Goal: Task Accomplishment & Management: Complete application form

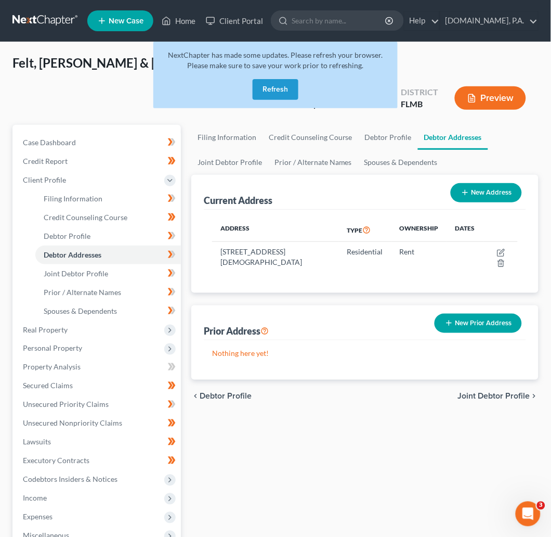
click at [276, 95] on button "Refresh" at bounding box center [276, 89] width 46 height 21
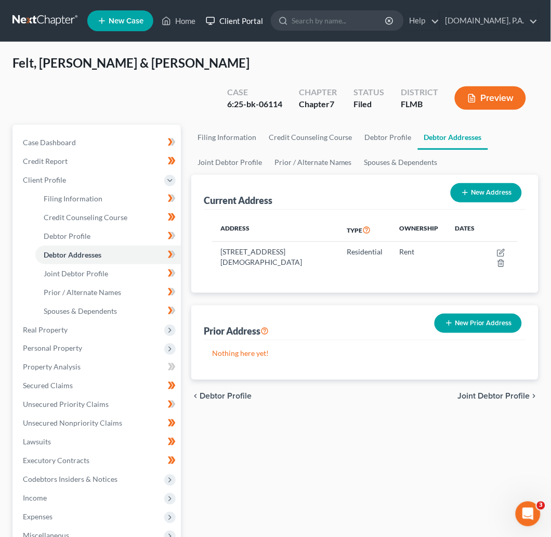
click at [244, 24] on link "Client Portal" at bounding box center [235, 20] width 68 height 19
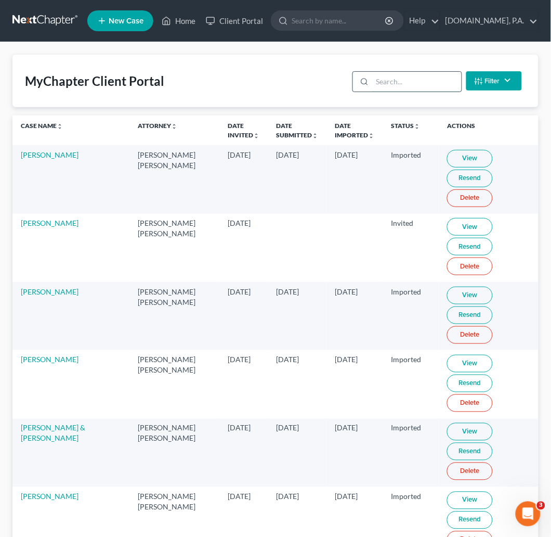
click at [384, 79] on input "search" at bounding box center [416, 82] width 89 height 20
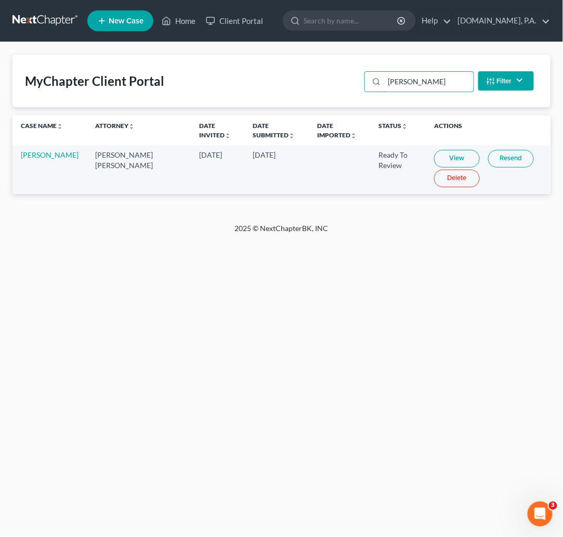
type input "[PERSON_NAME]"
click at [436, 159] on link "View" at bounding box center [457, 159] width 46 height 18
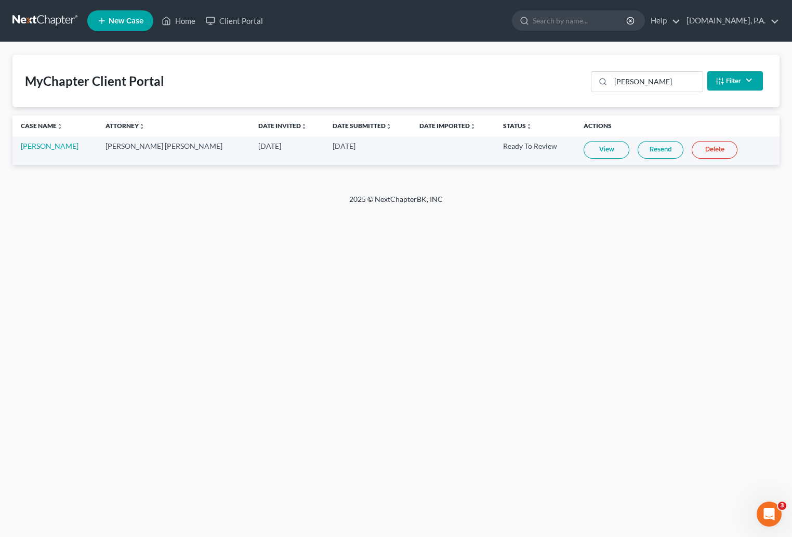
click at [23, 15] on link at bounding box center [45, 20] width 67 height 19
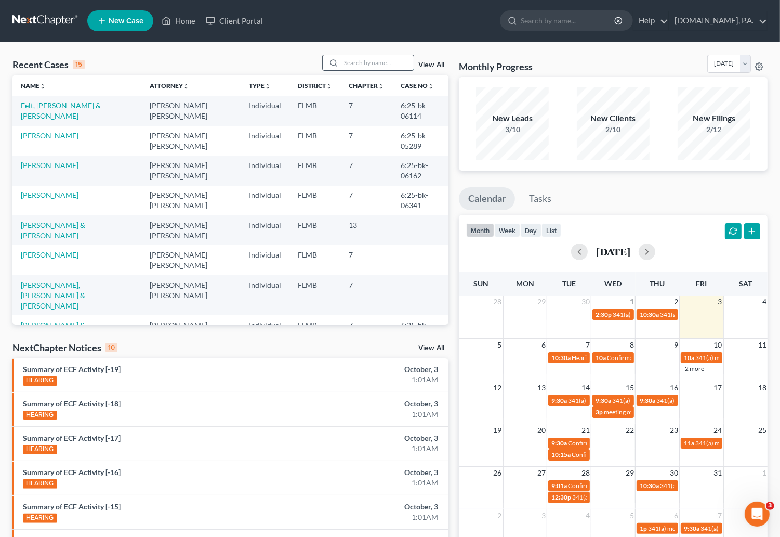
click at [379, 65] on input "search" at bounding box center [377, 62] width 73 height 15
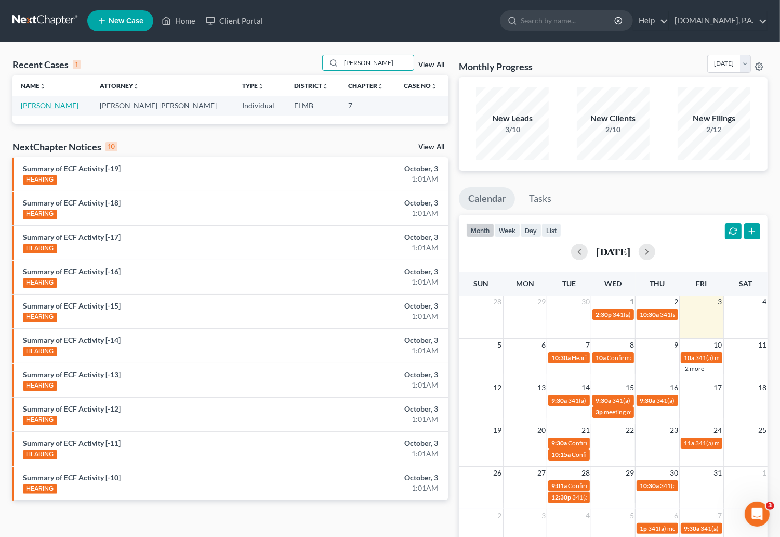
type input "[PERSON_NAME]"
click at [48, 104] on link "[PERSON_NAME]" at bounding box center [50, 105] width 58 height 9
select select "4"
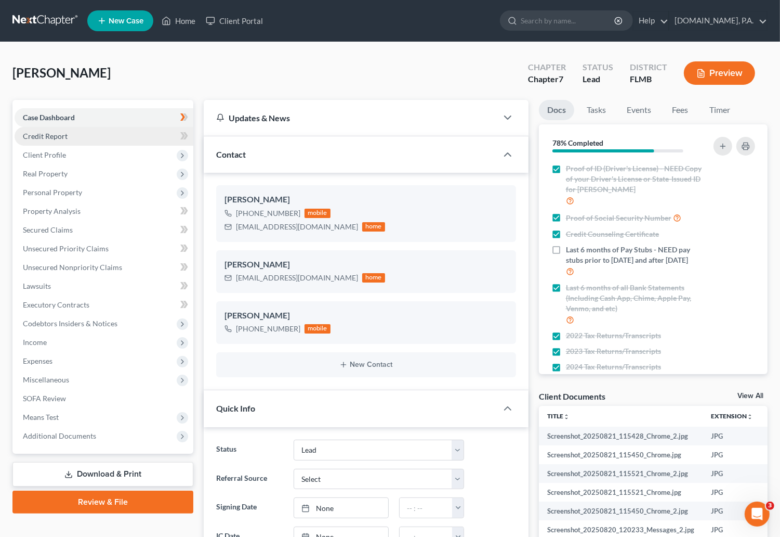
click at [46, 139] on span "Credit Report" at bounding box center [45, 136] width 45 height 9
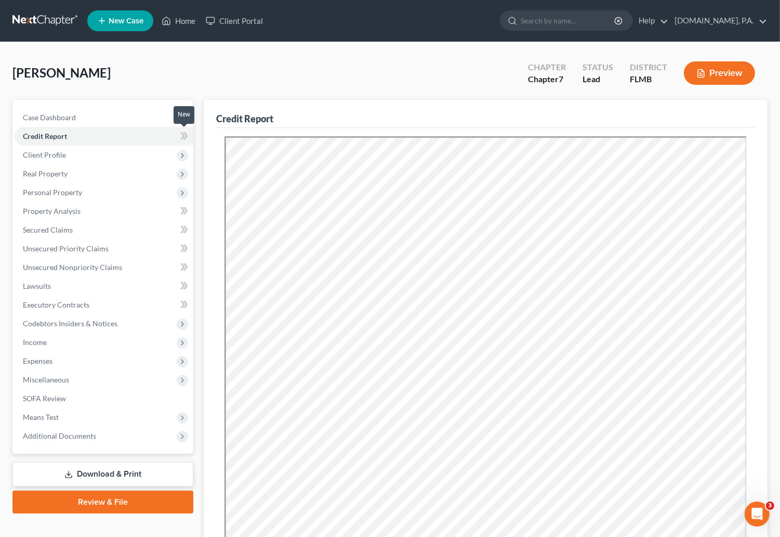
click at [188, 135] on icon at bounding box center [186, 135] width 5 height 7
click at [186, 135] on icon at bounding box center [186, 135] width 5 height 7
click at [55, 154] on span "Client Profile" at bounding box center [44, 154] width 43 height 9
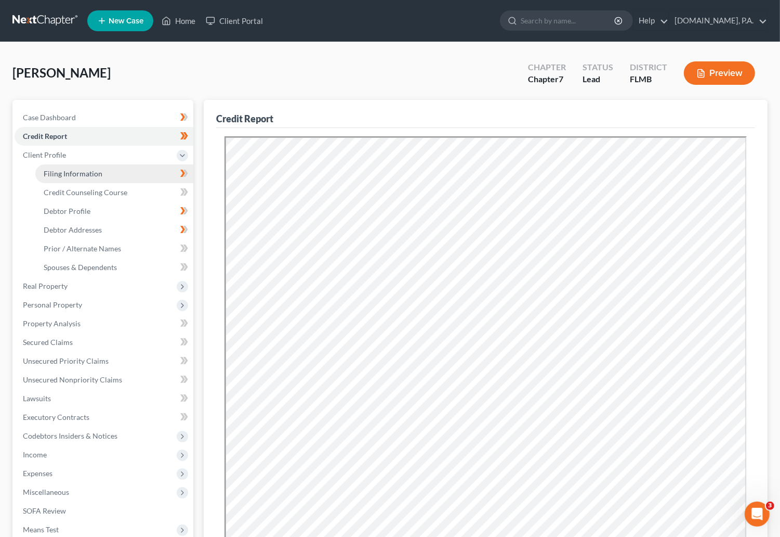
click at [82, 174] on span "Filing Information" at bounding box center [73, 173] width 59 height 9
select select "1"
select select "0"
select select "9"
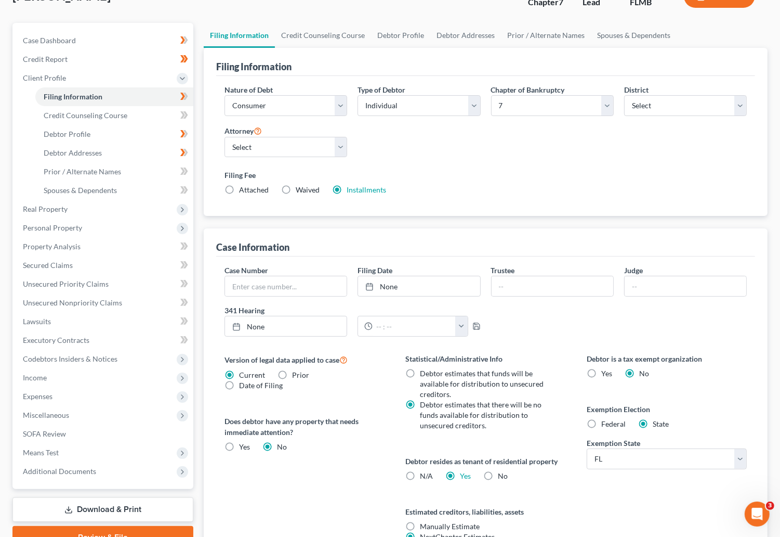
scroll to position [78, 0]
click at [473, 102] on select "Select Individual Joint" at bounding box center [419, 104] width 123 height 21
select select "1"
click at [358, 94] on select "Select Individual Joint" at bounding box center [419, 104] width 123 height 21
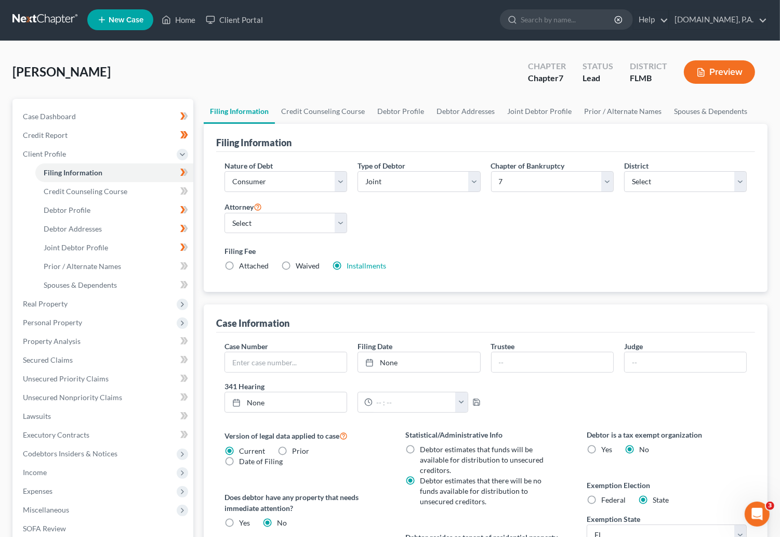
scroll to position [0, 0]
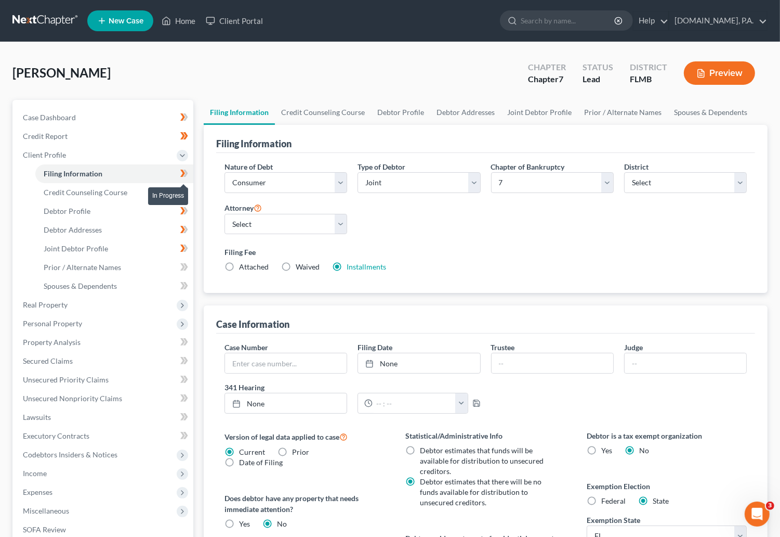
click at [188, 174] on icon at bounding box center [184, 173] width 8 height 13
click at [112, 196] on span "Credit Counseling Course" at bounding box center [86, 192] width 84 height 9
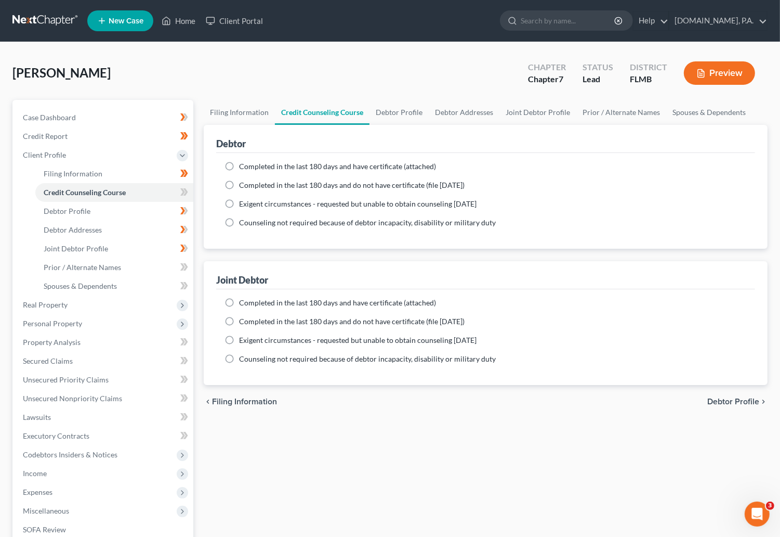
click at [267, 168] on span "Completed in the last 180 days and have certificate (attached)" at bounding box center [337, 166] width 197 height 9
click at [250, 168] on input "Completed in the last 180 days and have certificate (attached)" at bounding box center [246, 164] width 7 height 7
radio input "true"
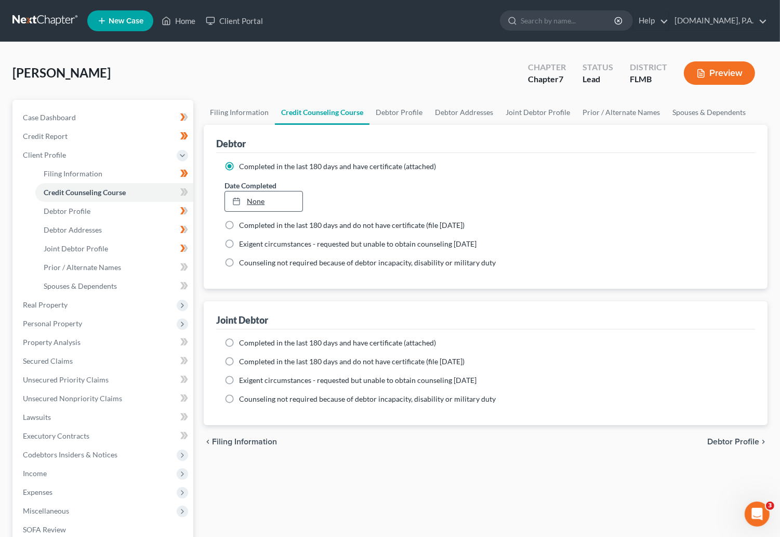
type input "[DATE]"
click at [261, 202] on link "None" at bounding box center [263, 201] width 77 height 20
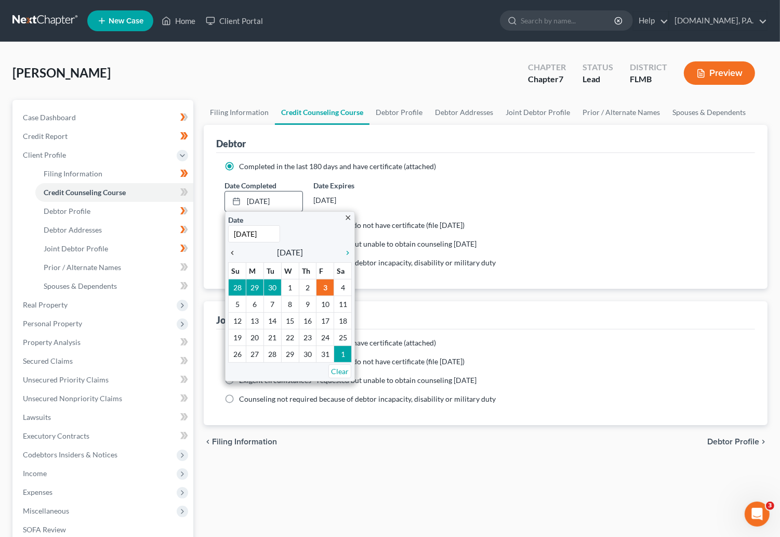
click at [230, 250] on icon "chevron_left" at bounding box center [235, 253] width 14 height 8
click at [230, 249] on icon "chevron_left" at bounding box center [235, 253] width 14 height 8
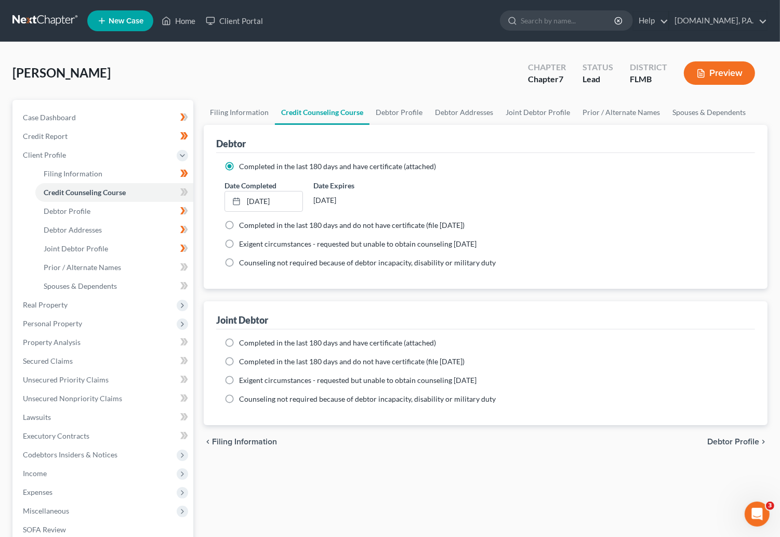
click at [239, 343] on label "Completed in the last 180 days and have certificate (attached)" at bounding box center [337, 342] width 197 height 10
click at [243, 343] on input "Completed in the last 180 days and have certificate (attached)" at bounding box center [246, 340] width 7 height 7
radio input "true"
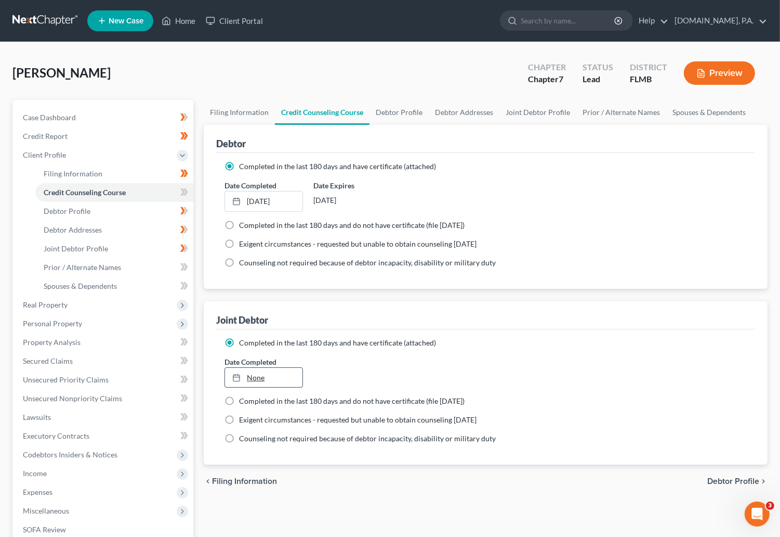
click at [258, 376] on link "None" at bounding box center [263, 378] width 77 height 20
type input "[DATE]"
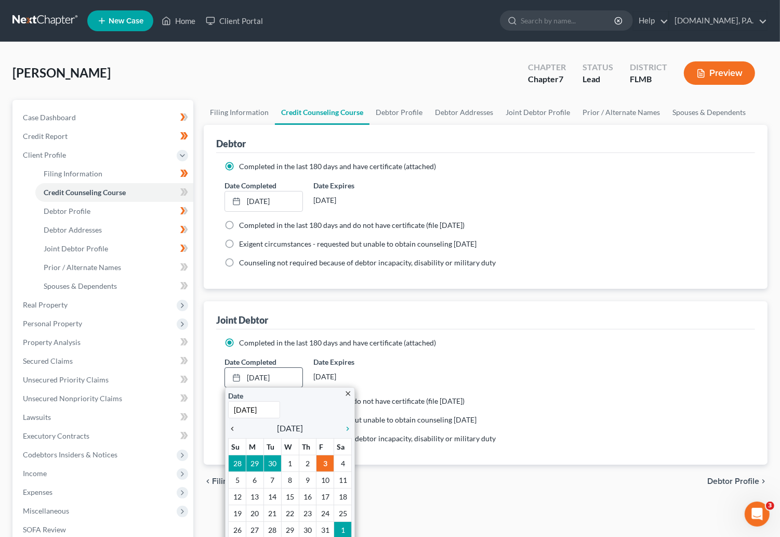
click at [231, 426] on icon "chevron_left" at bounding box center [235, 428] width 14 height 8
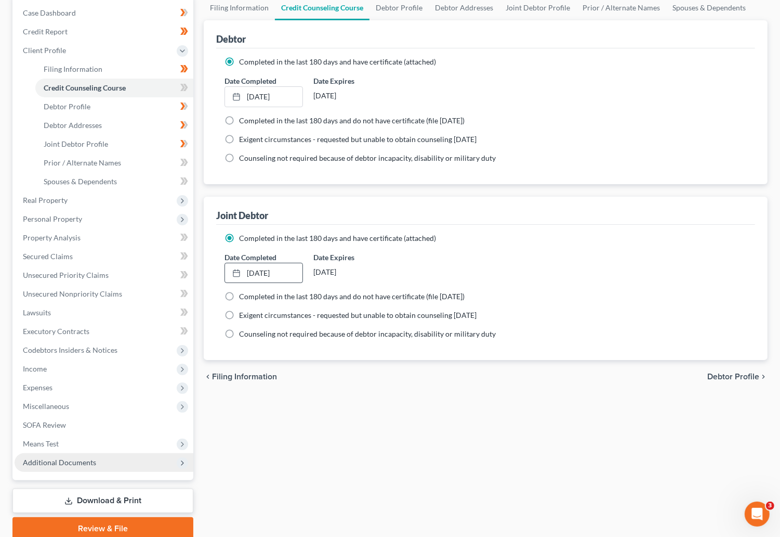
scroll to position [147, 0]
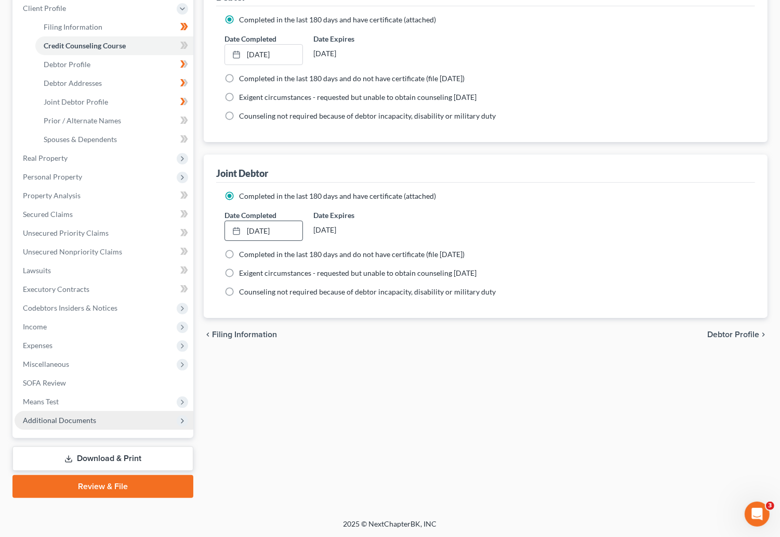
click at [70, 420] on span "Additional Documents" at bounding box center [59, 419] width 73 height 9
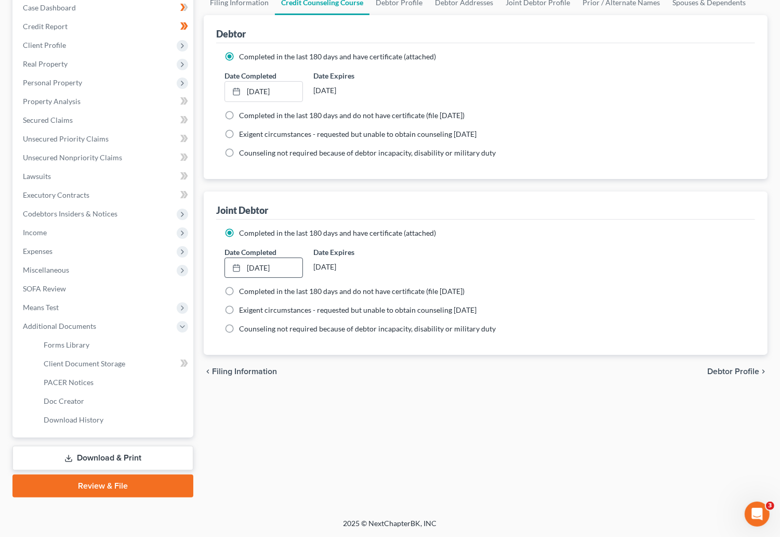
scroll to position [109, 0]
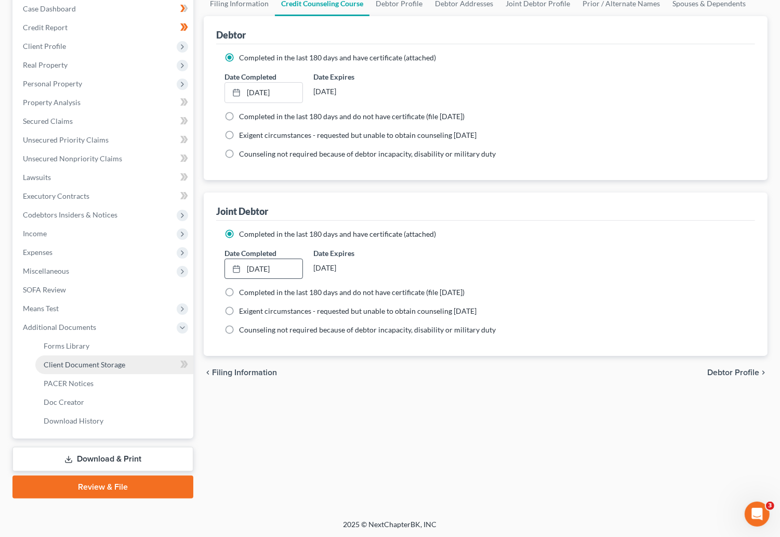
click at [71, 365] on span "Client Document Storage" at bounding box center [85, 364] width 82 height 9
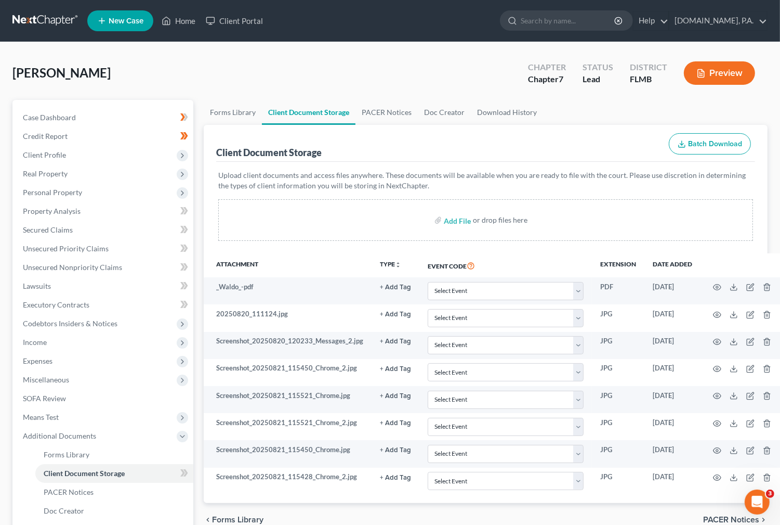
click at [375, 220] on div "Add File or drop files here" at bounding box center [485, 220] width 535 height 42
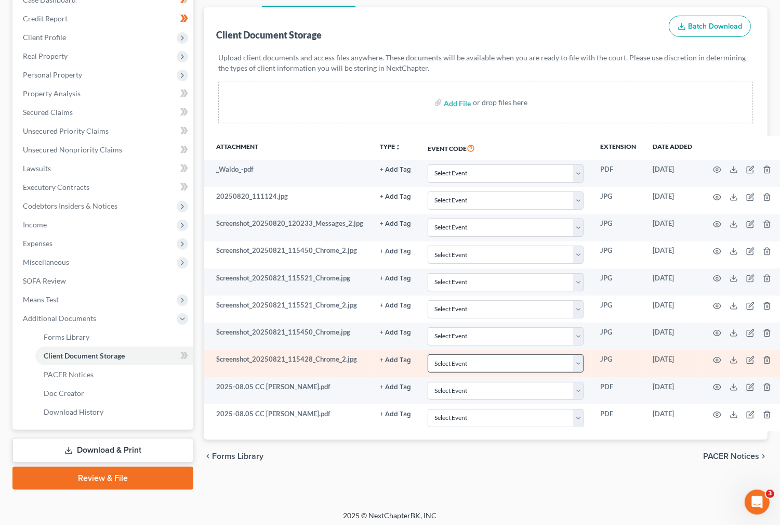
scroll to position [121, 0]
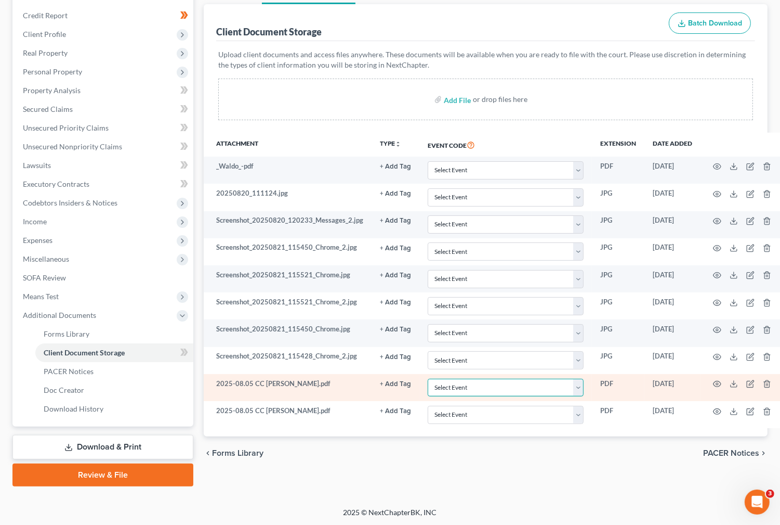
click at [579, 390] on select "Select Event 20 Largest Unsecured Creditors Amended Chapter 13 Plan Amended Cre…" at bounding box center [506, 388] width 156 height 18
select select "9"
click at [428, 380] on select "Select Event 20 Largest Unsecured Creditors Amended Chapter 13 Plan Amended Cre…" at bounding box center [506, 388] width 156 height 18
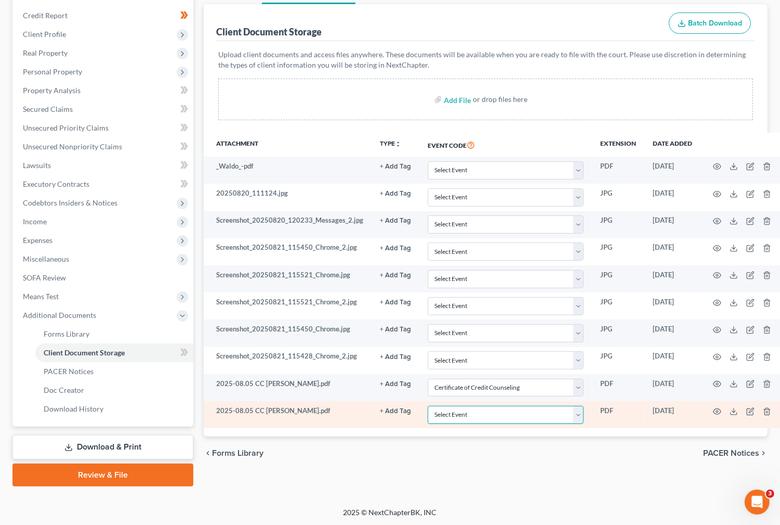
click at [575, 416] on select "Select Event 20 Largest Unsecured Creditors Amended Chapter 13 Plan Amended Cre…" at bounding box center [506, 415] width 156 height 18
select select "9"
click at [428, 407] on select "Select Event 20 Largest Unsecured Creditors Amended Chapter 13 Plan Amended Cre…" at bounding box center [506, 415] width 156 height 18
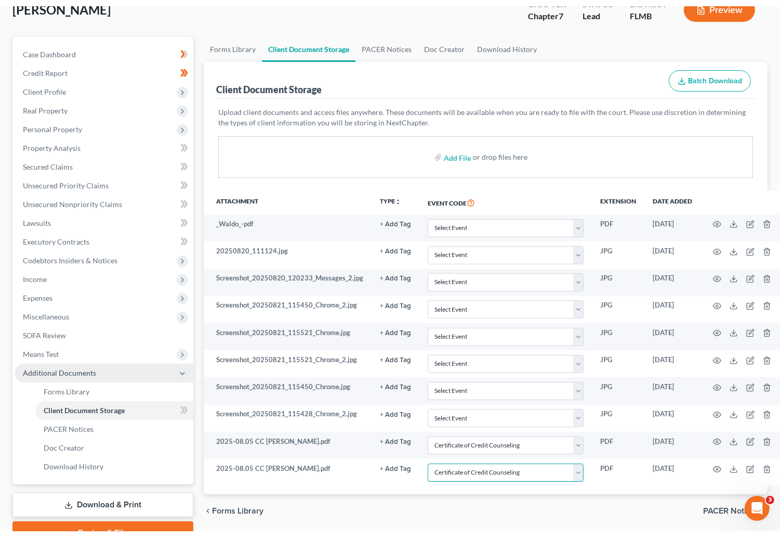
scroll to position [0, 0]
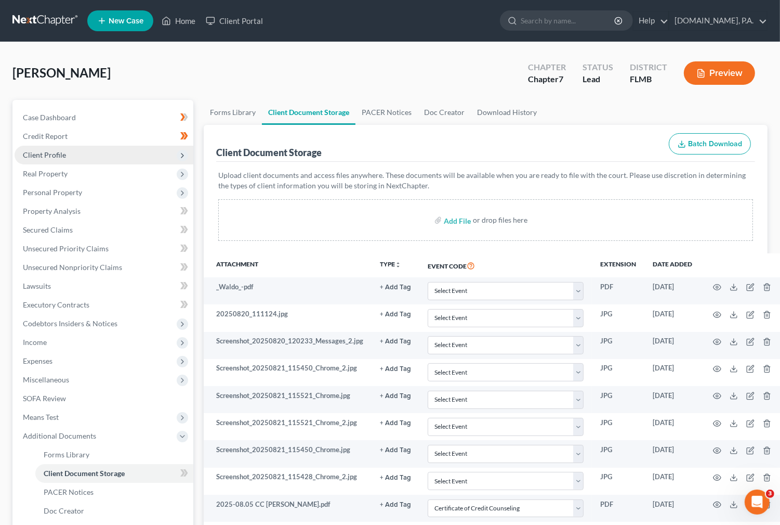
click at [51, 152] on span "Client Profile" at bounding box center [44, 154] width 43 height 9
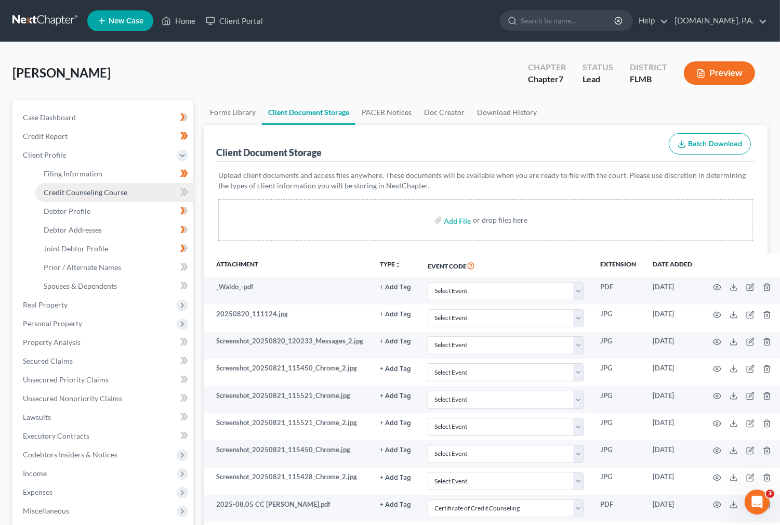
click at [74, 191] on span "Credit Counseling Course" at bounding box center [86, 192] width 84 height 9
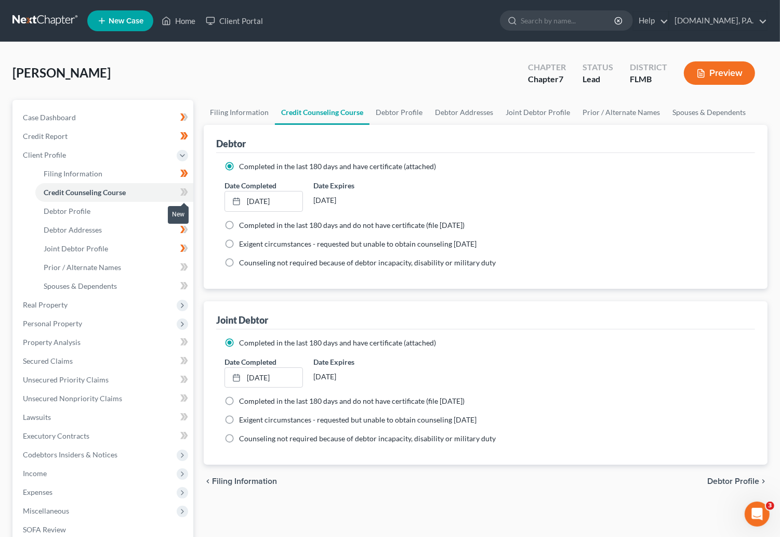
click at [183, 192] on icon at bounding box center [182, 191] width 5 height 7
click at [187, 192] on icon at bounding box center [186, 191] width 5 height 7
click at [86, 209] on span "Debtor Profile" at bounding box center [67, 210] width 47 height 9
select select "1"
select select "4"
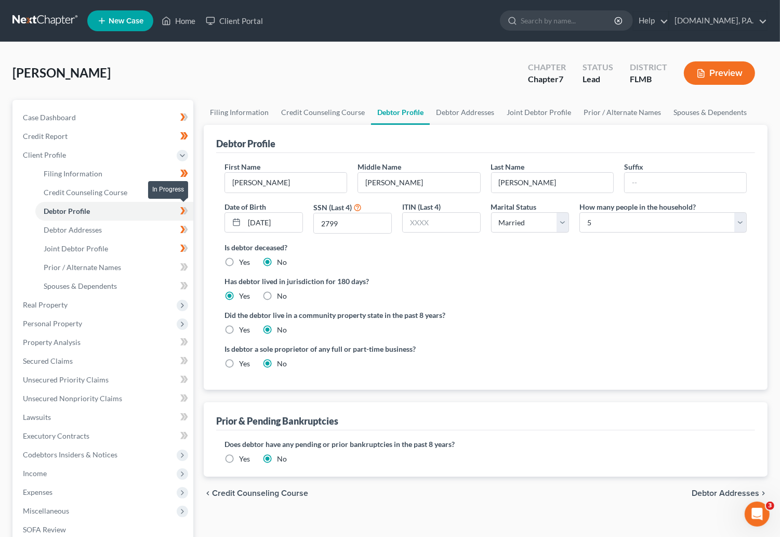
click at [185, 209] on icon at bounding box center [184, 210] width 8 height 13
click at [93, 230] on span "Debtor Addresses" at bounding box center [73, 229] width 58 height 9
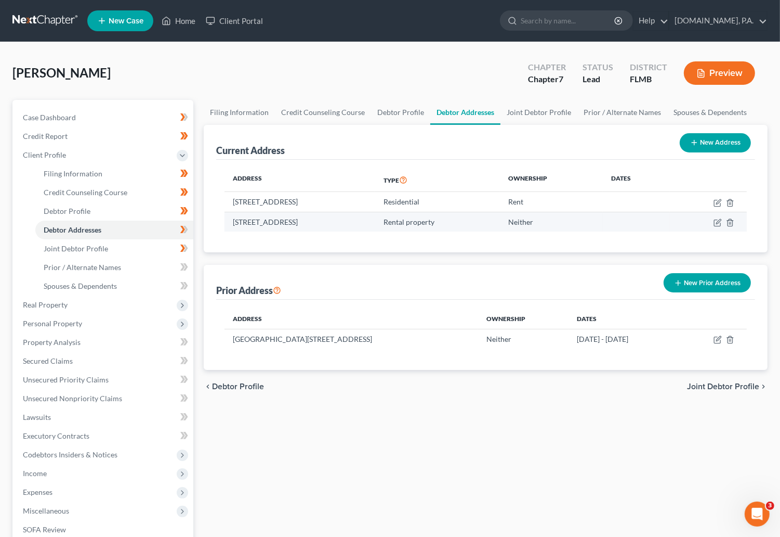
drag, startPoint x: 419, startPoint y: 221, endPoint x: 228, endPoint y: 230, distance: 190.5
click at [228, 230] on td "[STREET_ADDRESS]" at bounding box center [300, 222] width 151 height 20
copy td "[STREET_ADDRESS]"
click at [444, 232] on div "Address Type Ownership Dates [STREET_ADDRESS] Residential Rent [STREET_ADDRESS]…" at bounding box center [485, 206] width 539 height 93
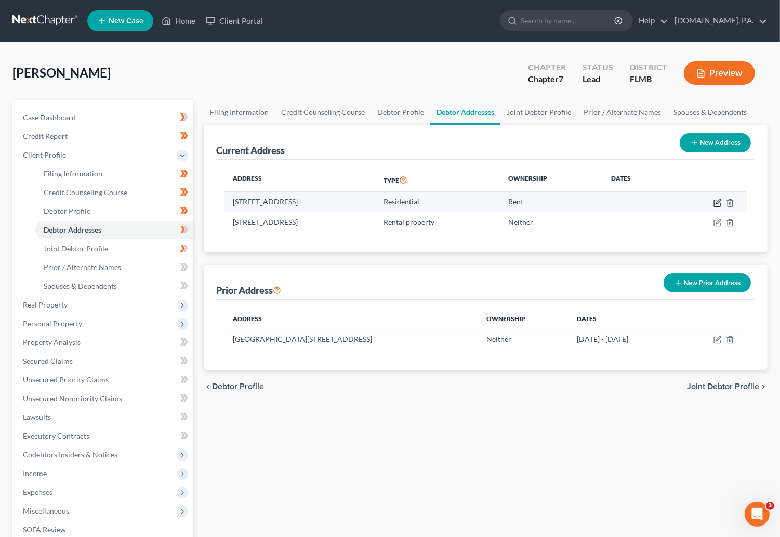
click at [719, 202] on icon "button" at bounding box center [719, 201] width 5 height 5
select select "9"
select select "0"
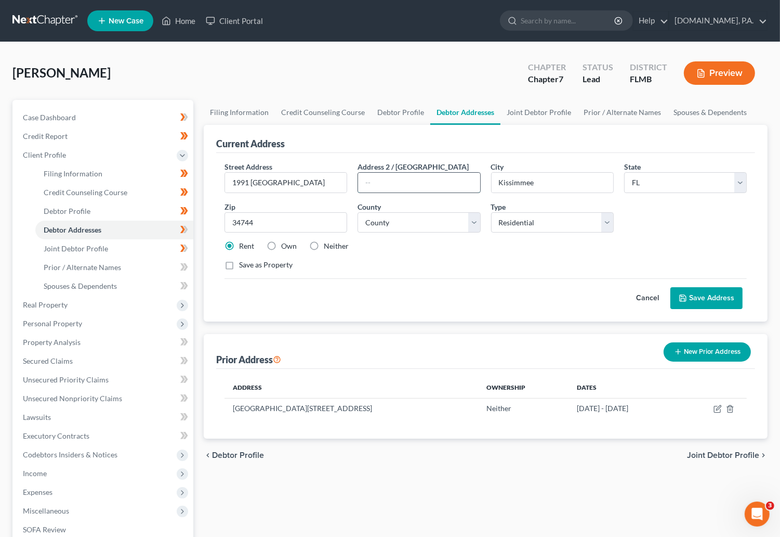
click at [385, 181] on input "text" at bounding box center [419, 183] width 122 height 20
type input "Apt 202"
click at [612, 218] on select "Select Residential Mailing Rental Business" at bounding box center [552, 222] width 123 height 21
click at [696, 297] on button "Save Address" at bounding box center [707, 298] width 72 height 22
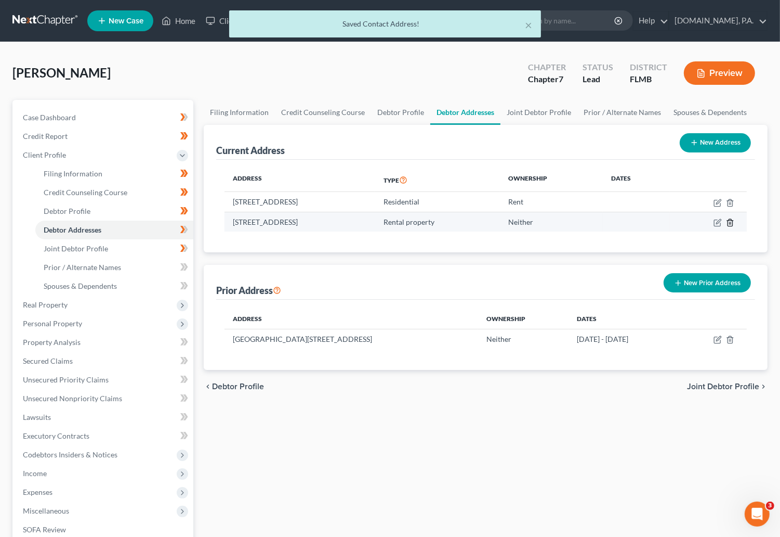
click at [732, 224] on icon "button" at bounding box center [730, 222] width 8 height 8
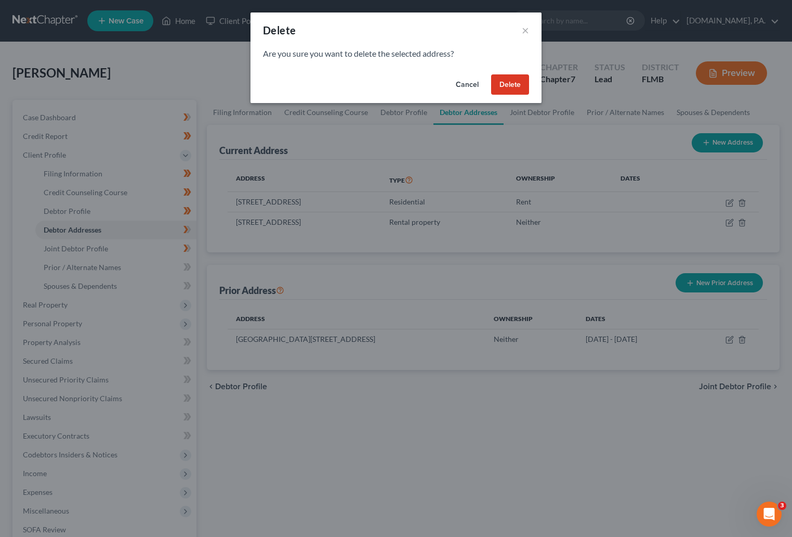
click at [514, 84] on button "Delete" at bounding box center [510, 84] width 38 height 21
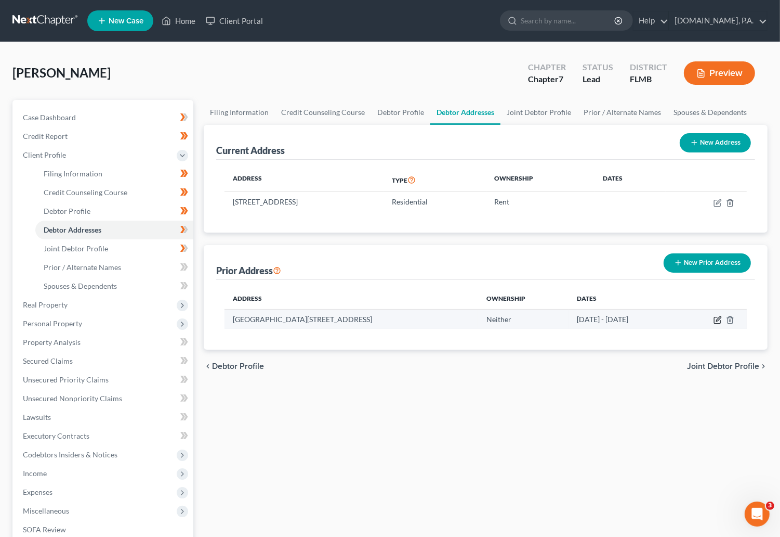
click at [717, 320] on icon "button" at bounding box center [719, 318] width 5 height 5
select select "9"
select select "48"
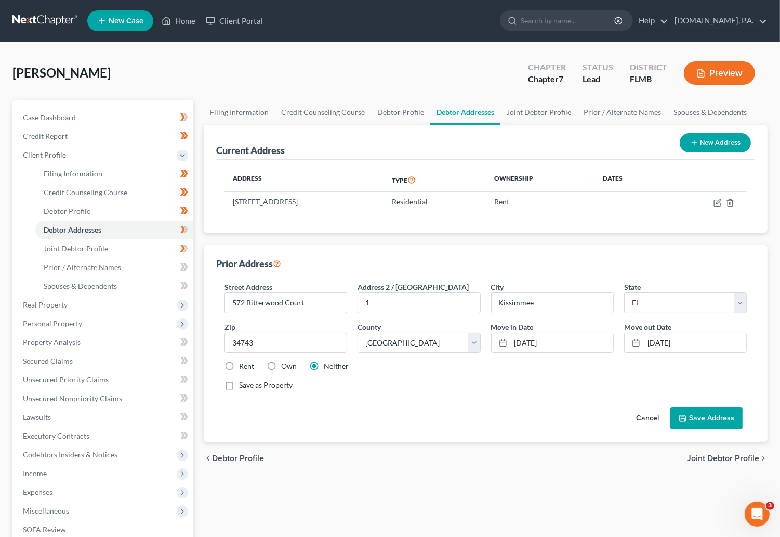
click at [681, 419] on icon at bounding box center [683, 418] width 8 height 8
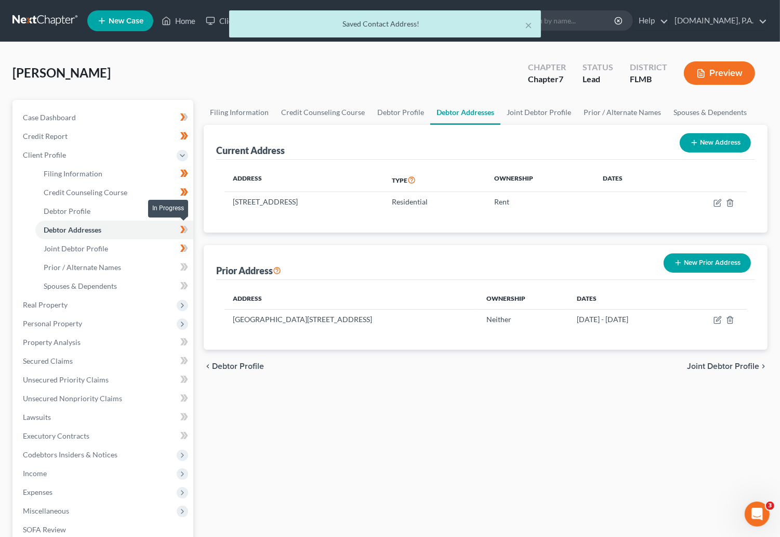
click at [186, 231] on icon at bounding box center [186, 229] width 5 height 7
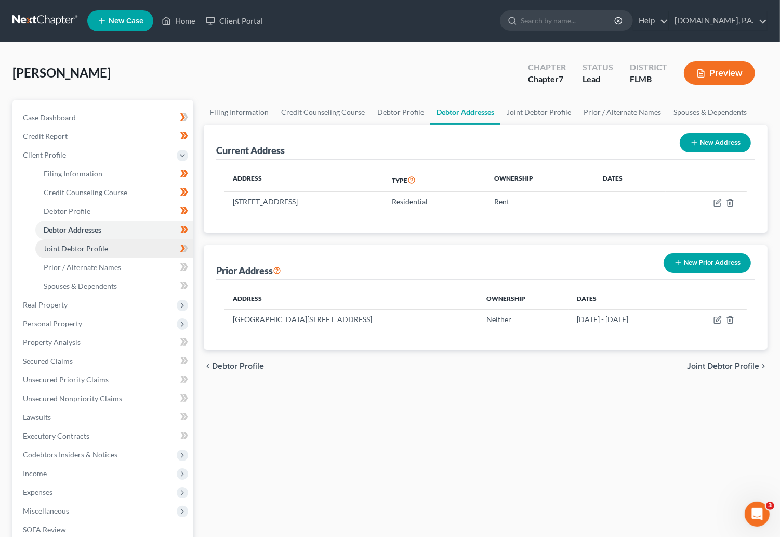
click at [70, 245] on span "Joint Debtor Profile" at bounding box center [76, 248] width 64 height 9
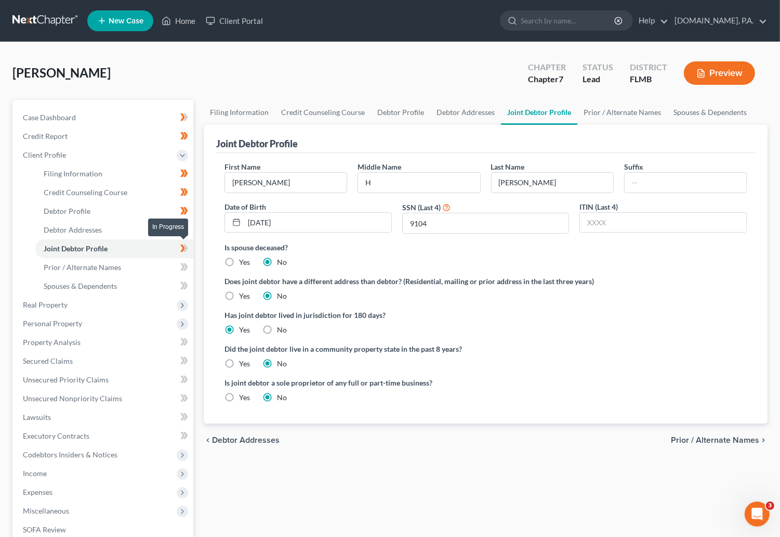
click at [186, 245] on icon at bounding box center [184, 248] width 8 height 13
click at [109, 263] on span "Prior / Alternate Names" at bounding box center [82, 267] width 77 height 9
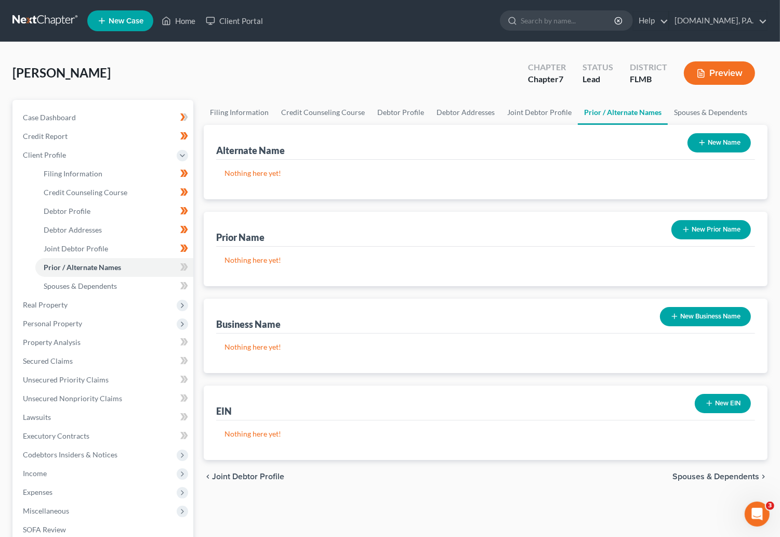
click at [712, 140] on button "New Name" at bounding box center [719, 142] width 63 height 19
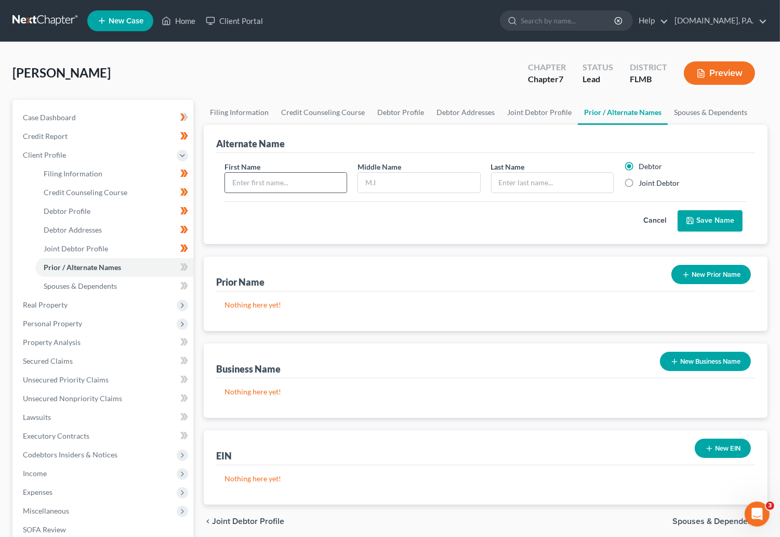
click at [267, 174] on input "text" at bounding box center [286, 183] width 122 height 20
type input "[PERSON_NAME]"
click at [703, 218] on button "Save Name" at bounding box center [710, 221] width 65 height 22
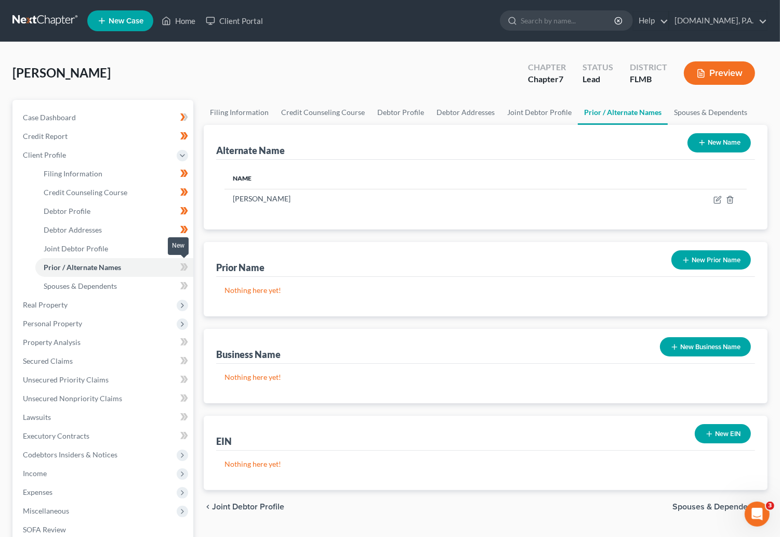
click at [182, 265] on icon at bounding box center [184, 267] width 8 height 13
click at [186, 265] on icon at bounding box center [186, 266] width 5 height 7
click at [102, 287] on span "Spouses & Dependents" at bounding box center [80, 285] width 73 height 9
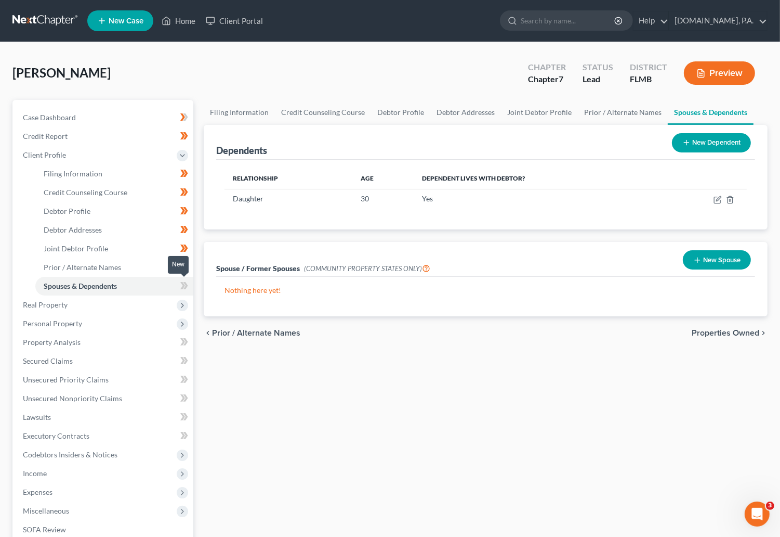
click at [180, 285] on icon at bounding box center [184, 285] width 8 height 13
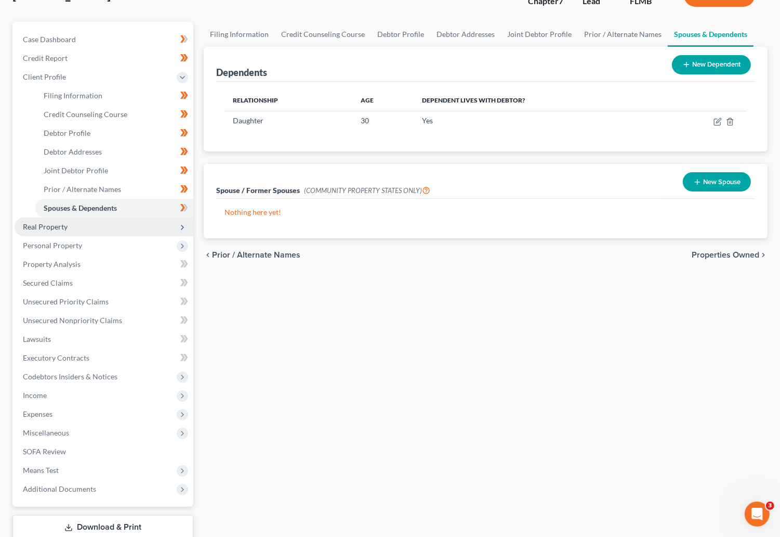
click at [60, 224] on span "Real Property" at bounding box center [45, 226] width 45 height 9
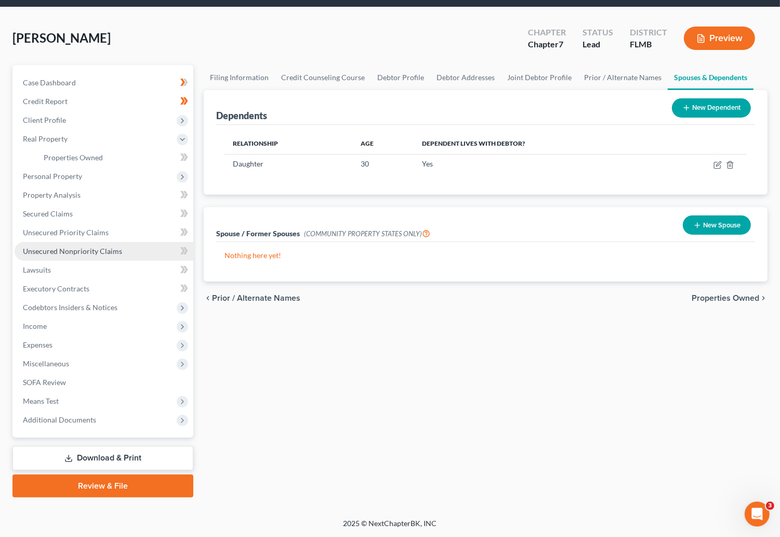
scroll to position [34, 0]
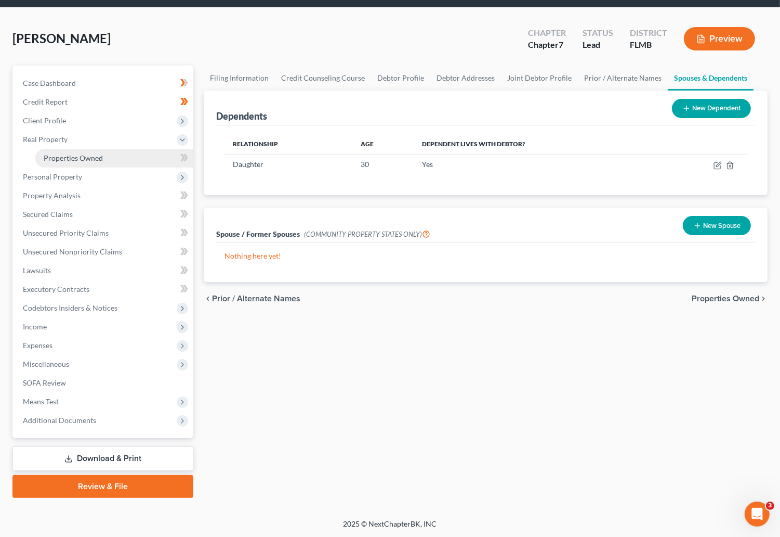
click at [69, 157] on span "Properties Owned" at bounding box center [73, 157] width 59 height 9
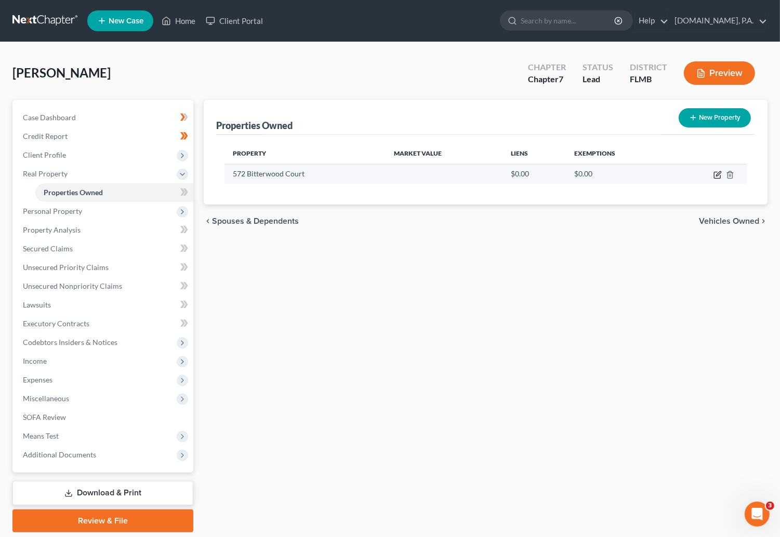
click at [715, 178] on icon "button" at bounding box center [718, 175] width 8 height 8
select select "9"
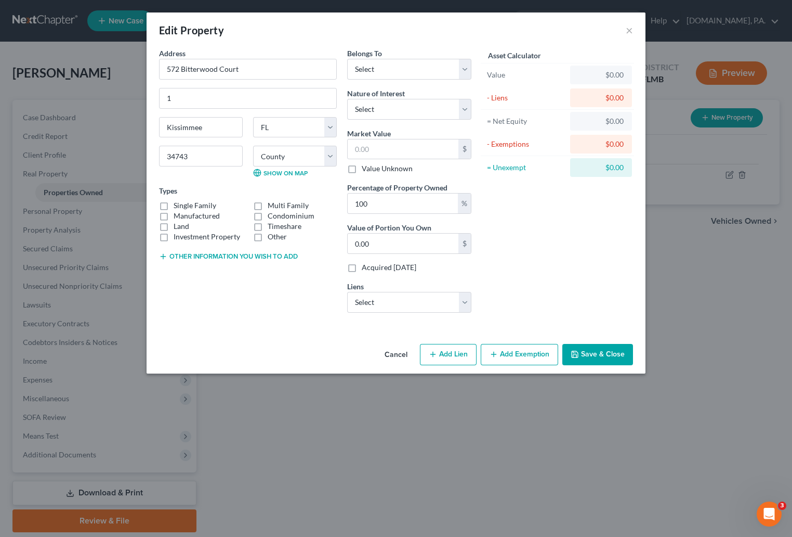
click at [395, 358] on button "Cancel" at bounding box center [396, 355] width 40 height 21
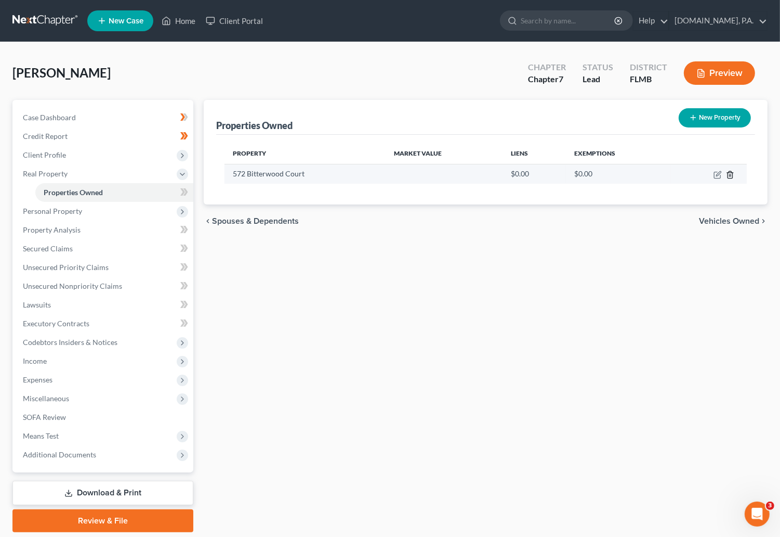
click at [733, 175] on icon "button" at bounding box center [730, 174] width 5 height 7
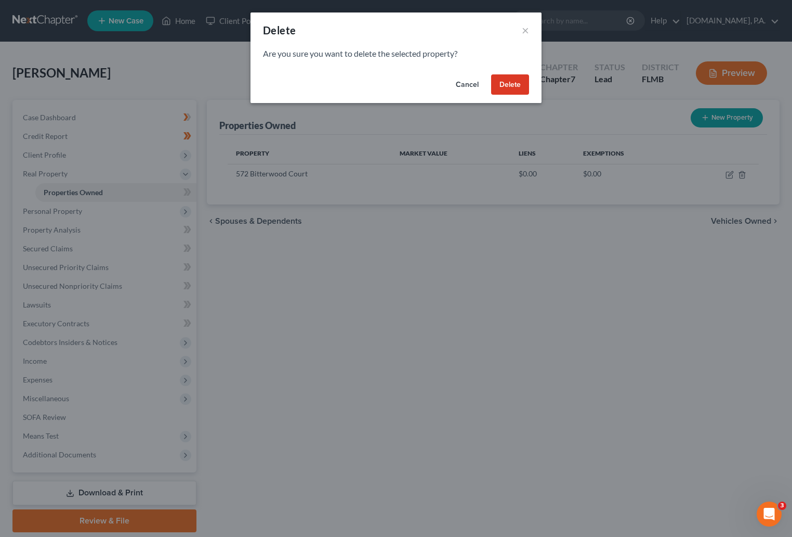
click at [506, 86] on button "Delete" at bounding box center [510, 84] width 38 height 21
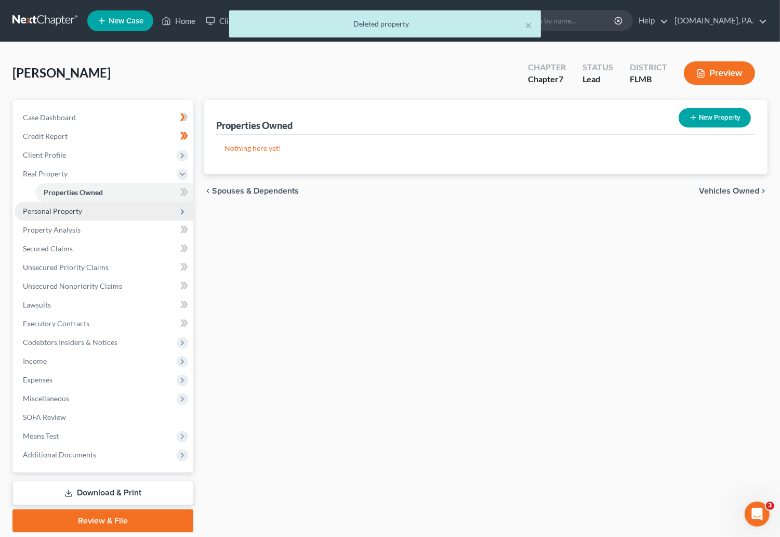
click at [42, 211] on span "Personal Property" at bounding box center [52, 210] width 59 height 9
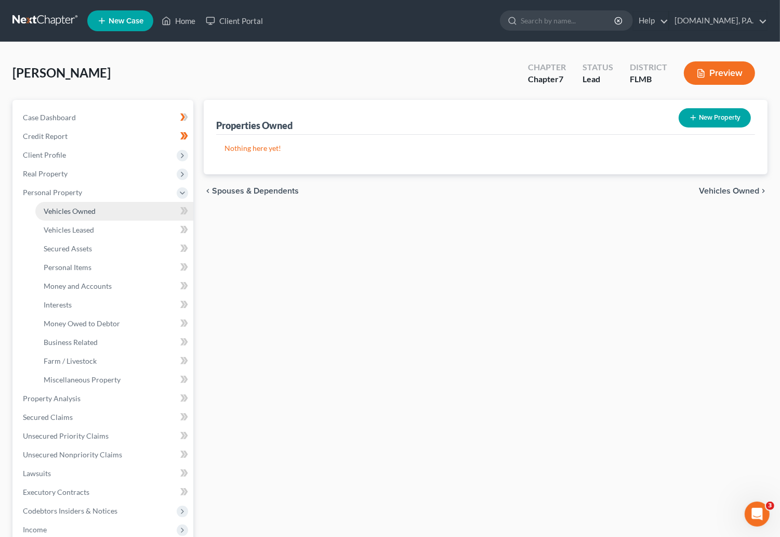
click at [66, 211] on span "Vehicles Owned" at bounding box center [70, 210] width 52 height 9
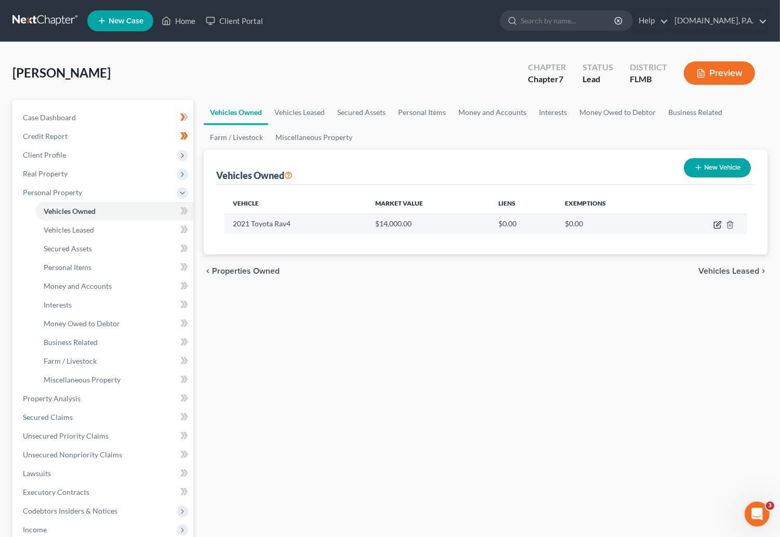
click at [719, 226] on icon "button" at bounding box center [718, 224] width 8 height 8
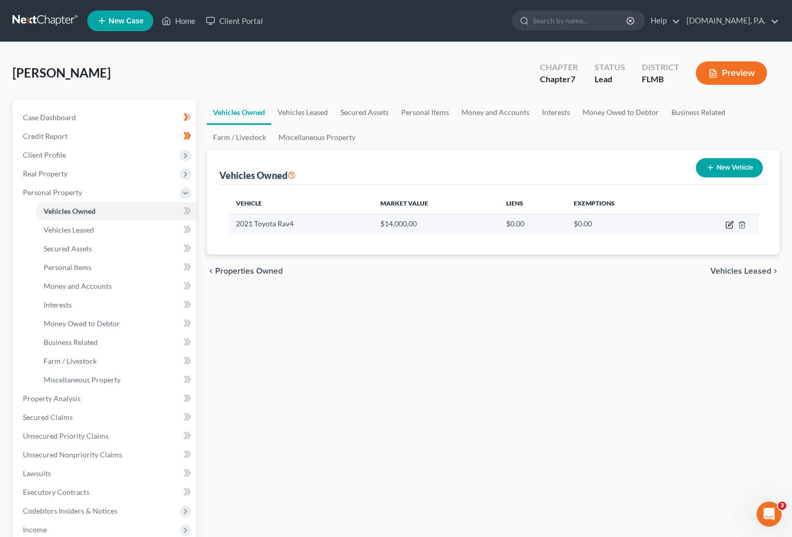
select select "0"
select select "5"
select select "3"
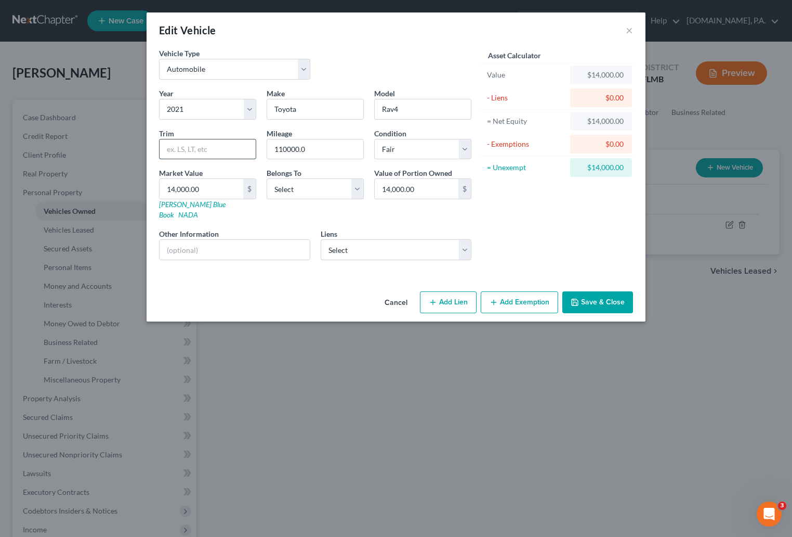
click at [192, 147] on input "text" at bounding box center [208, 149] width 96 height 20
type input "LE"
click at [469, 242] on select "Select Additn Fi Cu - $0.00 Select Portfolio Svcin - $0.00 Setf/Wofc - $0.00" at bounding box center [396, 249] width 151 height 21
select select "0"
click at [321, 239] on select "Select Additn Fi Cu - $0.00 Select Portfolio Svcin - $0.00 Setf/Wofc - $0.00" at bounding box center [396, 249] width 151 height 21
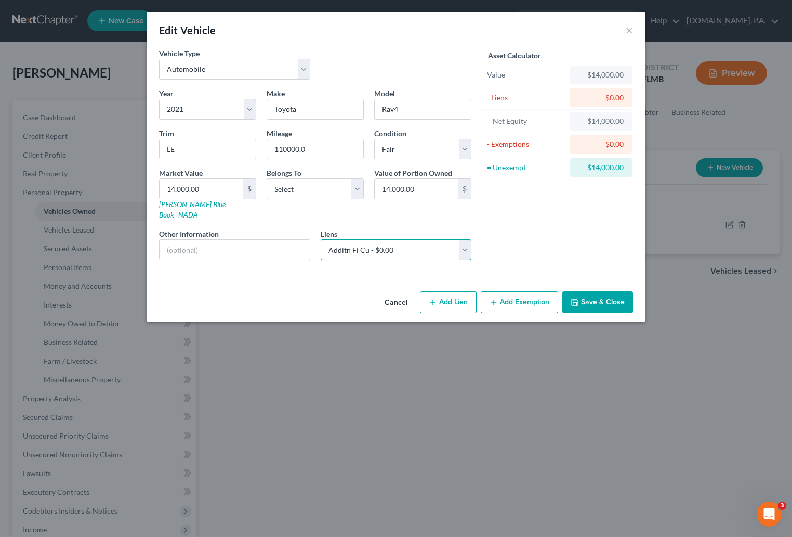
select select
select select "9"
select select "0"
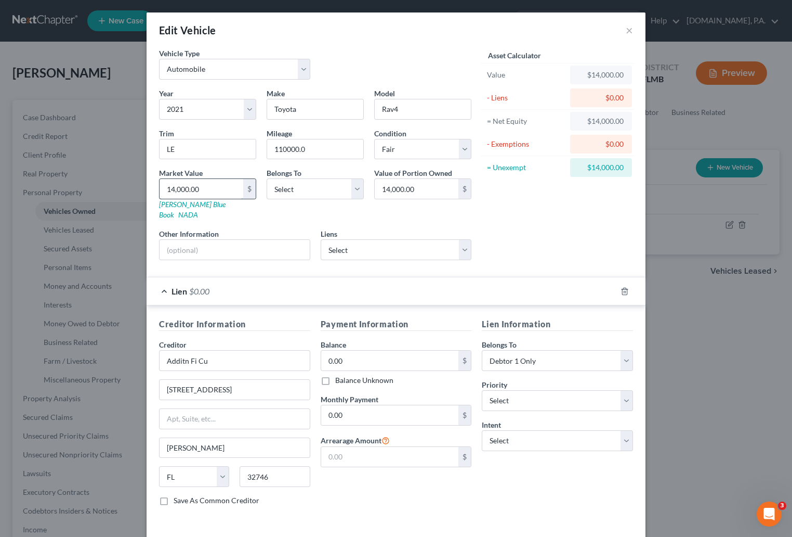
click at [214, 192] on input "14,000.00" at bounding box center [202, 189] width 84 height 20
type input "1"
type input "1.00"
type input "14"
type input "14.00"
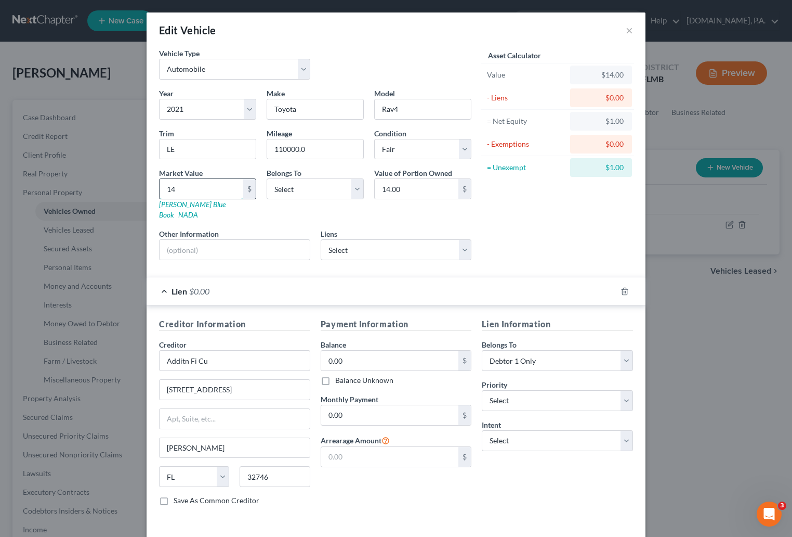
type input "144"
type input "144.00"
type input "1449"
type input "1,449.00"
type input "1,4492"
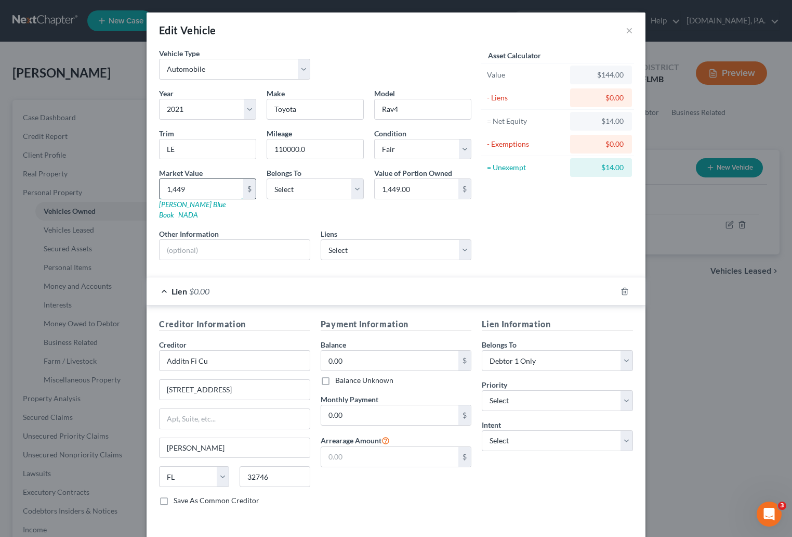
type input "14,492.00"
type input "14,492.5"
type input "14,492.50"
click at [532, 215] on div "Asset Calculator Value $14,492.50 - Liens $0.00 = Net Equity $14,492.00 - Exemp…" at bounding box center [558, 158] width 162 height 220
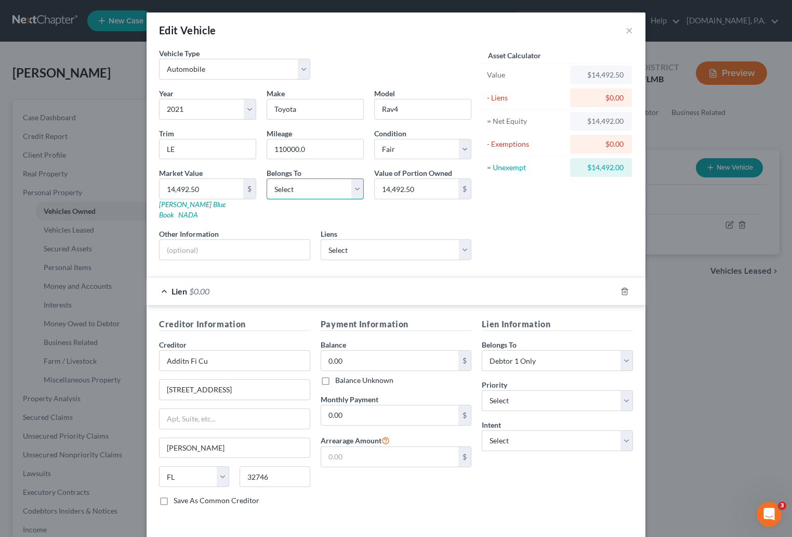
click at [350, 189] on select "Select Debtor 1 Only Debtor 2 Only Debtor 1 And Debtor 2 Only At Least One Of T…" at bounding box center [315, 188] width 97 height 21
select select "0"
click at [267, 179] on select "Select Debtor 1 Only Debtor 2 Only Debtor 1 And Debtor 2 Only At Least One Of T…" at bounding box center [315, 188] width 97 height 21
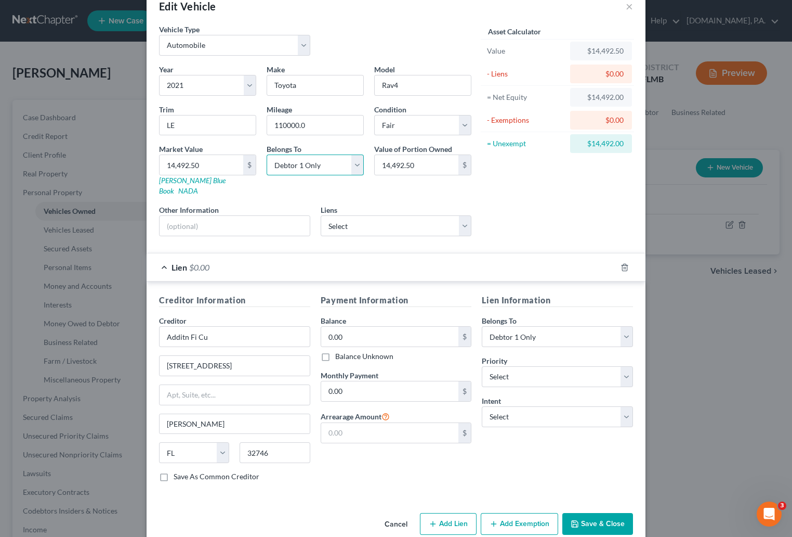
scroll to position [35, 0]
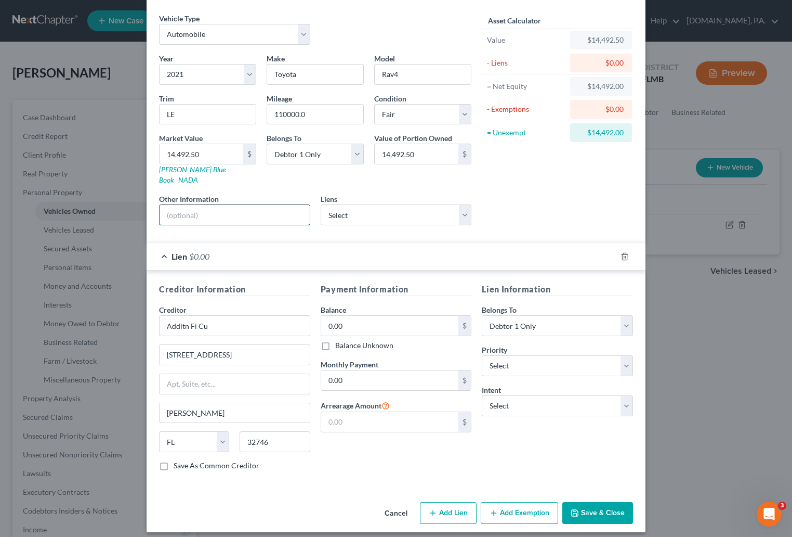
click at [161, 205] on input "text" at bounding box center [235, 215] width 150 height 20
paste input "VIN: [US_VEHICLE_IDENTIFICATION_NUMBER]"
type input "VIN: [US_VEHICLE_IDENTIFICATION_NUMBER]"
click at [621, 252] on icon "button" at bounding box center [625, 256] width 8 height 8
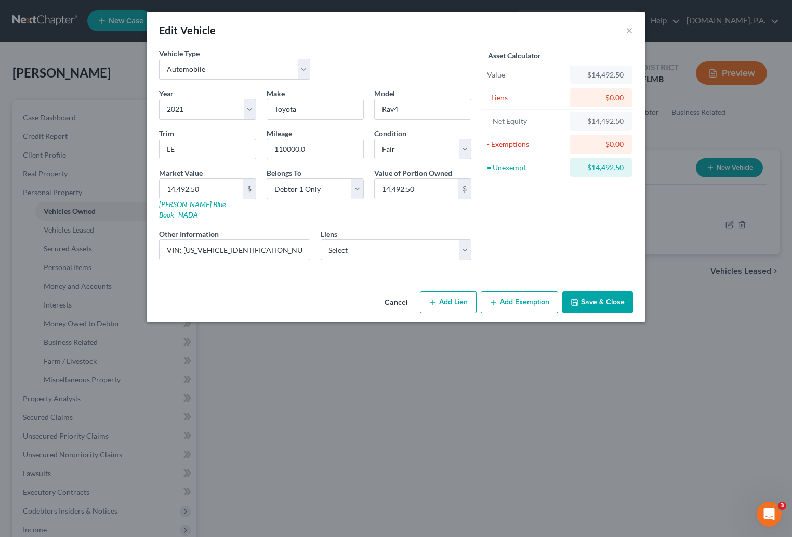
click at [507, 291] on button "Add Exemption" at bounding box center [519, 302] width 77 height 22
select select "2"
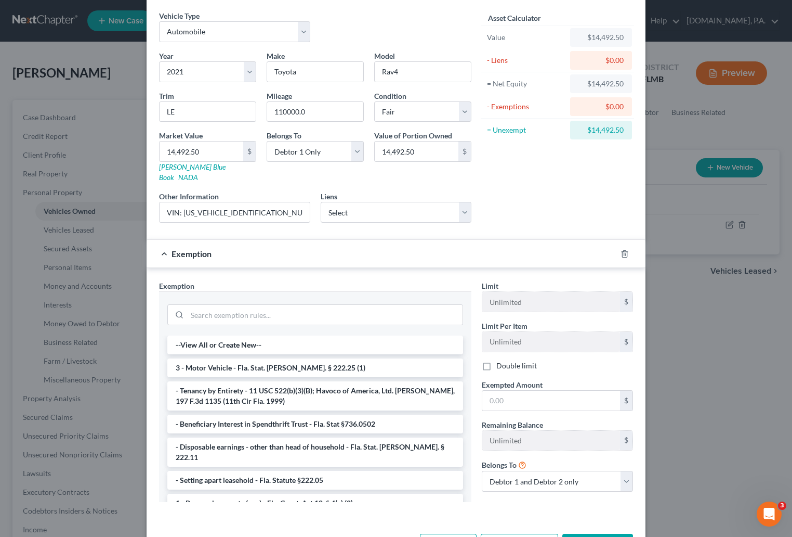
scroll to position [68, 0]
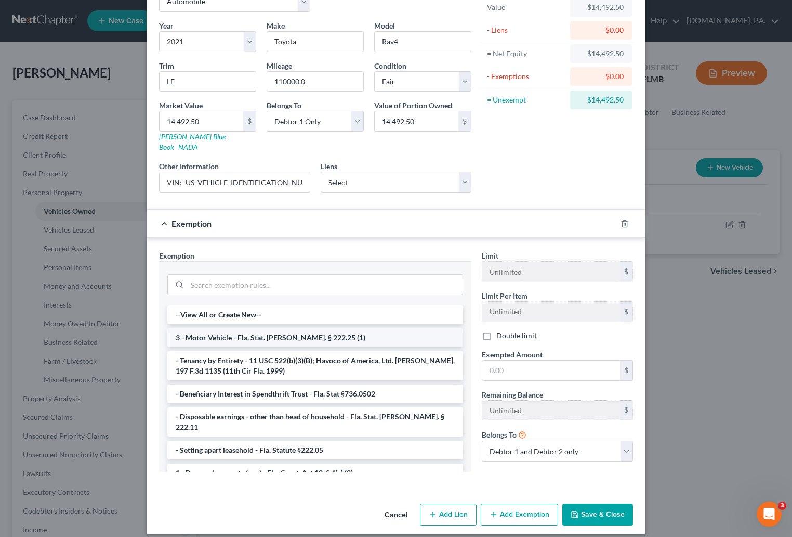
click at [231, 328] on li "3 - Motor Vehicle - Fla. Stat. [PERSON_NAME]. § 222.25 (1)" at bounding box center [315, 337] width 296 height 19
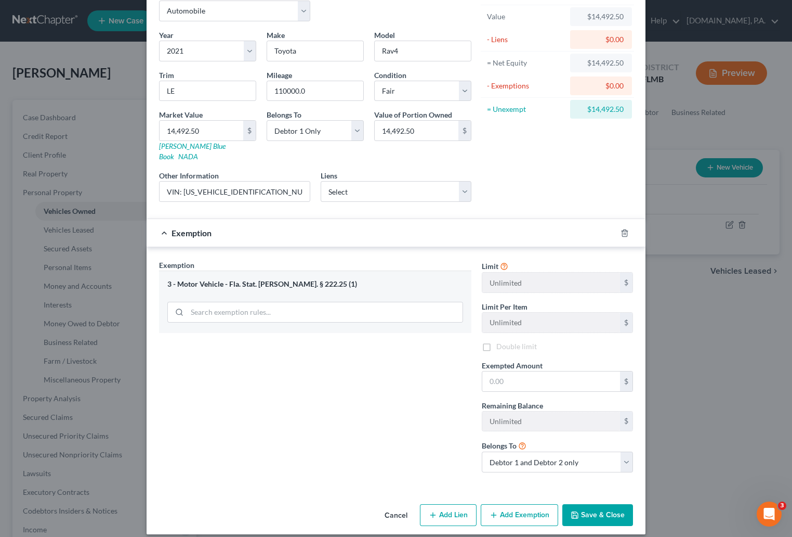
scroll to position [60, 0]
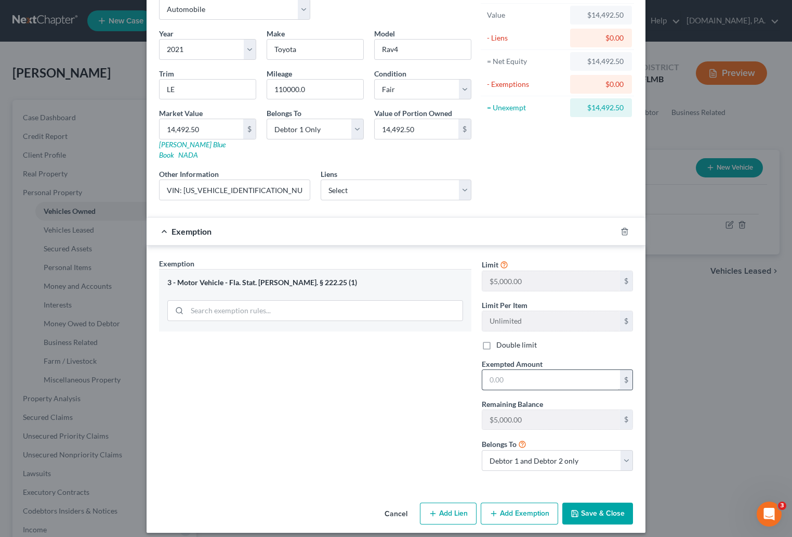
drag, startPoint x: 479, startPoint y: 335, endPoint x: 501, endPoint y: 360, distance: 33.2
click at [497, 340] on label "Double limit" at bounding box center [517, 345] width 41 height 10
click at [501, 340] on input "Double limit" at bounding box center [504, 343] width 7 height 7
checkbox input "true"
click at [512, 370] on input "text" at bounding box center [552, 380] width 138 height 20
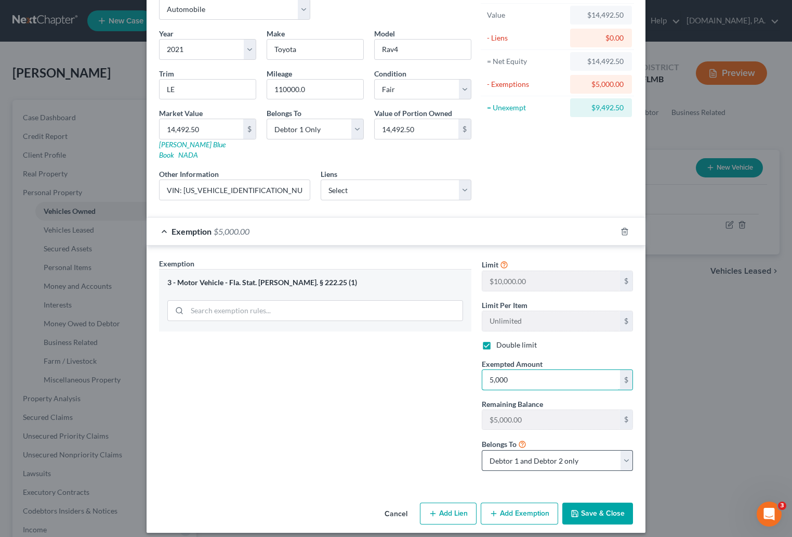
type input "5,000"
click at [622, 450] on select "Debtor 1 only Debtor 2 only Debtor 1 and Debtor 2 only" at bounding box center [557, 460] width 151 height 21
select select "0"
click at [482, 450] on select "Debtor 1 only Debtor 2 only Debtor 1 and Debtor 2 only" at bounding box center [557, 460] width 151 height 21
click at [497, 340] on label "Double limit" at bounding box center [517, 345] width 41 height 10
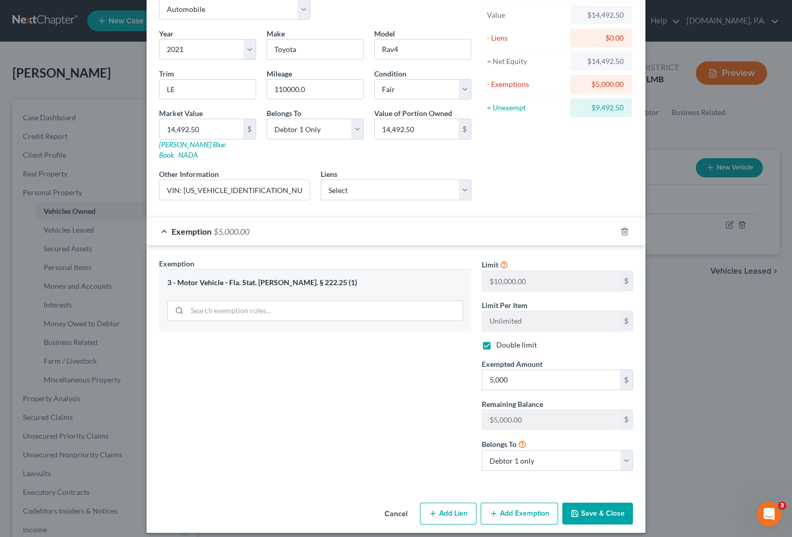
click at [501, 340] on input "Double limit" at bounding box center [504, 343] width 7 height 7
checkbox input "false"
click at [579, 503] on button "Save & Close" at bounding box center [598, 513] width 71 height 22
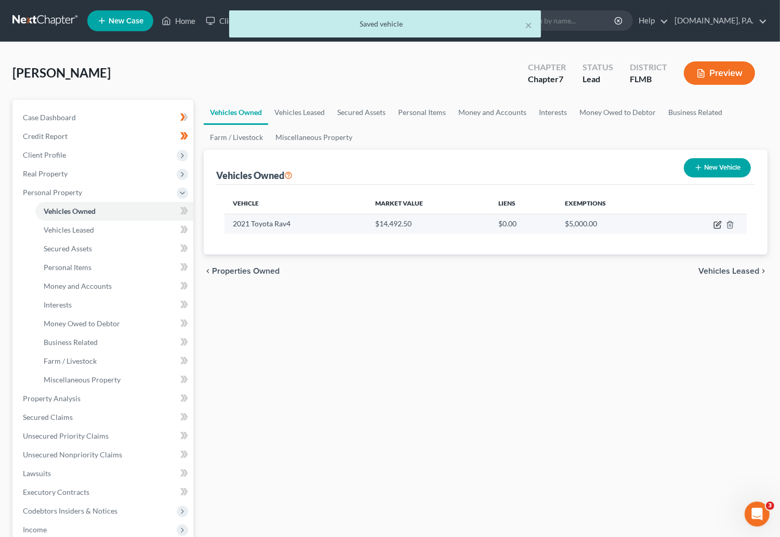
click at [716, 227] on icon "button" at bounding box center [718, 224] width 8 height 8
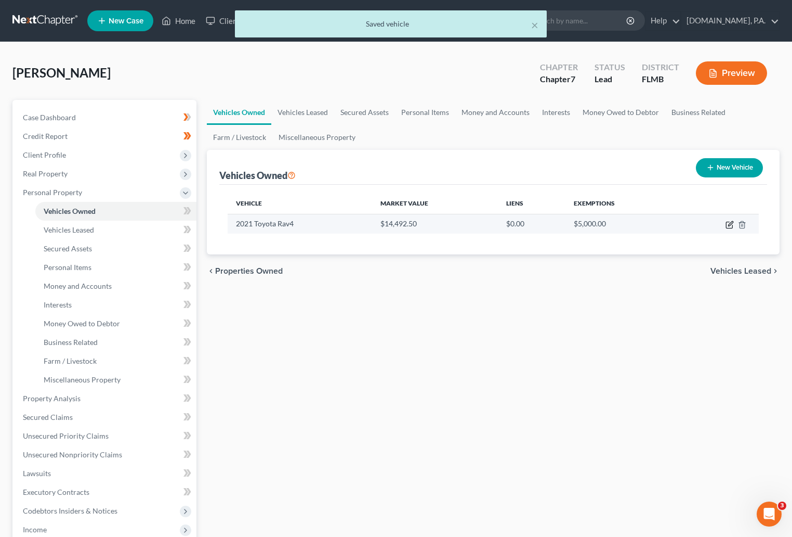
select select "0"
select select "5"
select select "3"
select select "0"
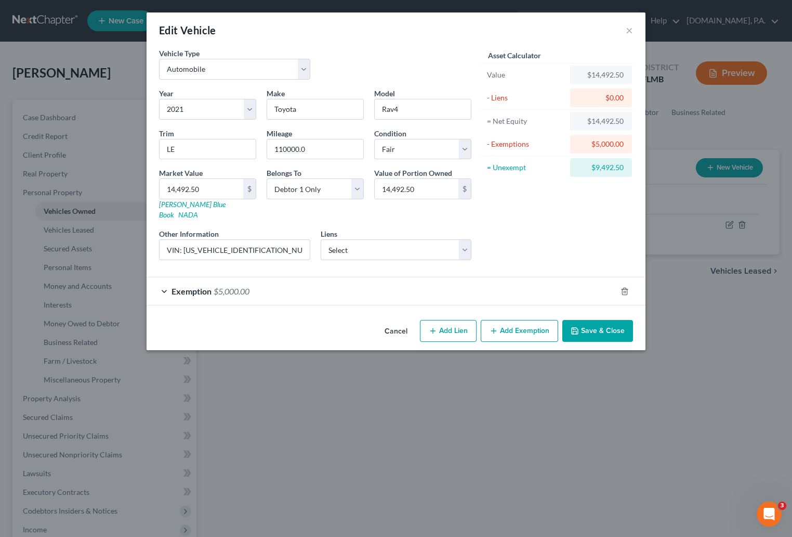
click at [528, 320] on button "Add Exemption" at bounding box center [519, 331] width 77 height 22
select select "2"
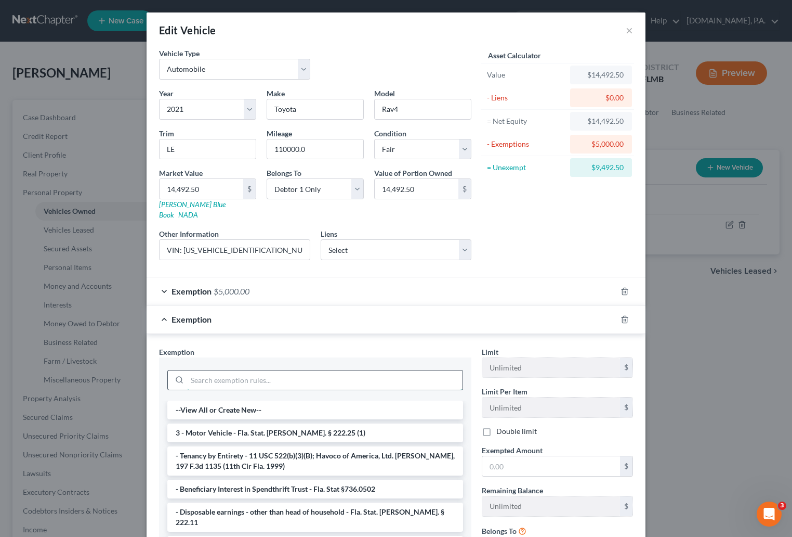
click at [233, 376] on input "search" at bounding box center [325, 380] width 276 height 20
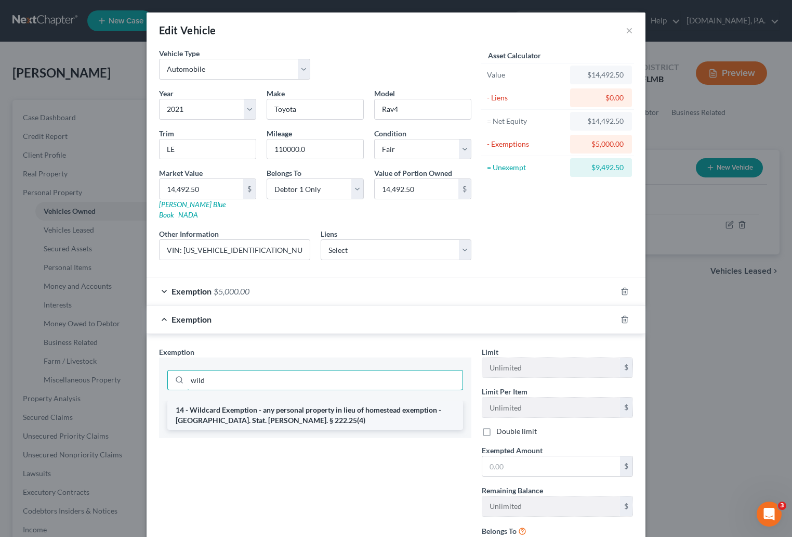
type input "wild"
click at [220, 405] on li "14 - Wildcard Exemption - any personal property in lieu of homestead exemption …" at bounding box center [315, 414] width 296 height 29
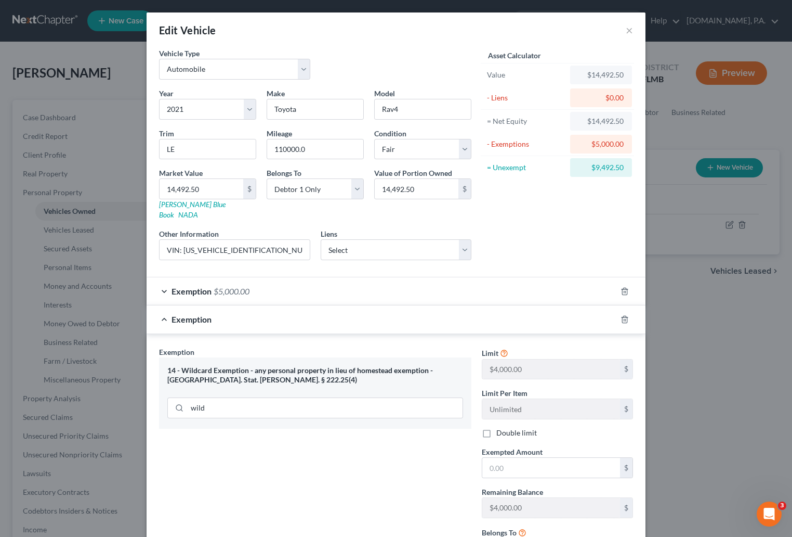
click at [497, 427] on label "Double limit" at bounding box center [517, 432] width 41 height 10
click at [501, 427] on input "Double limit" at bounding box center [504, 430] width 7 height 7
checkbox input "true"
click at [491, 458] on input "text" at bounding box center [552, 468] width 138 height 20
type input "8,000"
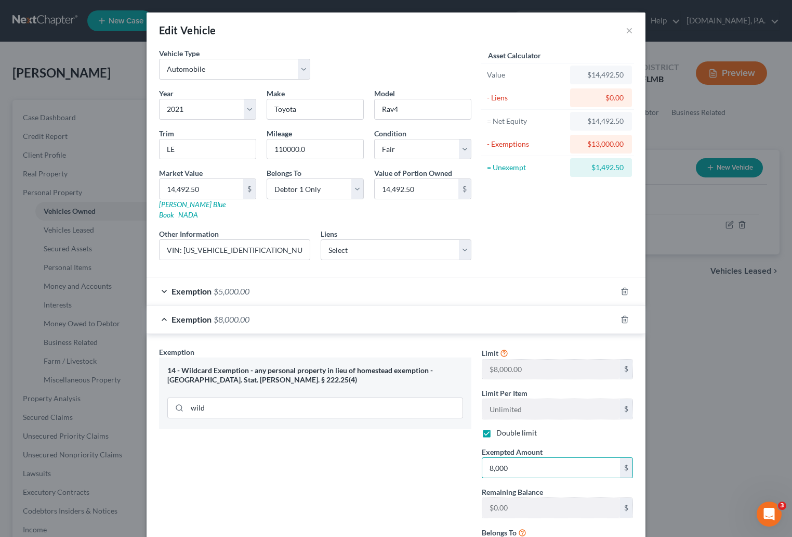
click at [421, 487] on div "Exemption Set must be selected for CA. Exemption * 14 - Wildcard Exemption - an…" at bounding box center [315, 456] width 323 height 221
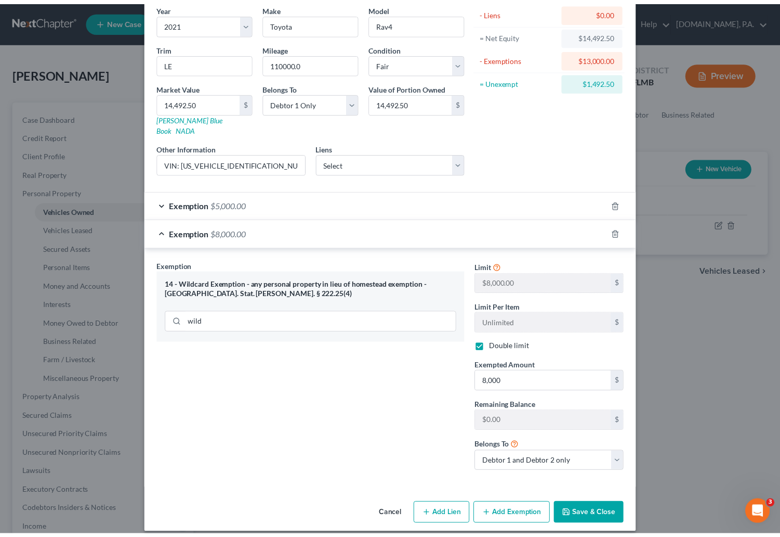
scroll to position [88, 0]
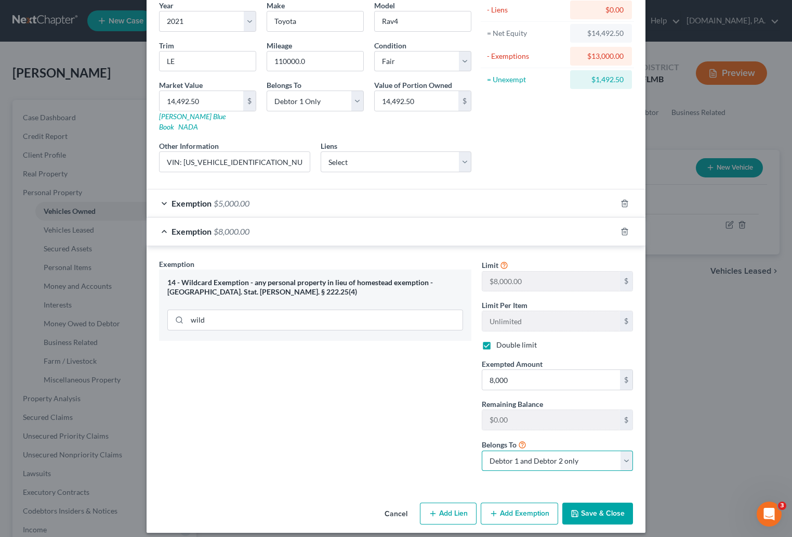
click at [620, 452] on select "Debtor 1 only Debtor 2 only Debtor 1 and Debtor 2 only" at bounding box center [557, 460] width 151 height 21
select select "0"
click at [482, 450] on select "Debtor 1 only Debtor 2 only Debtor 1 and Debtor 2 only" at bounding box center [557, 460] width 151 height 21
click at [601, 502] on button "Save & Close" at bounding box center [598, 513] width 71 height 22
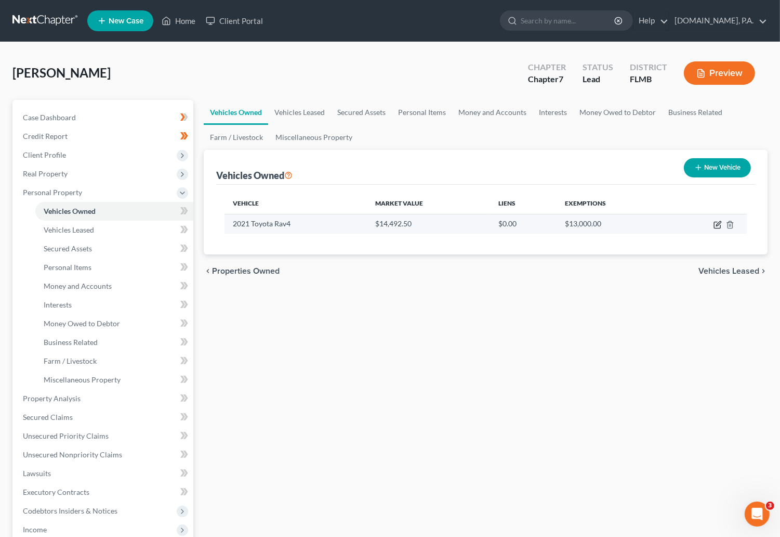
click at [717, 225] on icon "button" at bounding box center [718, 224] width 8 height 8
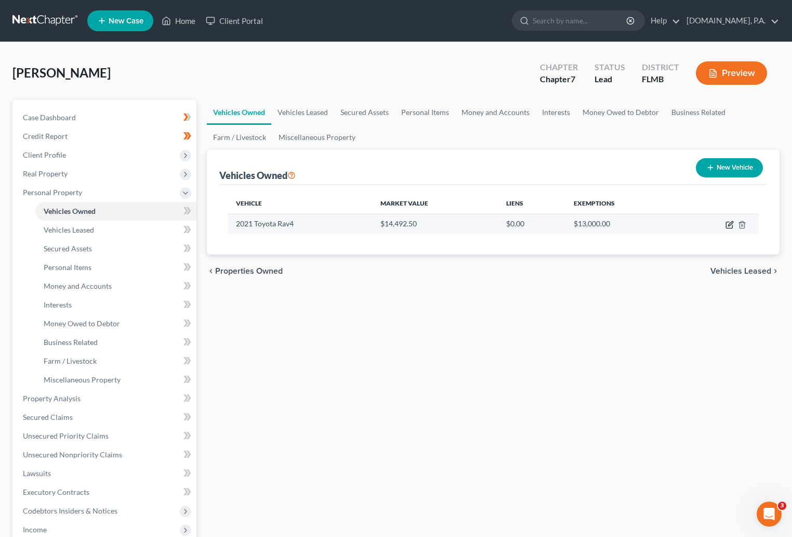
select select "0"
select select "5"
select select "3"
select select "0"
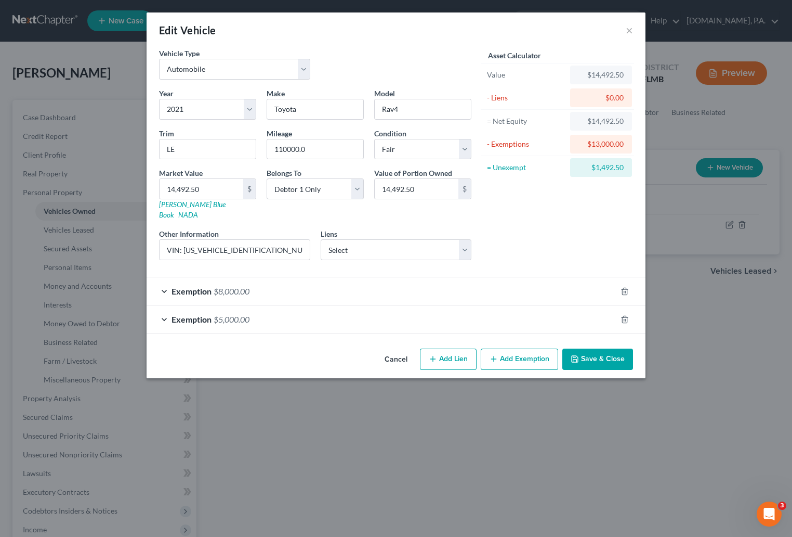
click at [594, 348] on button "Save & Close" at bounding box center [598, 359] width 71 height 22
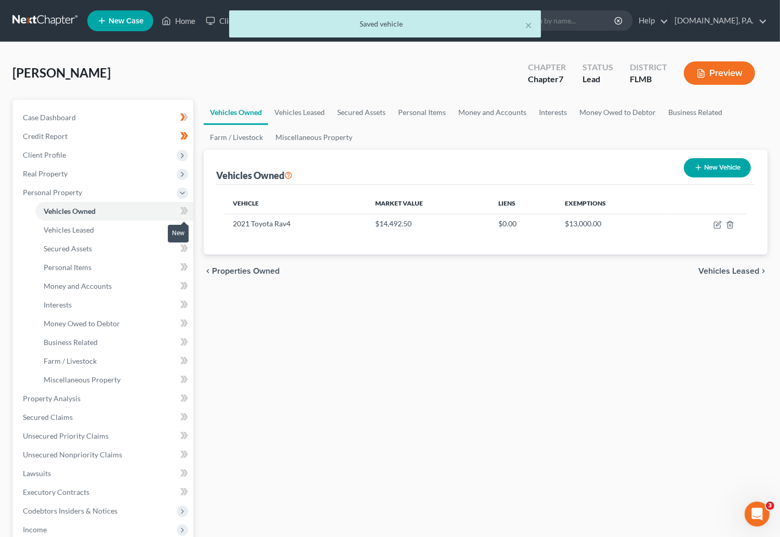
click at [181, 210] on icon at bounding box center [184, 210] width 8 height 13
click at [185, 211] on icon at bounding box center [184, 210] width 8 height 13
click at [76, 230] on span "Vehicles Leased" at bounding box center [69, 229] width 50 height 9
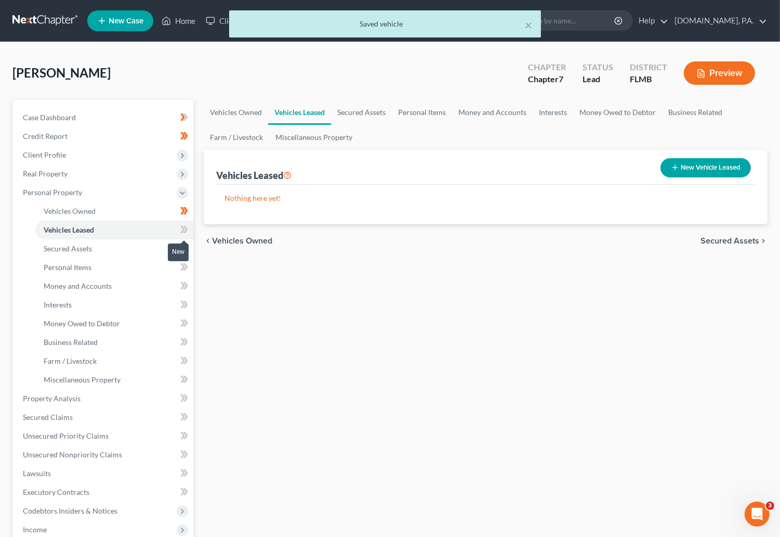
click at [180, 226] on icon at bounding box center [184, 229] width 8 height 13
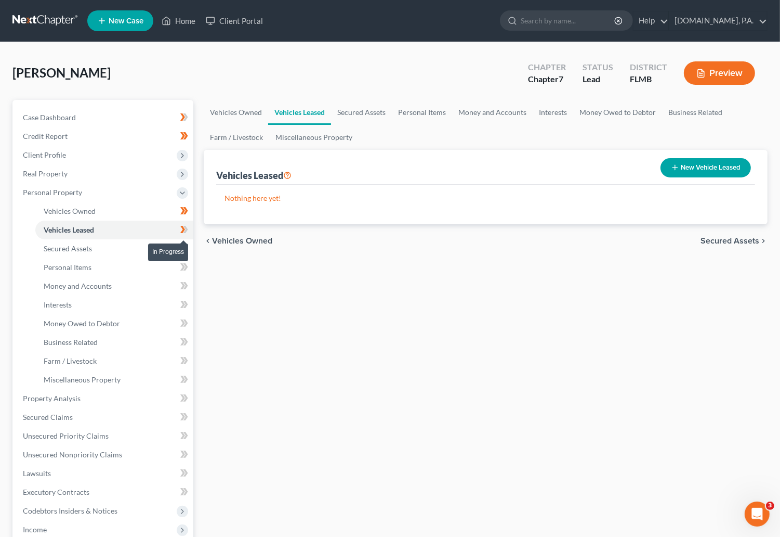
click at [185, 227] on icon at bounding box center [186, 229] width 5 height 7
click at [85, 253] on link "Secured Assets" at bounding box center [114, 248] width 158 height 19
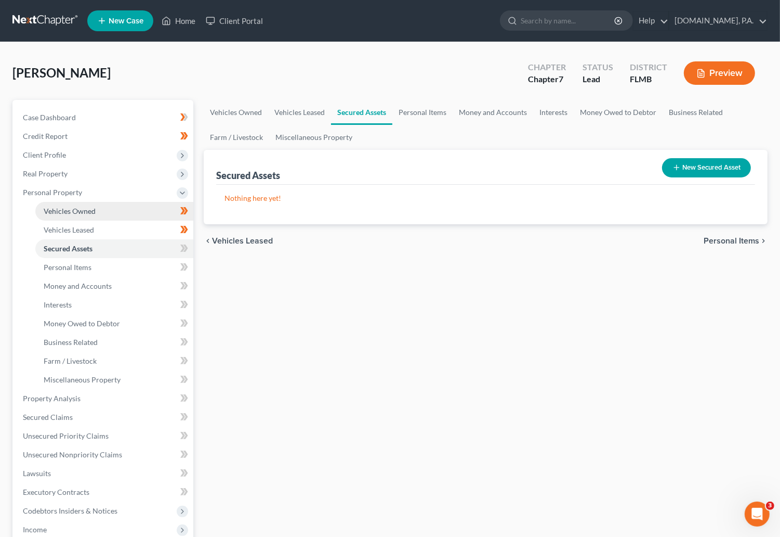
click at [77, 209] on span "Vehicles Owned" at bounding box center [70, 210] width 52 height 9
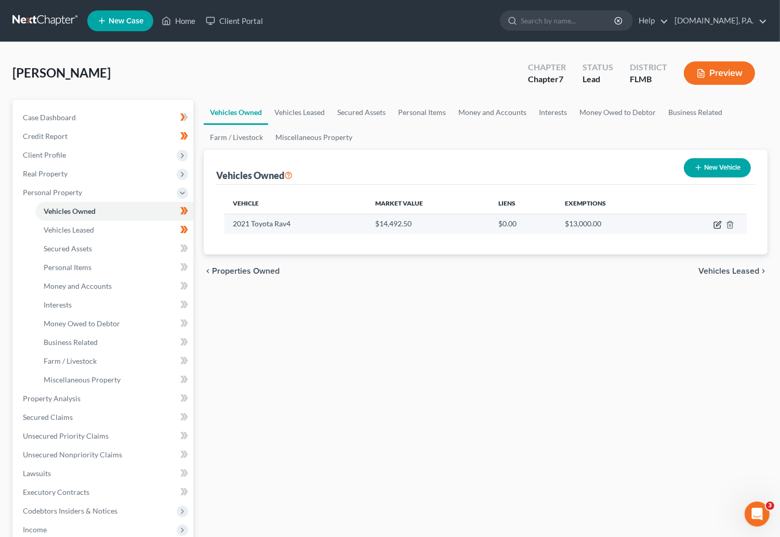
click at [717, 223] on icon "button" at bounding box center [718, 224] width 8 height 8
select select "0"
select select "5"
select select "3"
select select "0"
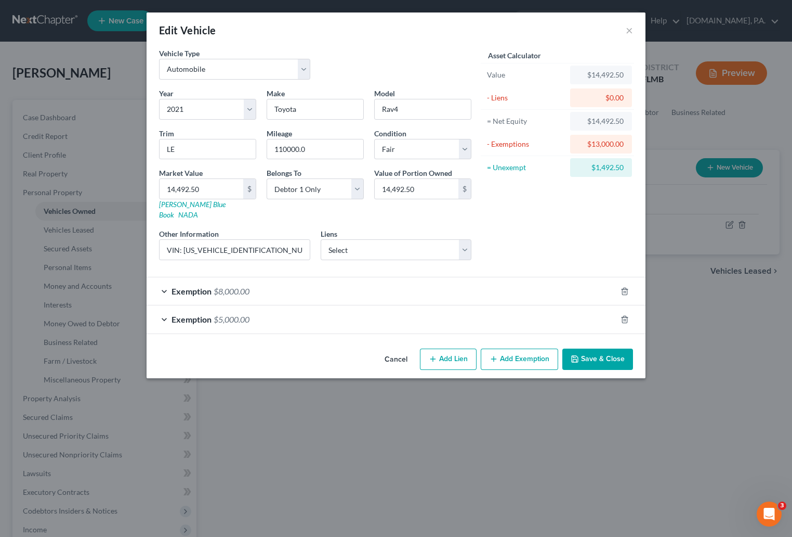
click at [605, 348] on button "Save & Close" at bounding box center [598, 359] width 71 height 22
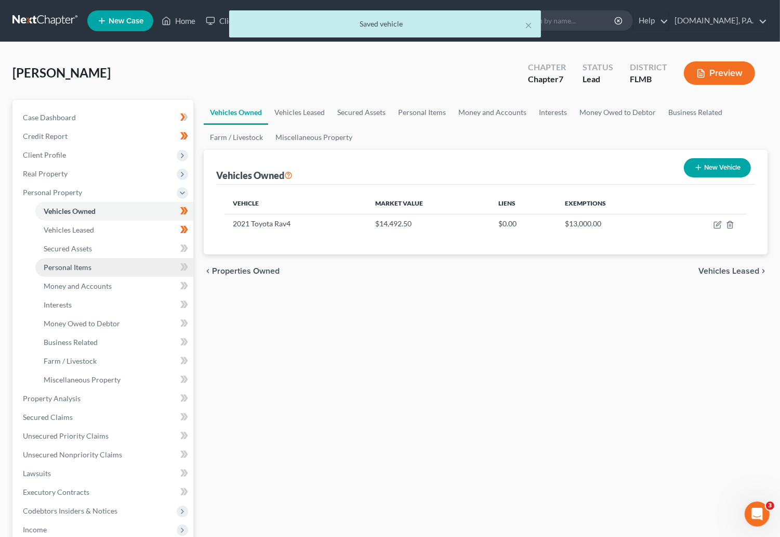
click at [67, 264] on span "Personal Items" at bounding box center [68, 267] width 48 height 9
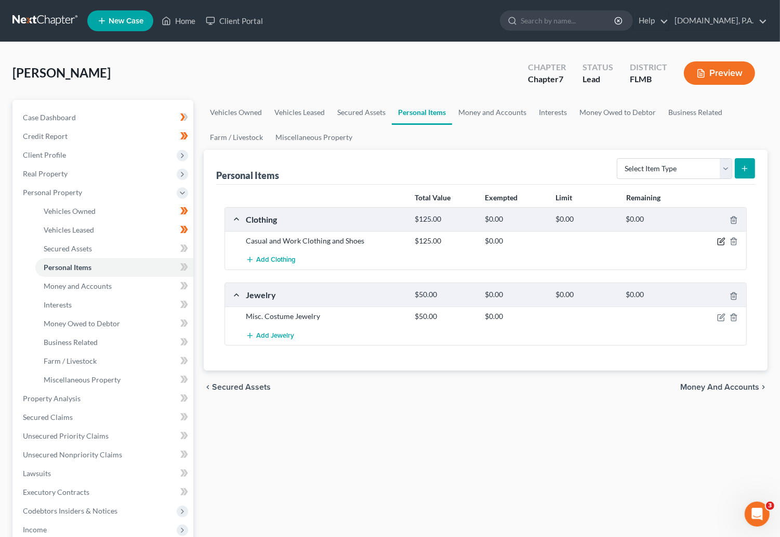
click at [723, 240] on icon "button" at bounding box center [722, 241] width 8 height 8
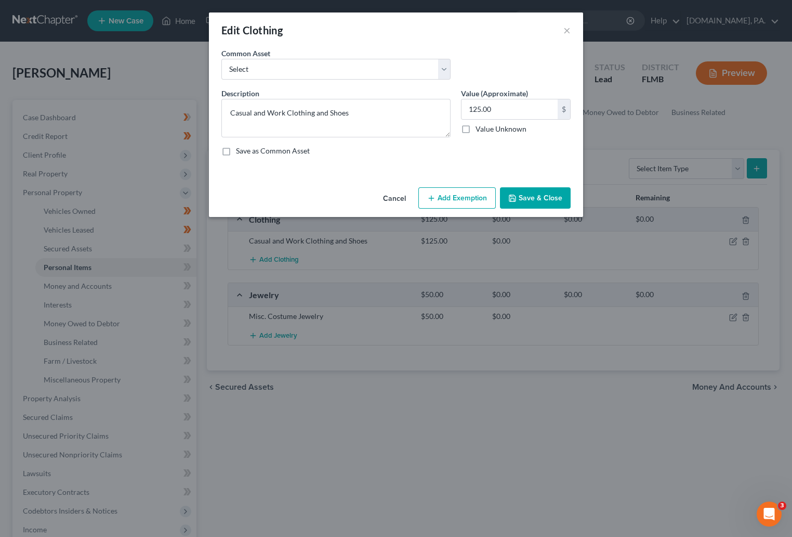
click at [467, 197] on button "Add Exemption" at bounding box center [457, 198] width 77 height 22
select select "2"
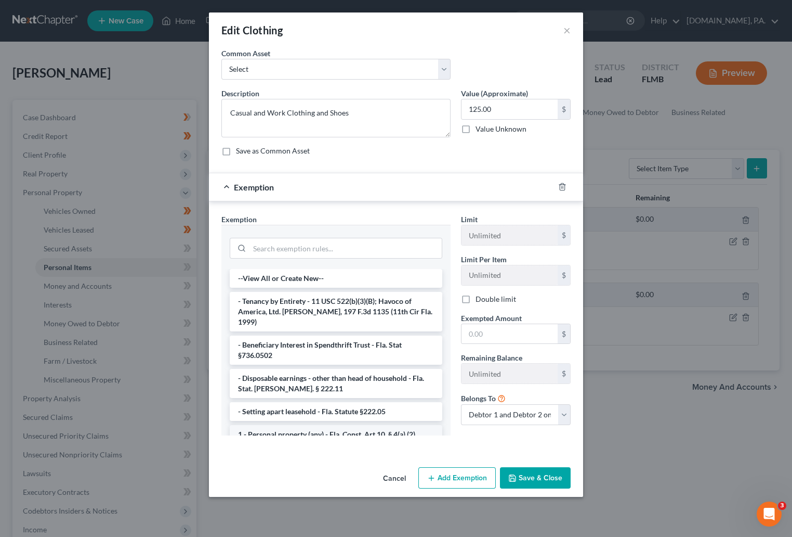
click at [314, 425] on li "1 - Personal property (any) - Fla. Const. Art.10, § 4(a) (2)" at bounding box center [336, 434] width 213 height 19
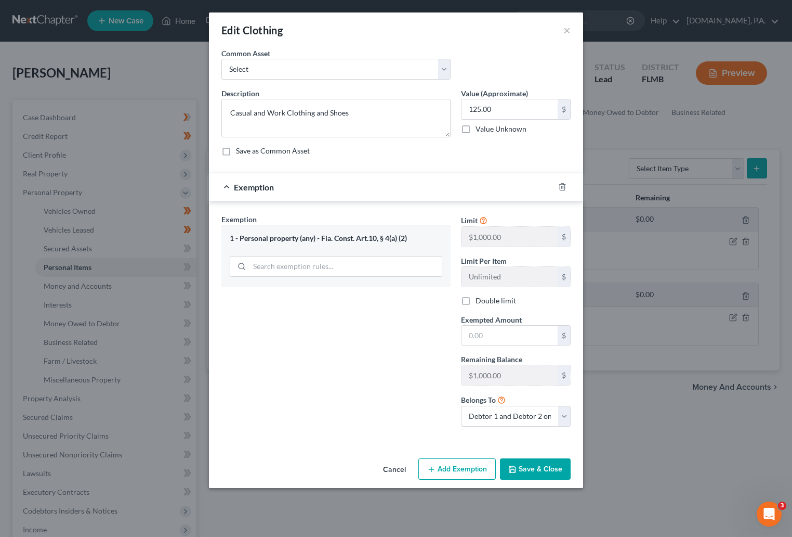
click at [476, 301] on label "Double limit" at bounding box center [496, 300] width 41 height 10
click at [480, 301] on input "Double limit" at bounding box center [483, 298] width 7 height 7
checkbox input "true"
click at [488, 332] on input "text" at bounding box center [510, 336] width 96 height 20
click at [496, 111] on input "125.00" at bounding box center [510, 109] width 96 height 20
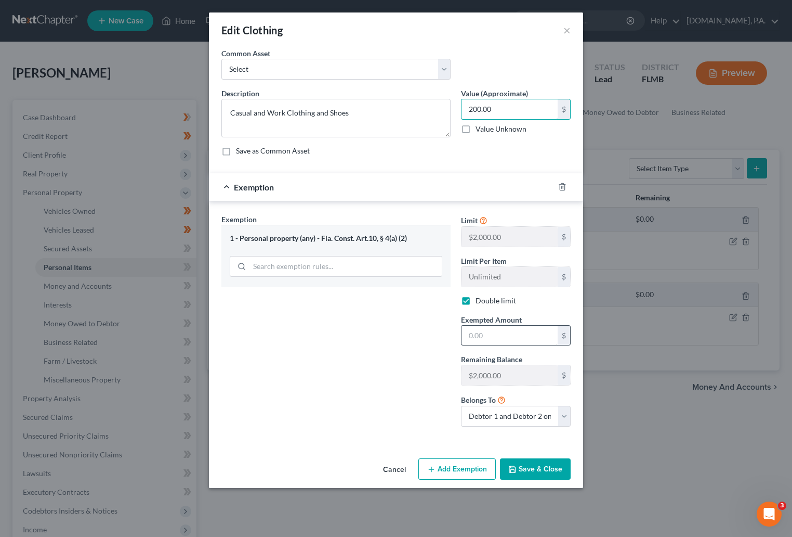
type input "200.00"
click at [496, 338] on input "text" at bounding box center [510, 336] width 96 height 20
type input "200.00"
click at [528, 468] on button "Save & Close" at bounding box center [535, 469] width 71 height 22
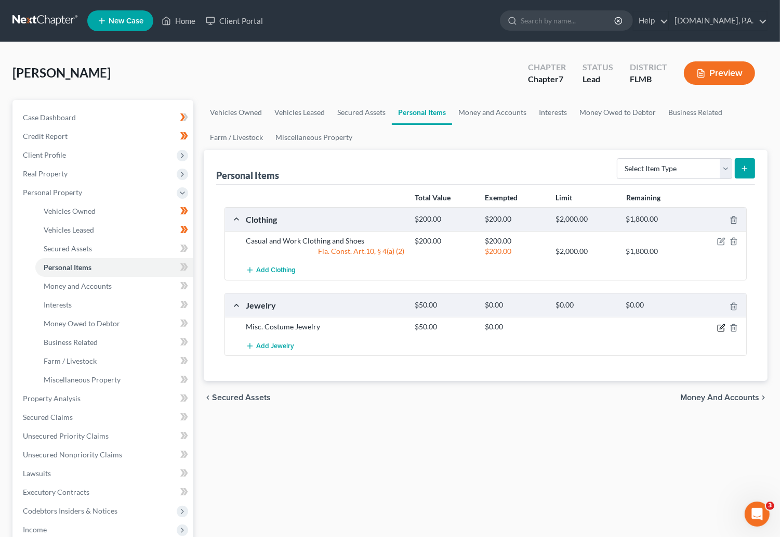
click at [721, 329] on icon "button" at bounding box center [722, 326] width 5 height 5
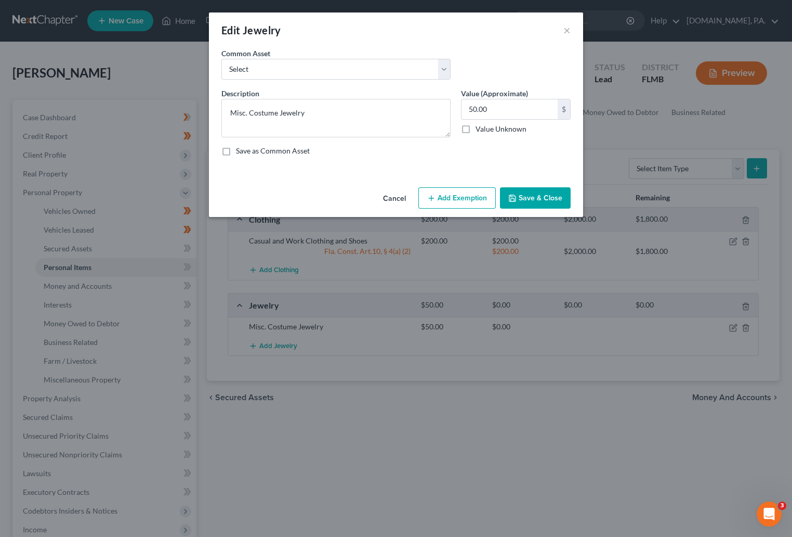
click at [471, 192] on button "Add Exemption" at bounding box center [457, 198] width 77 height 22
select select "2"
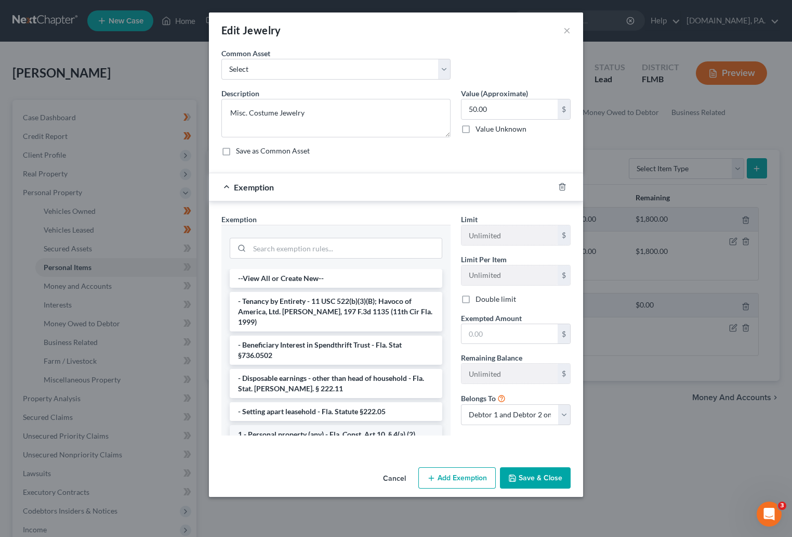
click at [311, 425] on li "1 - Personal property (any) - Fla. Const. Art.10, § 4(a) (2)" at bounding box center [336, 434] width 213 height 19
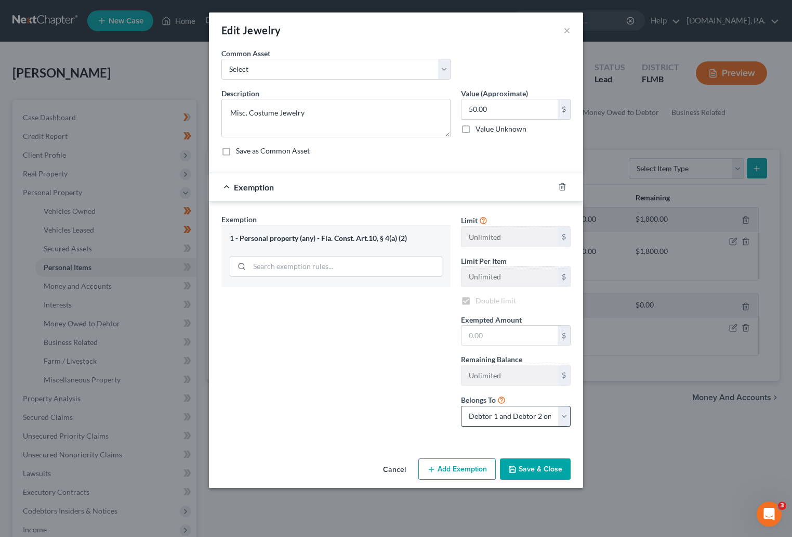
checkbox input "true"
click at [494, 343] on input "text" at bounding box center [510, 336] width 96 height 20
type input "50.00"
click at [534, 464] on button "Save & Close" at bounding box center [535, 469] width 71 height 22
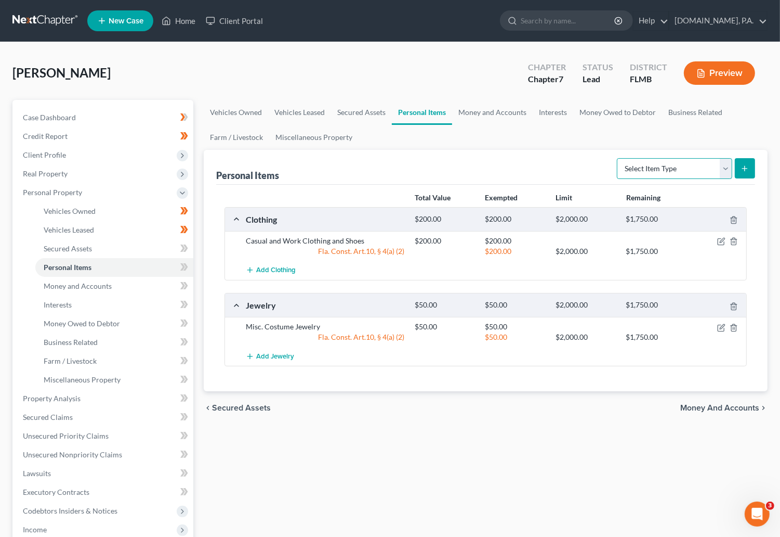
click at [725, 167] on select "Select Item Type Clothing Collectibles Of Value Electronics Firearms Household …" at bounding box center [674, 168] width 115 height 21
select select "household_goods"
click at [618, 158] on select "Select Item Type Clothing Collectibles Of Value Electronics Firearms Household …" at bounding box center [674, 168] width 115 height 21
click at [748, 165] on icon "submit" at bounding box center [745, 168] width 8 height 8
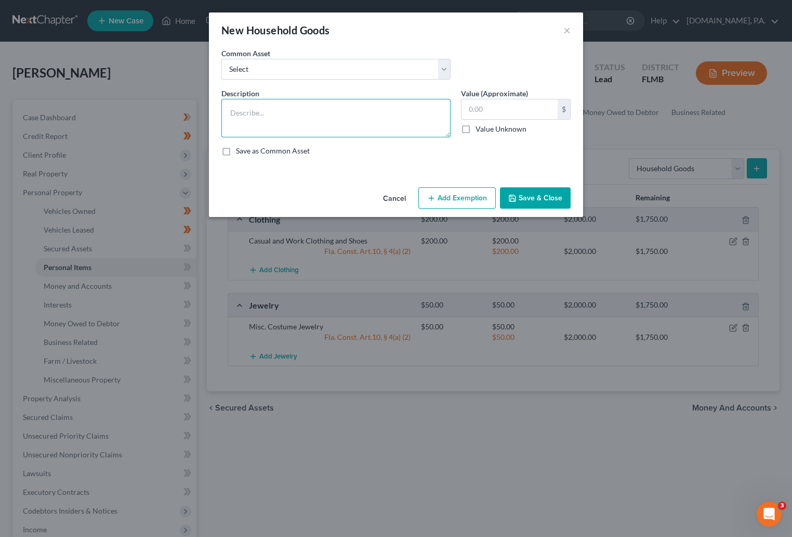
click at [261, 111] on textarea at bounding box center [336, 118] width 229 height 38
type textarea "Household Items"
type input "300"
click at [479, 201] on button "Add Exemption" at bounding box center [457, 198] width 77 height 22
select select "2"
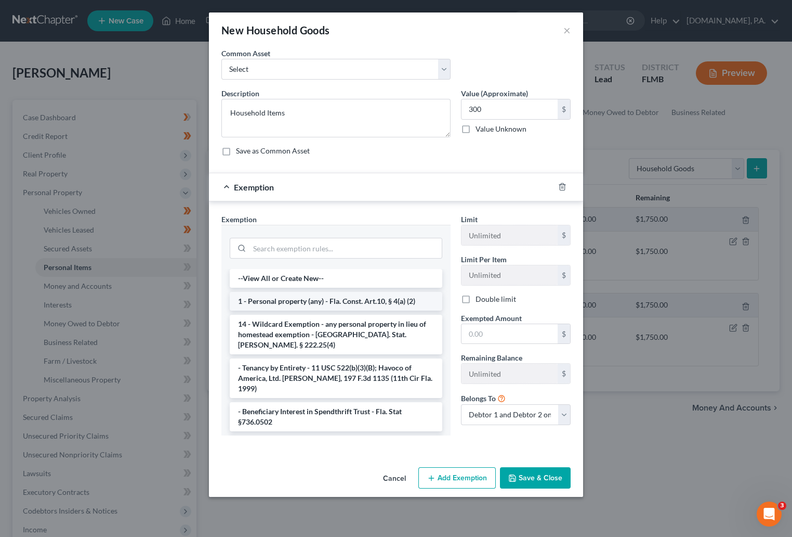
click at [278, 306] on li "1 - Personal property (any) - Fla. Const. Art.10, § 4(a) (2)" at bounding box center [336, 301] width 213 height 19
checkbox input "true"
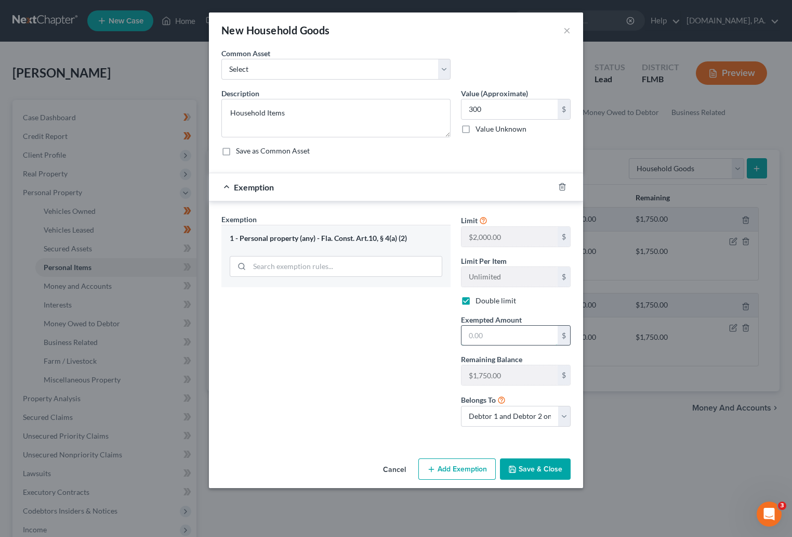
click at [497, 332] on input "text" at bounding box center [510, 336] width 96 height 20
type input "300"
click at [538, 473] on button "Save & Close" at bounding box center [535, 469] width 71 height 22
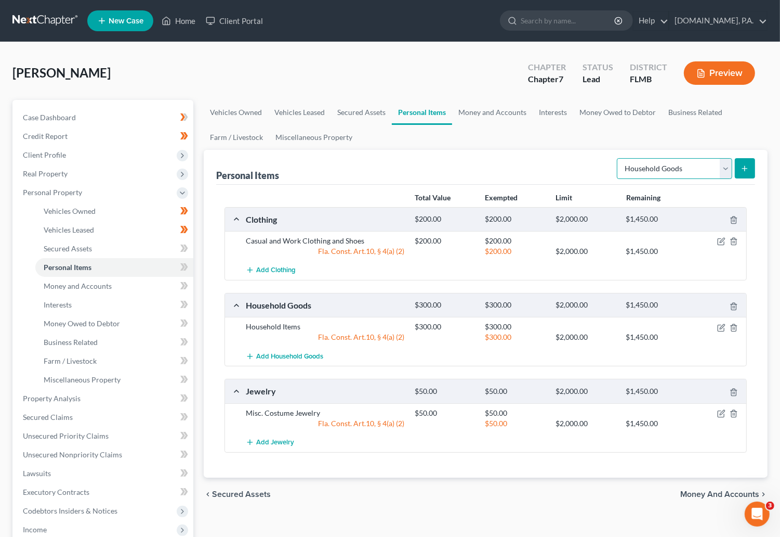
click at [731, 170] on select "Select Item Type Clothing Collectibles Of Value Electronics Firearms Household …" at bounding box center [674, 168] width 115 height 21
select select "electronics"
click at [618, 158] on select "Select Item Type Clothing Collectibles Of Value Electronics Firearms Household …" at bounding box center [674, 168] width 115 height 21
click at [740, 160] on button "submit" at bounding box center [745, 168] width 20 height 20
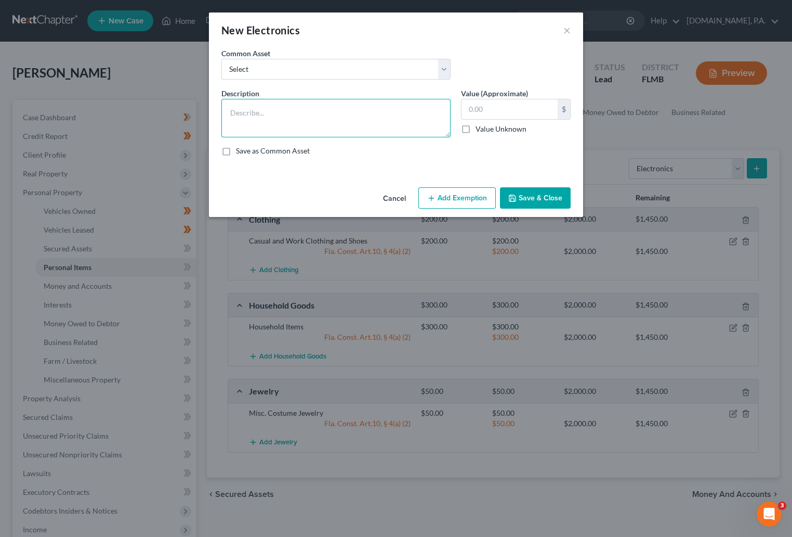
click at [249, 113] on textarea at bounding box center [336, 118] width 229 height 38
type textarea "w"
type textarea "Electronics"
type input "200"
click at [471, 203] on button "Add Exemption" at bounding box center [457, 198] width 77 height 22
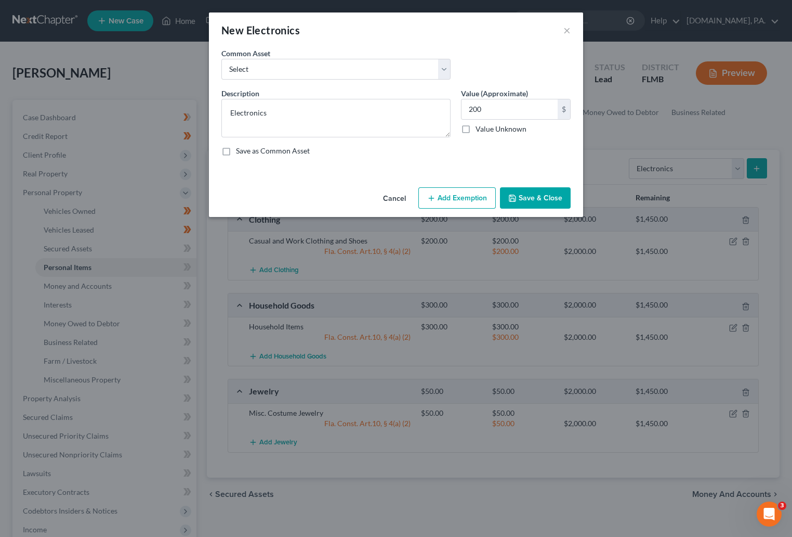
select select "2"
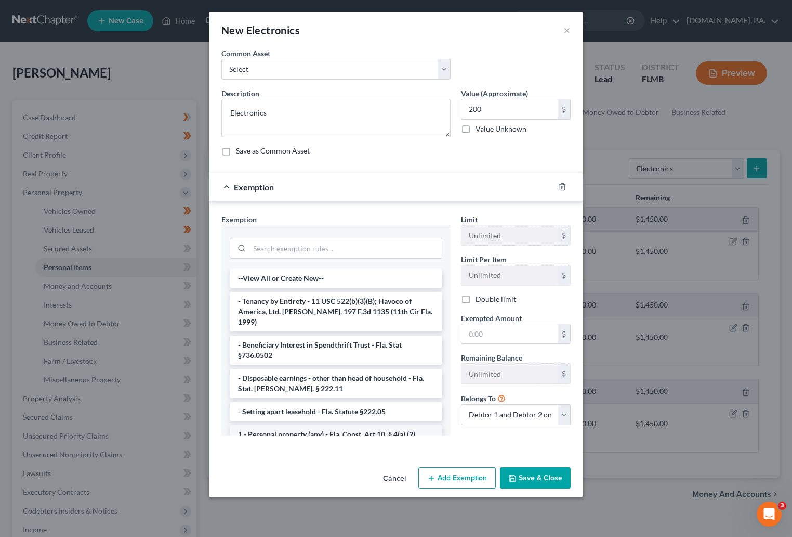
click at [311, 425] on li "1 - Personal property (any) - Fla. Const. Art.10, § 4(a) (2)" at bounding box center [336, 434] width 213 height 19
checkbox input "true"
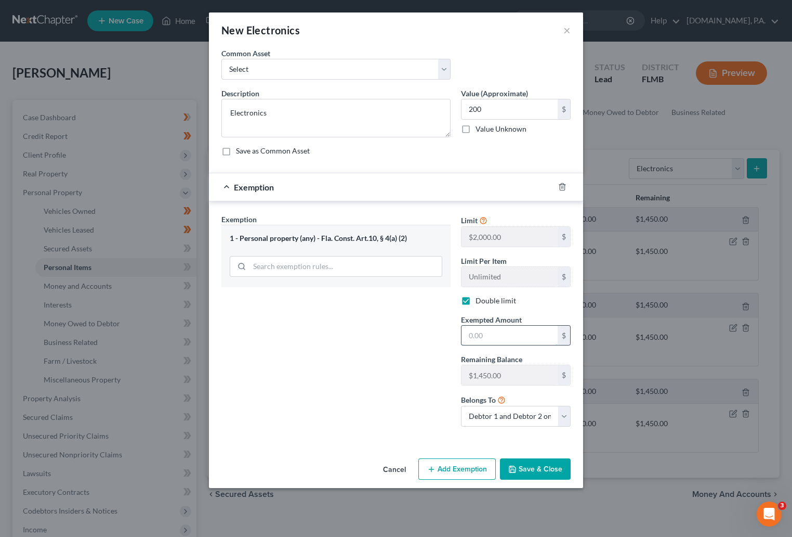
click at [516, 335] on input "text" at bounding box center [510, 336] width 96 height 20
type input "200"
click at [529, 474] on button "Save & Close" at bounding box center [535, 469] width 71 height 22
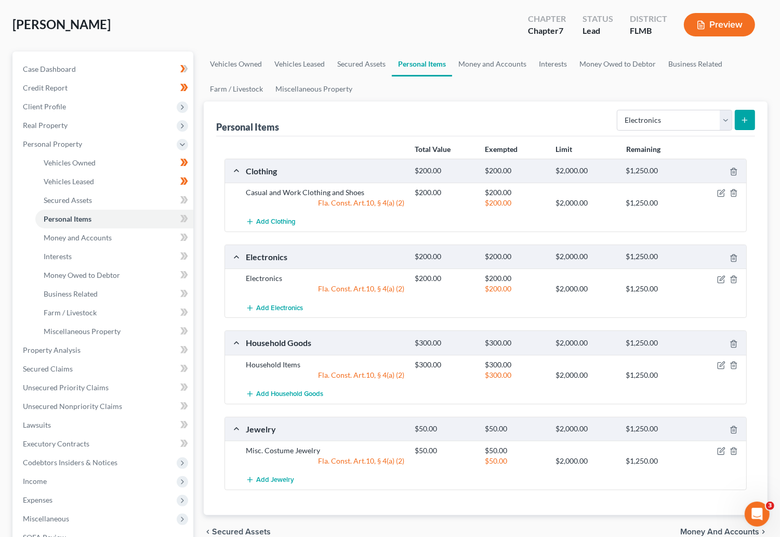
scroll to position [46, 0]
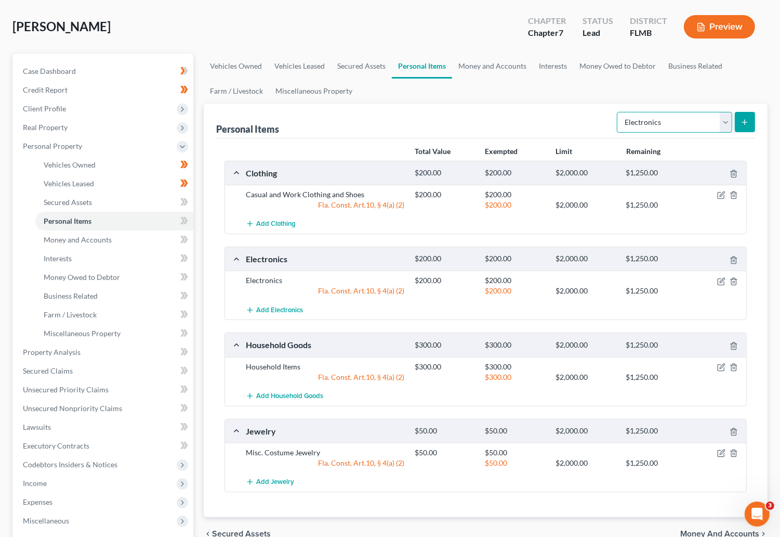
click at [726, 118] on select "Select Item Type Clothing Collectibles Of Value Electronics Firearms Household …" at bounding box center [674, 122] width 115 height 21
click at [186, 220] on icon at bounding box center [186, 220] width 5 height 7
click at [185, 221] on icon at bounding box center [186, 220] width 5 height 7
click at [88, 243] on link "Money and Accounts" at bounding box center [114, 239] width 158 height 19
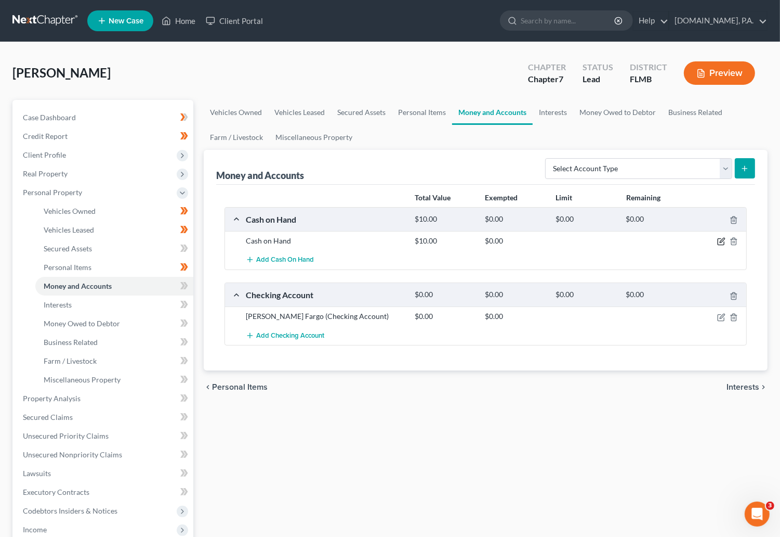
click at [720, 242] on icon "button" at bounding box center [722, 240] width 5 height 5
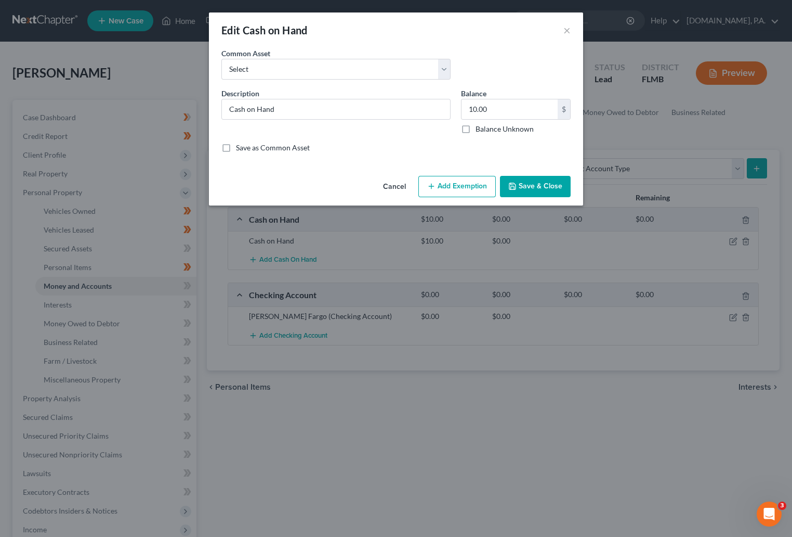
click at [463, 187] on button "Add Exemption" at bounding box center [457, 187] width 77 height 22
select select "2"
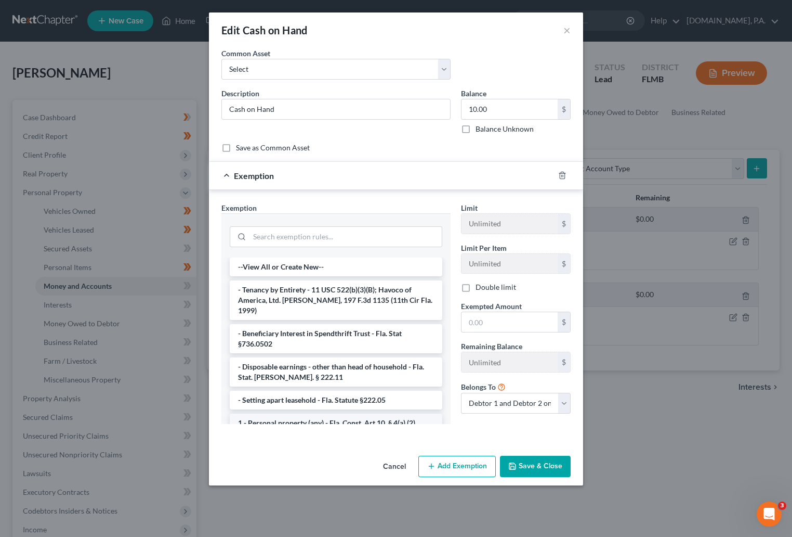
click at [292, 417] on li "1 - Personal property (any) - Fla. Const. Art.10, § 4(a) (2)" at bounding box center [336, 422] width 213 height 19
checkbox input "true"
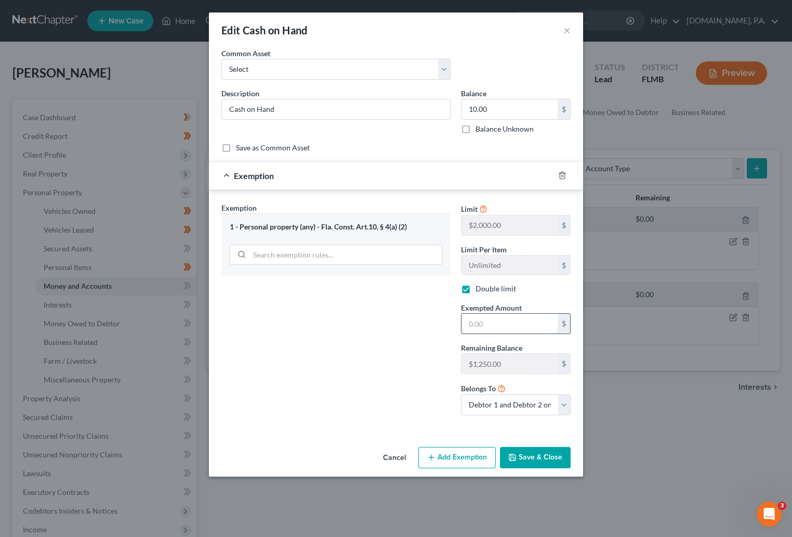
click at [517, 324] on input "text" at bounding box center [510, 324] width 96 height 20
type input "10.00"
click at [531, 460] on button "Save & Close" at bounding box center [535, 458] width 71 height 22
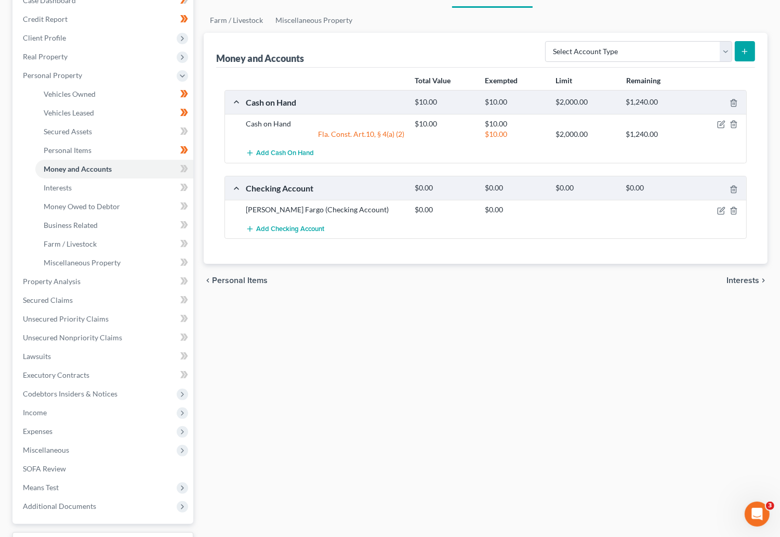
scroll to position [156, 0]
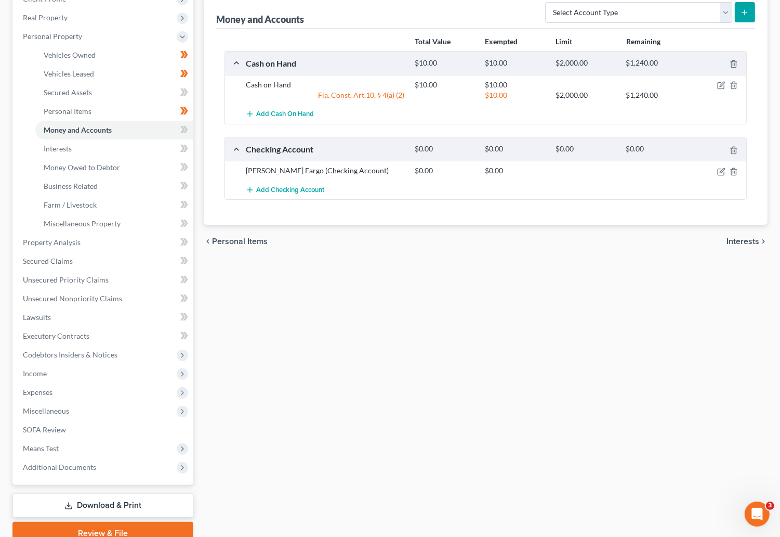
click at [720, 167] on div at bounding box center [720, 170] width 56 height 10
click at [721, 168] on icon "button" at bounding box center [722, 171] width 8 height 8
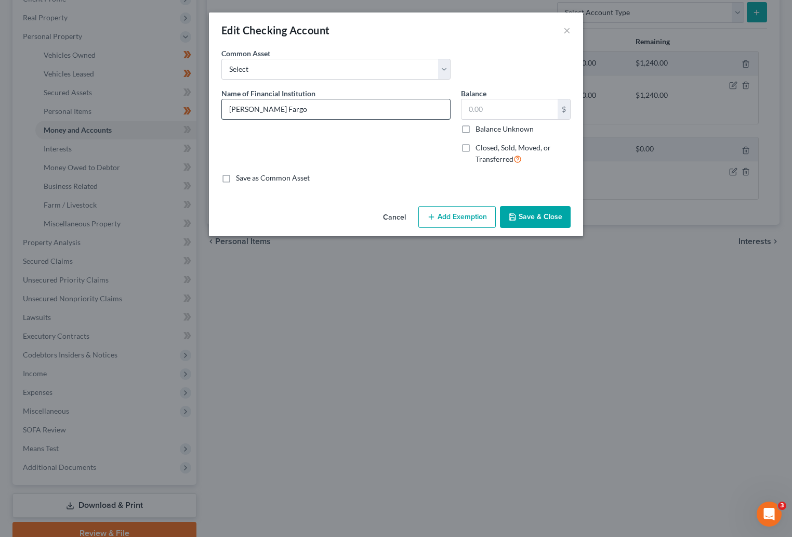
click at [297, 108] on input "[PERSON_NAME] Fargo" at bounding box center [336, 109] width 228 height 20
type input "[PERSON_NAME] Fargo - 9265"
click at [550, 212] on button "Save & Close" at bounding box center [535, 217] width 71 height 22
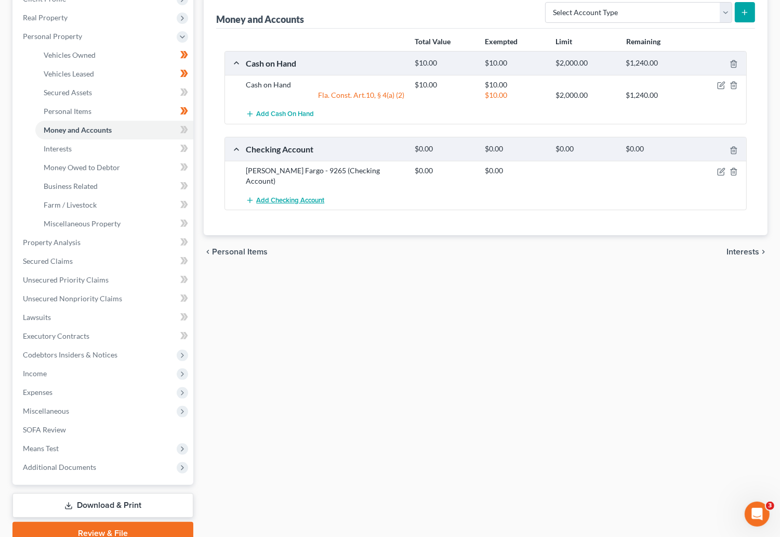
click at [313, 196] on span "Add Checking Account" at bounding box center [290, 200] width 68 height 8
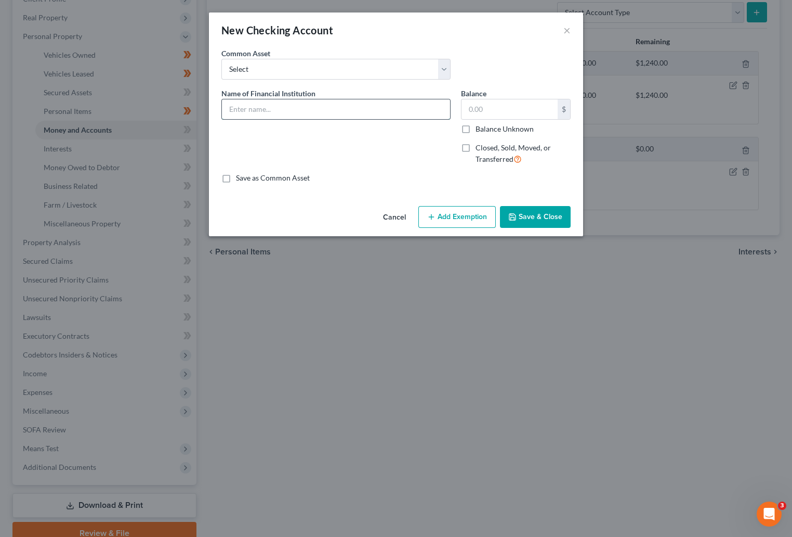
click at [301, 105] on input "text" at bounding box center [336, 109] width 228 height 20
click at [285, 113] on input "Cash App" at bounding box center [336, 109] width 228 height 20
type input "Cash App - 0107"
click at [531, 215] on button "Save & Close" at bounding box center [535, 217] width 71 height 22
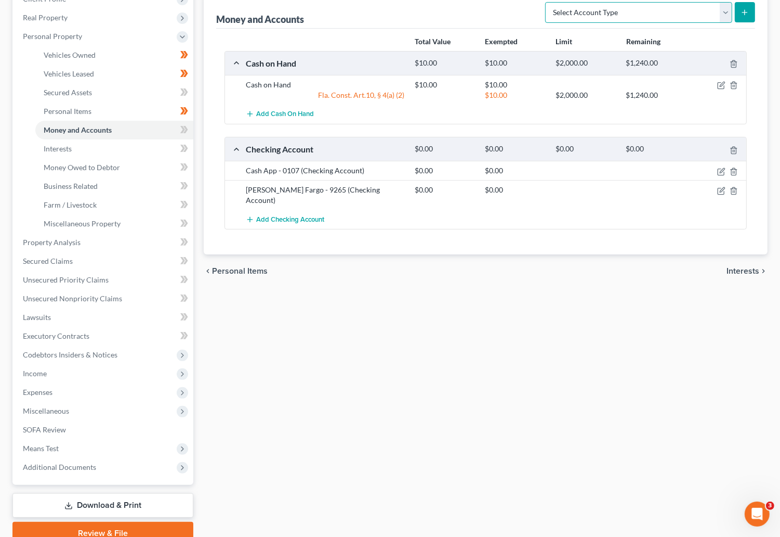
click at [725, 15] on select "Select Account Type Brokerage Cash on Hand Certificates of Deposit Checking Acc…" at bounding box center [638, 12] width 187 height 21
select select "savings"
click at [548, 2] on select "Select Account Type Brokerage Cash on Hand Certificates of Deposit Checking Acc…" at bounding box center [638, 12] width 187 height 21
click at [744, 12] on line "submit" at bounding box center [745, 12] width 5 height 0
click at [753, 267] on span "Interests" at bounding box center [743, 271] width 33 height 8
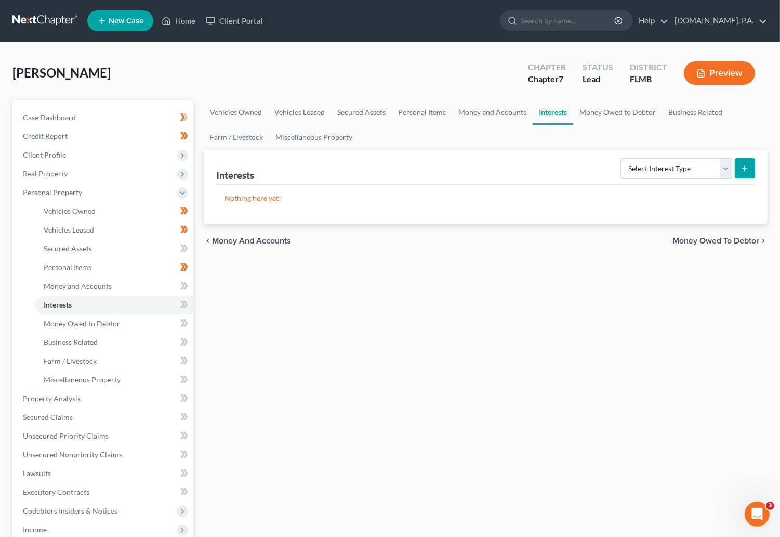
click at [265, 240] on span "Money and Accounts" at bounding box center [251, 241] width 79 height 8
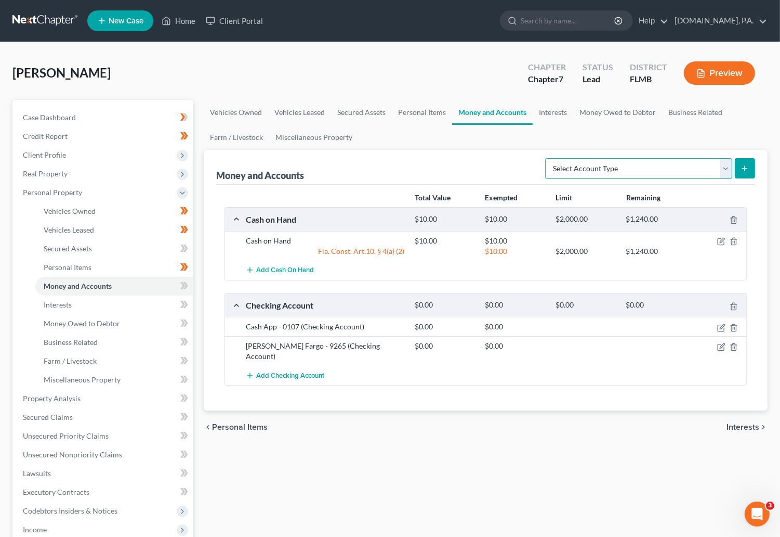
click at [725, 167] on select "Select Account Type Brokerage Cash on Hand Certificates of Deposit Checking Acc…" at bounding box center [638, 168] width 187 height 21
select select "savings"
click at [548, 158] on select "Select Account Type Brokerage Cash on Hand Certificates of Deposit Checking Acc…" at bounding box center [638, 168] width 187 height 21
click at [747, 168] on icon "submit" at bounding box center [745, 168] width 8 height 8
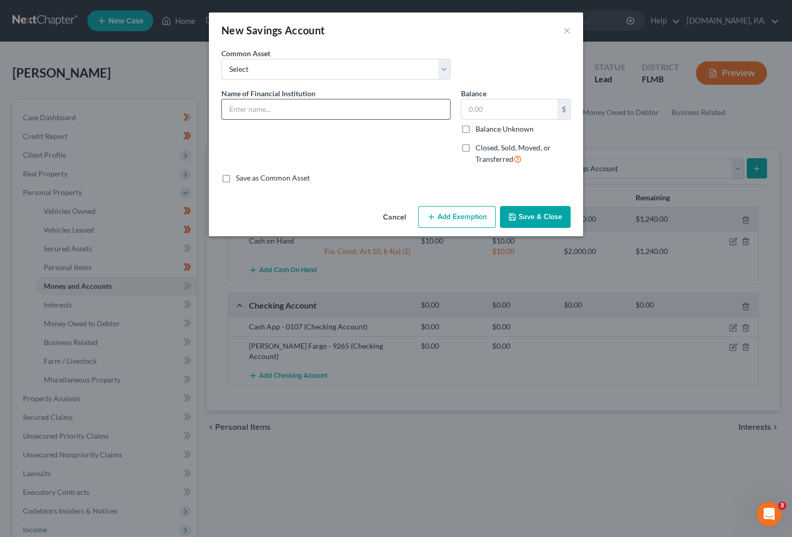
click at [282, 111] on input "text" at bounding box center [336, 109] width 228 height 20
type input "[PERSON_NAME] Fargo - 2305"
click at [527, 219] on button "Save & Close" at bounding box center [535, 217] width 71 height 22
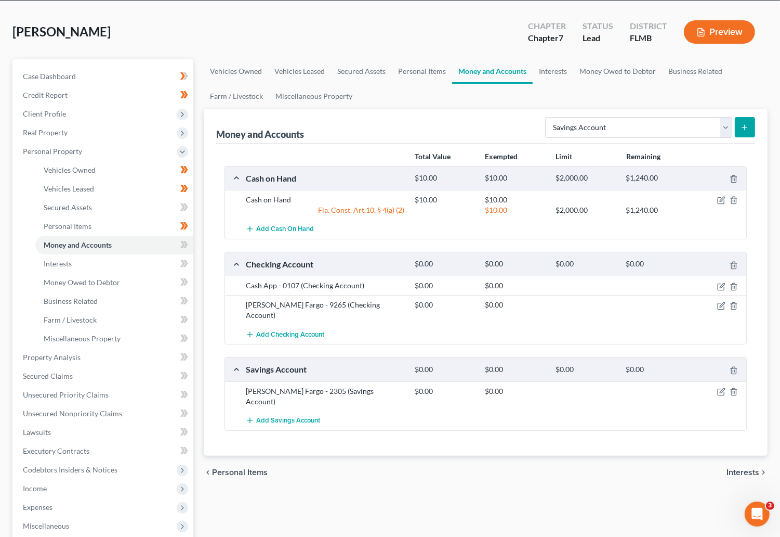
scroll to position [78, 0]
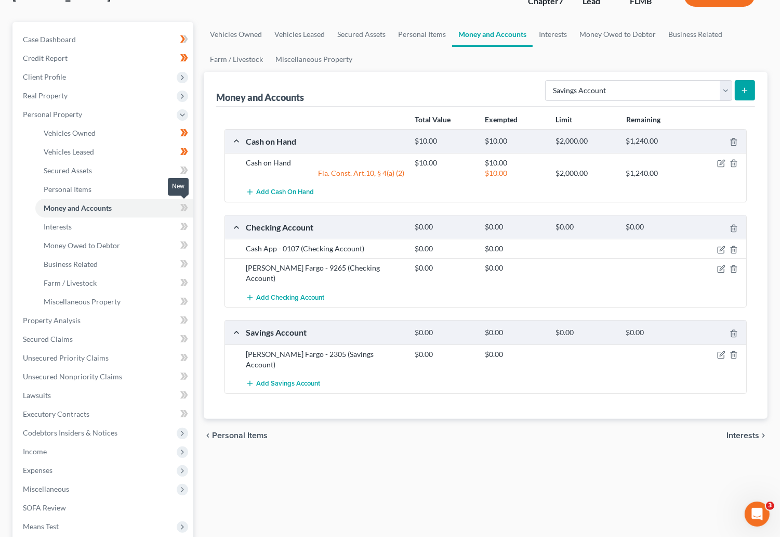
click at [183, 205] on icon at bounding box center [182, 207] width 5 height 7
click at [60, 229] on span "Interests" at bounding box center [58, 226] width 28 height 9
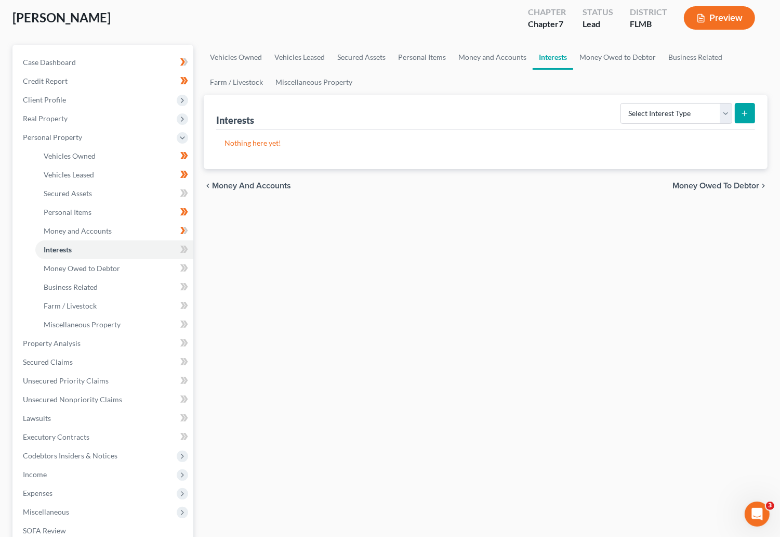
scroll to position [78, 0]
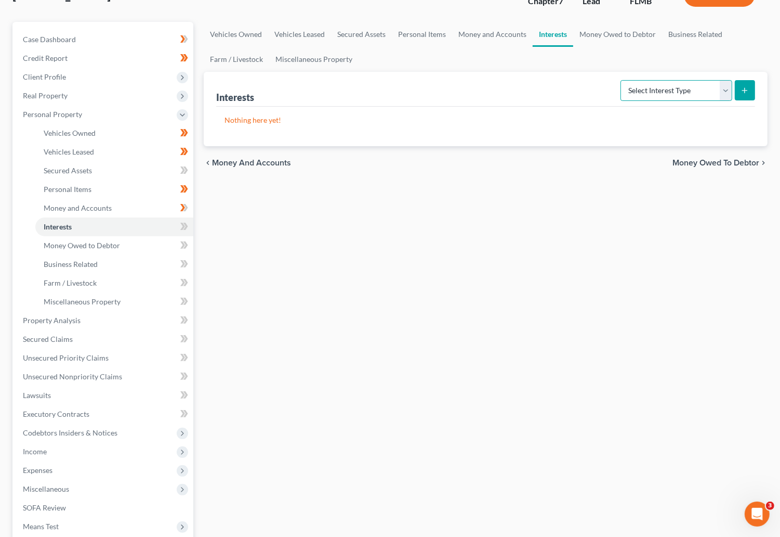
click at [725, 93] on select "Select Interest Type 401K Annuity Bond Education IRA Government Bond Government…" at bounding box center [677, 90] width 112 height 21
click at [725, 94] on select "Select Interest Type 401K Annuity Bond Education IRA Government Bond Government…" at bounding box center [677, 90] width 112 height 21
click at [187, 223] on icon at bounding box center [184, 226] width 8 height 13
click at [92, 243] on span "Money Owed to Debtor" at bounding box center [82, 245] width 76 height 9
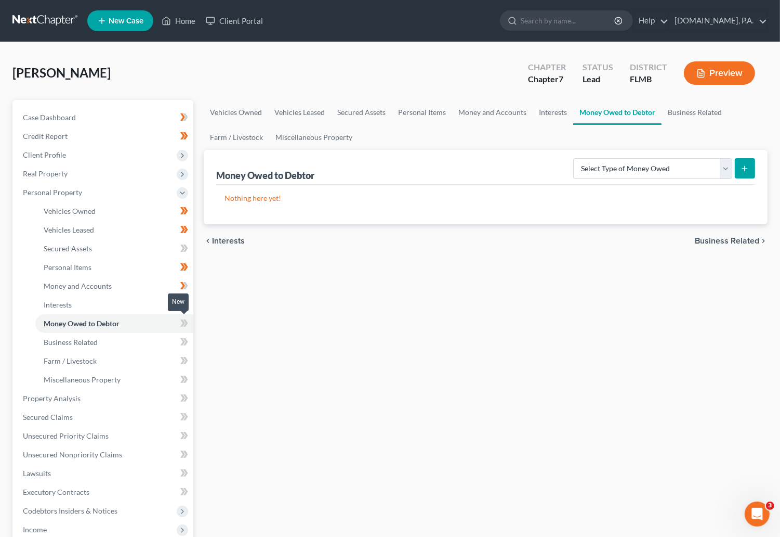
click at [185, 323] on icon at bounding box center [186, 322] width 5 height 7
click at [108, 340] on link "Business Related" at bounding box center [114, 342] width 158 height 19
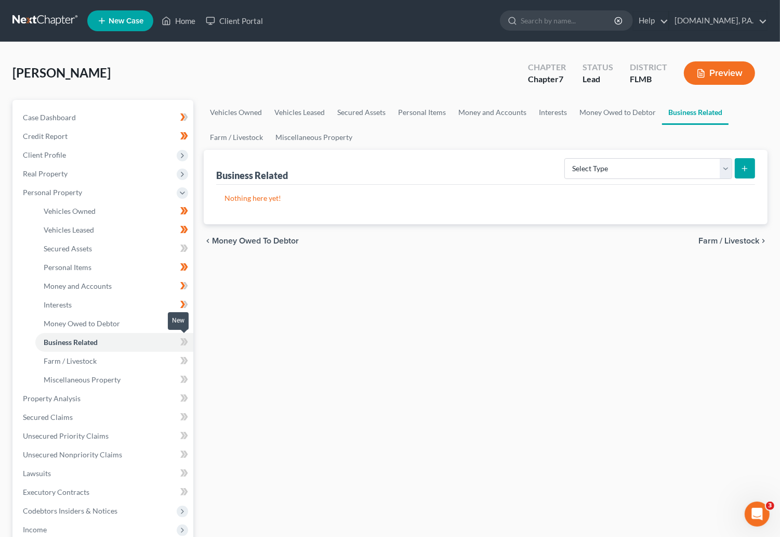
click at [185, 342] on icon at bounding box center [186, 341] width 5 height 7
click at [76, 359] on span "Farm / Livestock" at bounding box center [70, 360] width 53 height 9
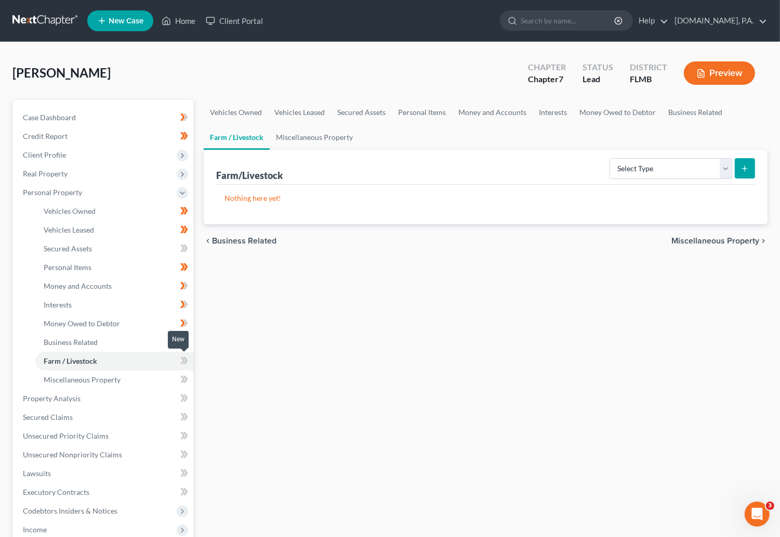
click at [179, 362] on span at bounding box center [184, 362] width 18 height 16
click at [189, 362] on span at bounding box center [184, 362] width 18 height 16
click at [89, 377] on span "Miscellaneous Property" at bounding box center [82, 379] width 77 height 9
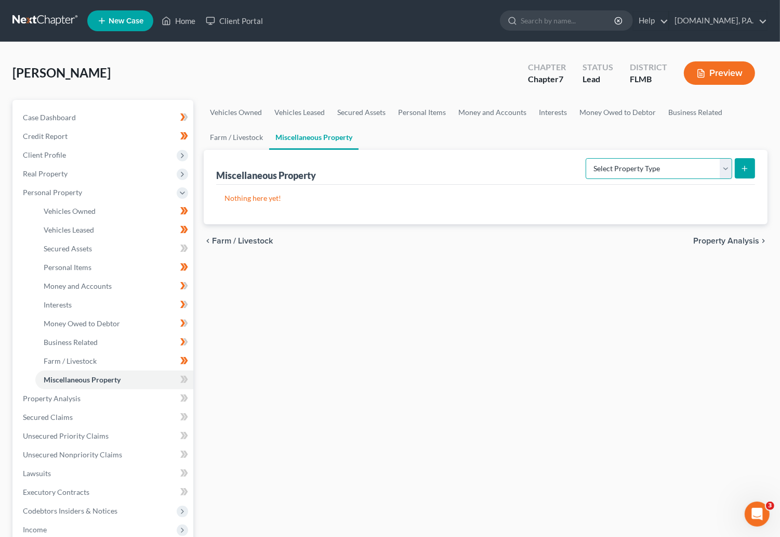
click at [726, 173] on select "Select Property Type Assigned for Creditor Benefit [DATE] Holding for Another N…" at bounding box center [659, 168] width 147 height 21
select select "transferred"
click at [586, 158] on select "Select Property Type Assigned for Creditor Benefit [DATE] Holding for Another N…" at bounding box center [659, 168] width 147 height 21
click at [744, 171] on icon "submit" at bounding box center [745, 168] width 8 height 8
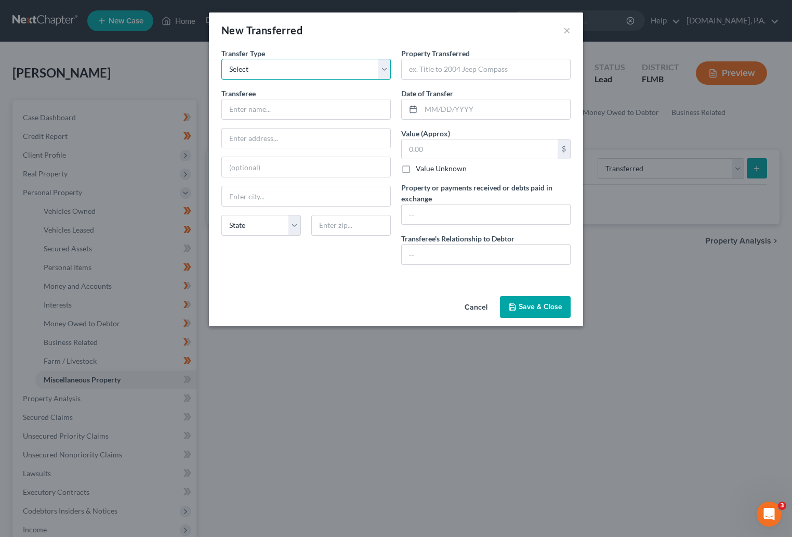
click at [386, 68] on select "Select Ordinary ([DATE]) [DATE]" at bounding box center [307, 69] width 170 height 21
click at [222, 59] on select "Select Ordinary ([DATE]) [DATE]" at bounding box center [307, 69] width 170 height 21
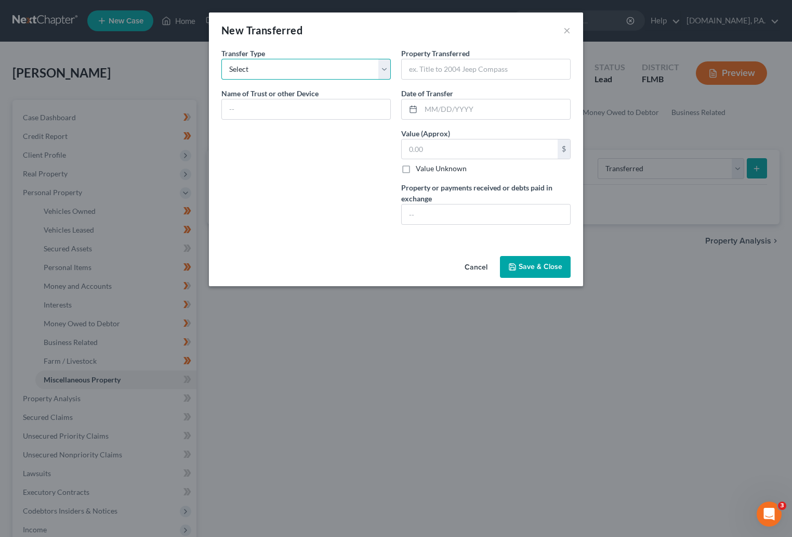
click at [386, 63] on select "Select Ordinary ([DATE]) [DATE]" at bounding box center [307, 69] width 170 height 21
select select "Ordinary ([DATE])"
click at [222, 59] on select "Select Ordinary ([DATE]) [DATE]" at bounding box center [307, 69] width 170 height 21
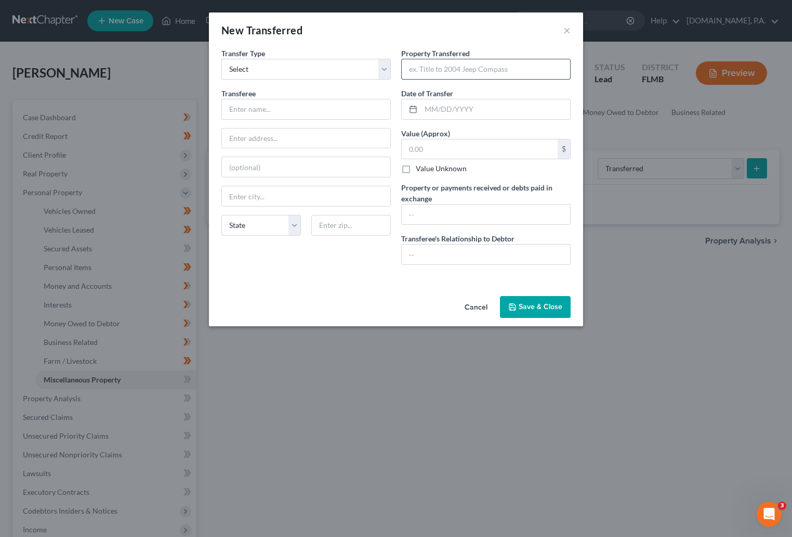
click at [494, 69] on input "text" at bounding box center [486, 69] width 168 height 20
type input "2003 Honda Pilot EX"
click at [282, 111] on input "text" at bounding box center [306, 109] width 168 height 20
drag, startPoint x: 295, startPoint y: 109, endPoint x: 216, endPoint y: 111, distance: 79.1
click at [216, 111] on div "Transfer Type * Select Ordinary ([DATE]) [DATE] Transferee * [PERSON_NAME] Stat…" at bounding box center [306, 160] width 180 height 225
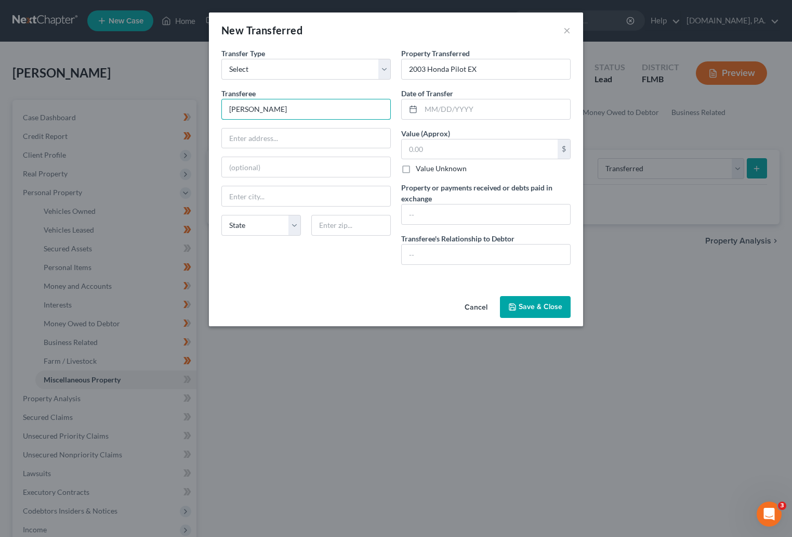
type input "[PERSON_NAME]"
type input "[STREET_ADDRESS]"
type input "Kissimmee"
select select "9"
type input "34743"
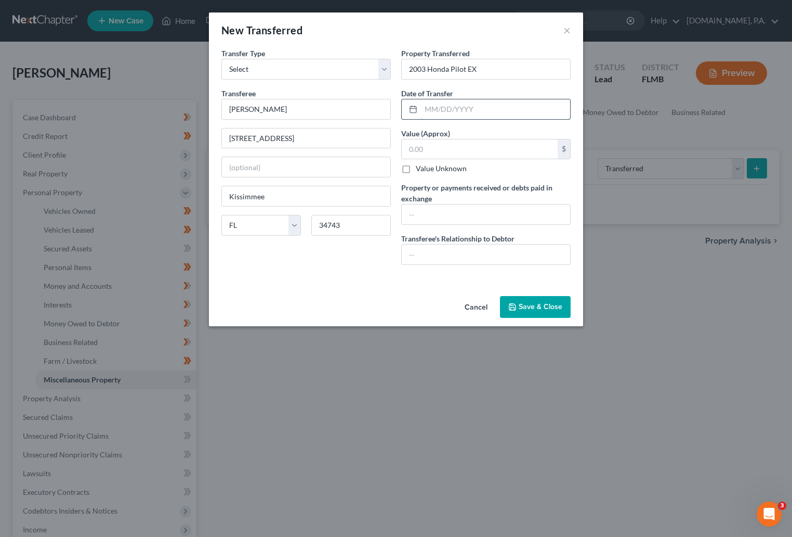
click at [444, 103] on input "text" at bounding box center [495, 109] width 149 height 20
type input "[DATE]"
click at [448, 211] on input "text" at bounding box center [486, 214] width 168 height 20
type input "500.00"
click at [442, 254] on input "text" at bounding box center [486, 254] width 168 height 20
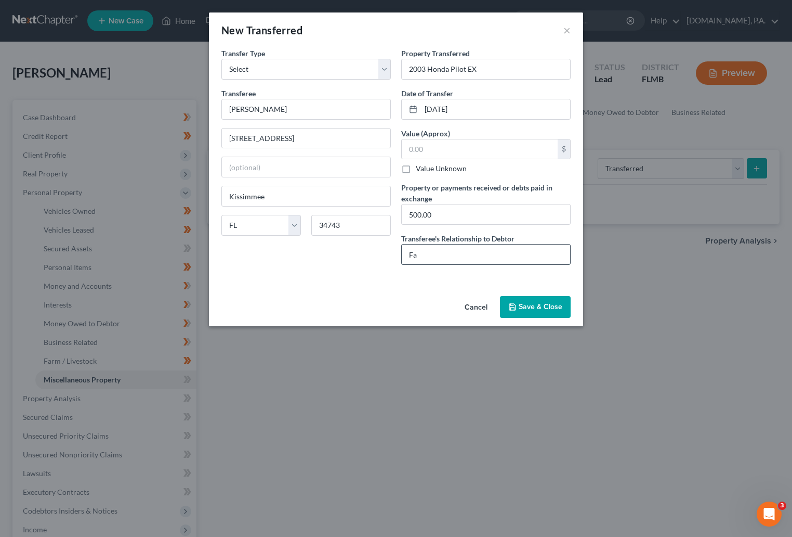
type input "F"
type input "Son"
click at [354, 270] on div "Transfer Type * Select Ordinary ([DATE]) [DATE] Transferee * [PERSON_NAME] 198 …" at bounding box center [306, 160] width 180 height 225
click at [472, 147] on input "text" at bounding box center [480, 149] width 156 height 20
type input "500"
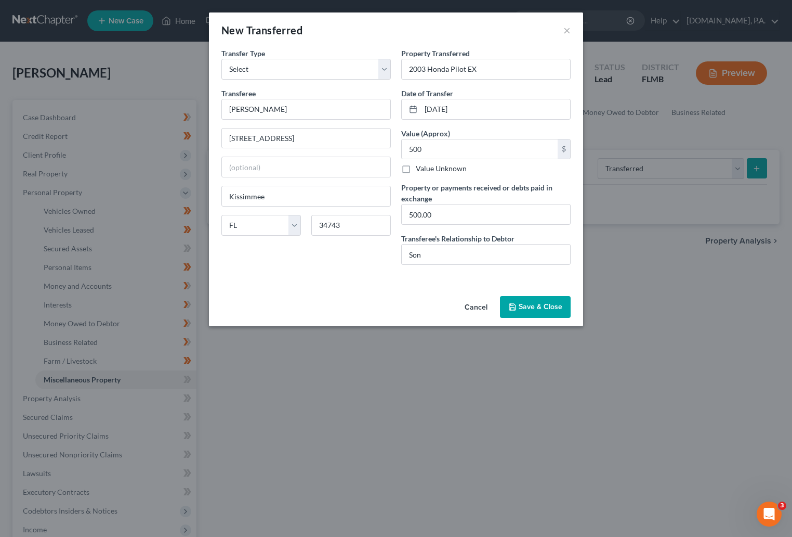
click at [523, 304] on button "Save & Close" at bounding box center [535, 307] width 71 height 22
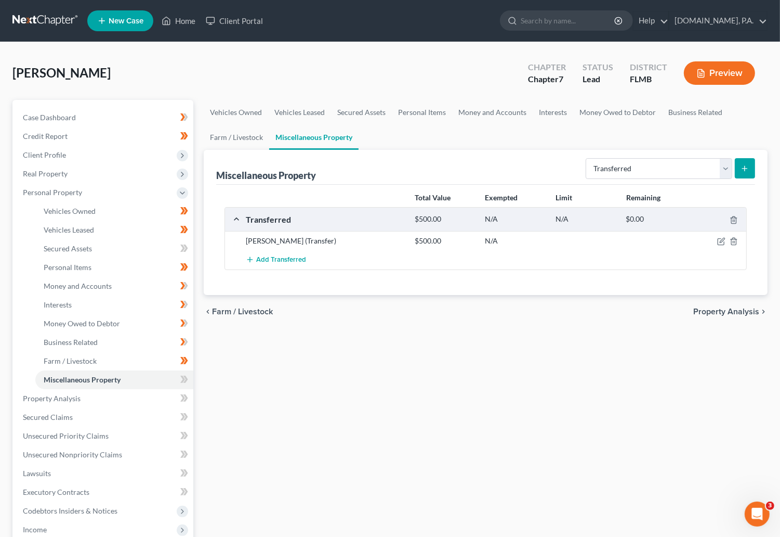
click at [747, 161] on button "submit" at bounding box center [745, 168] width 20 height 20
select select "Ordinary ([DATE])"
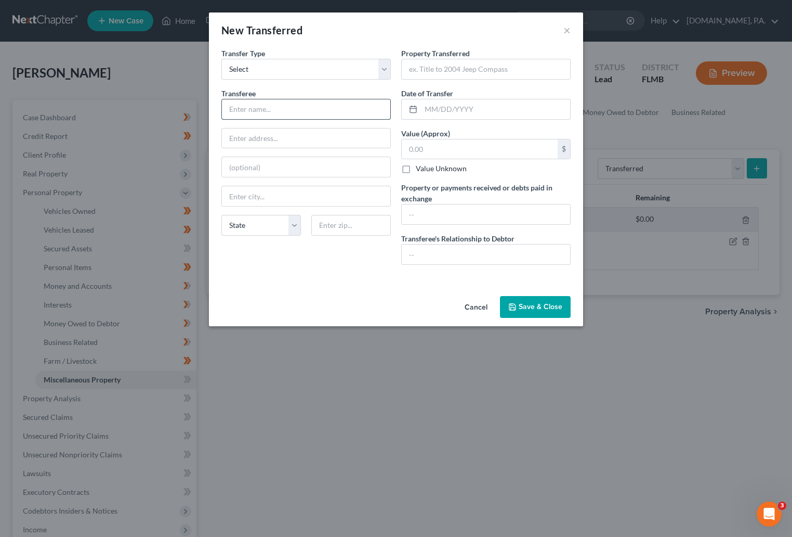
click at [257, 105] on input "text" at bounding box center [306, 109] width 168 height 20
type input "[PERSON_NAME]"
click at [291, 137] on input "text" at bounding box center [306, 138] width 168 height 20
click at [479, 69] on input "text" at bounding box center [486, 69] width 168 height 20
type input "2005 Honda Pilot EX"
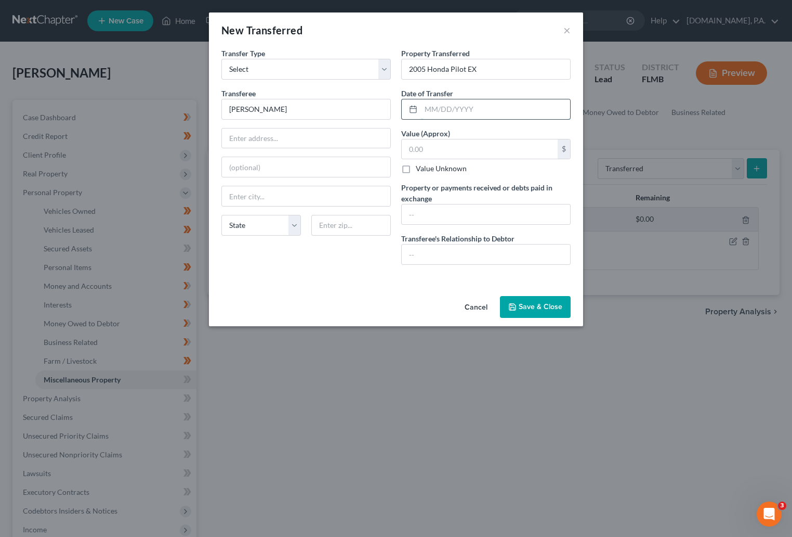
click at [452, 108] on input "text" at bounding box center [495, 109] width 149 height 20
type input "[DATE]"
click at [438, 146] on input "text" at bounding box center [480, 149] width 156 height 20
type input "500"
click at [434, 212] on input "text" at bounding box center [486, 214] width 168 height 20
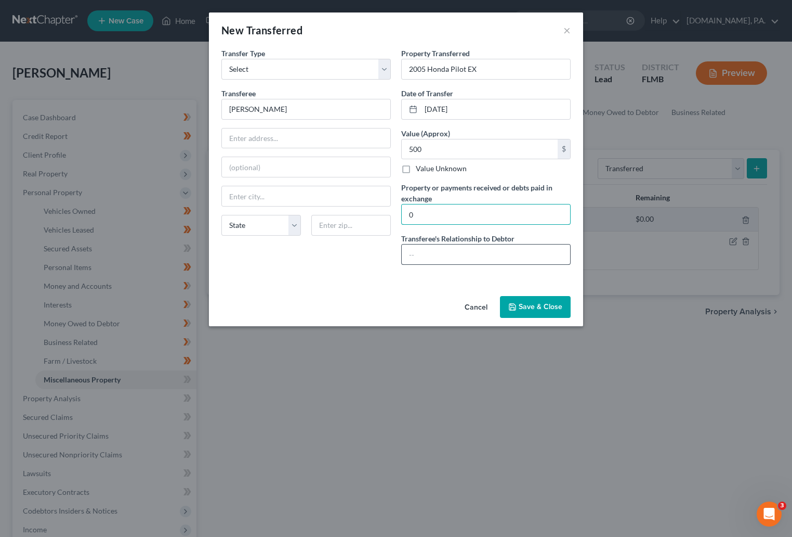
type input "0"
click at [423, 254] on input "text" at bounding box center [486, 254] width 168 height 20
type input "Son"
click at [277, 137] on input "text" at bounding box center [306, 138] width 168 height 20
type input "[STREET_ADDRESS]"
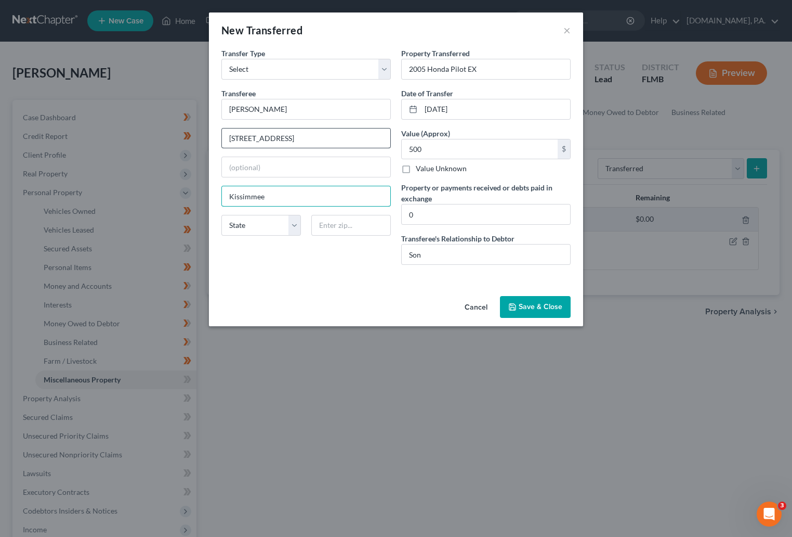
type input "Kissimmee"
select select "9"
type input "34743"
click at [532, 307] on button "Save & Close" at bounding box center [535, 307] width 71 height 22
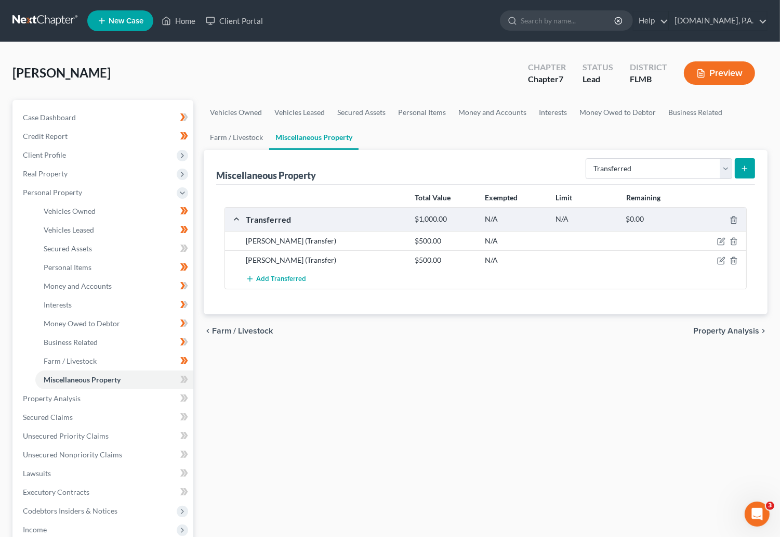
click at [743, 162] on button "submit" at bounding box center [745, 168] width 20 height 20
select select "Ordinary ([DATE])"
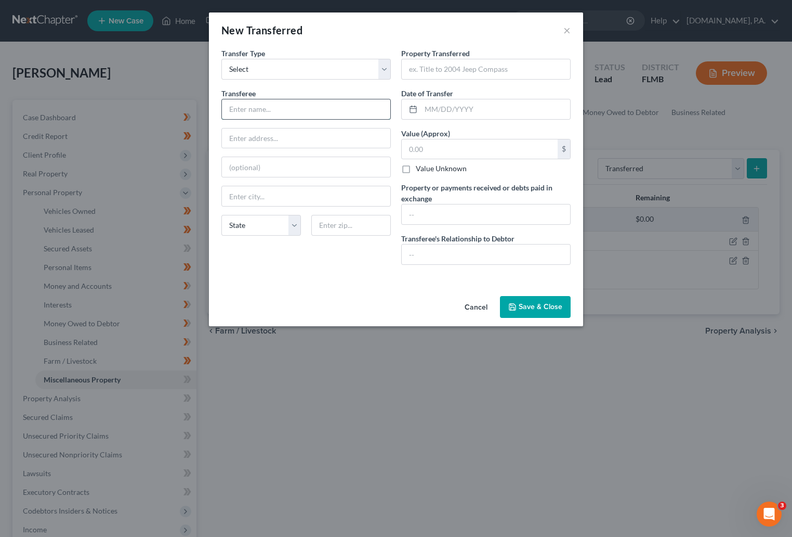
click at [251, 104] on input "text" at bounding box center [306, 109] width 168 height 20
type input "[PERSON_NAME] & [PERSON_NAME]"
click at [444, 67] on input "text" at bounding box center [486, 69] width 168 height 20
type input "[STREET_ADDRESS]"
click at [452, 106] on input "text" at bounding box center [495, 109] width 149 height 20
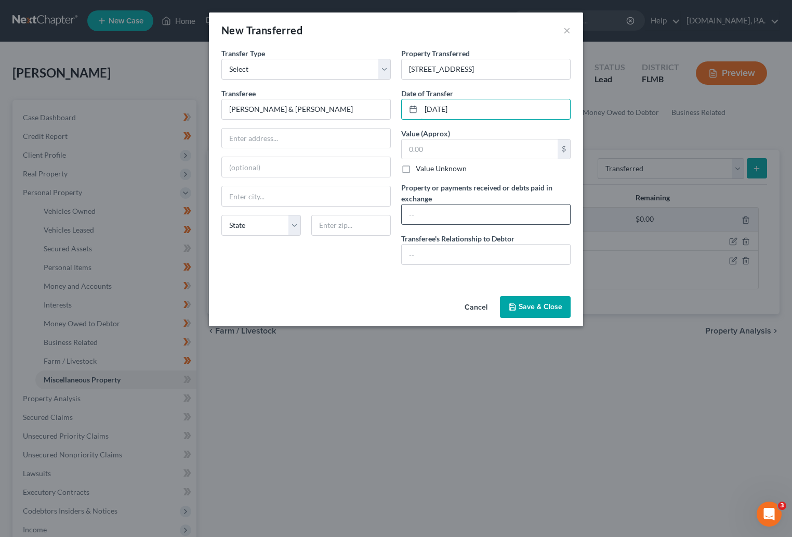
type input "[DATE]"
click at [436, 207] on input "text" at bounding box center [486, 214] width 168 height 20
click at [420, 211] on input "441000" at bounding box center [486, 214] width 168 height 20
type input "441,000"
click at [404, 294] on div "Cancel Save & Close" at bounding box center [396, 309] width 374 height 34
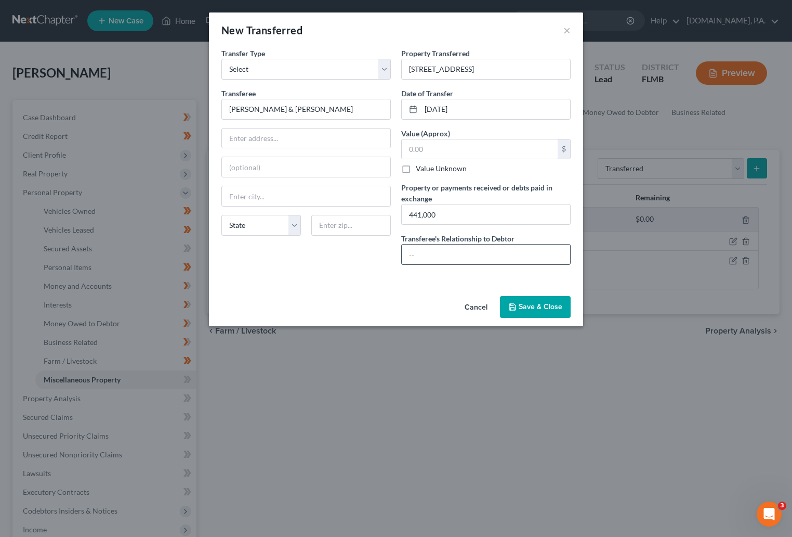
click at [420, 257] on input "text" at bounding box center [486, 254] width 168 height 20
type input "No relationship"
click at [273, 136] on input "text" at bounding box center [306, 138] width 168 height 20
type input "572 Bitterwood Ct"
type input "Kissimmee"
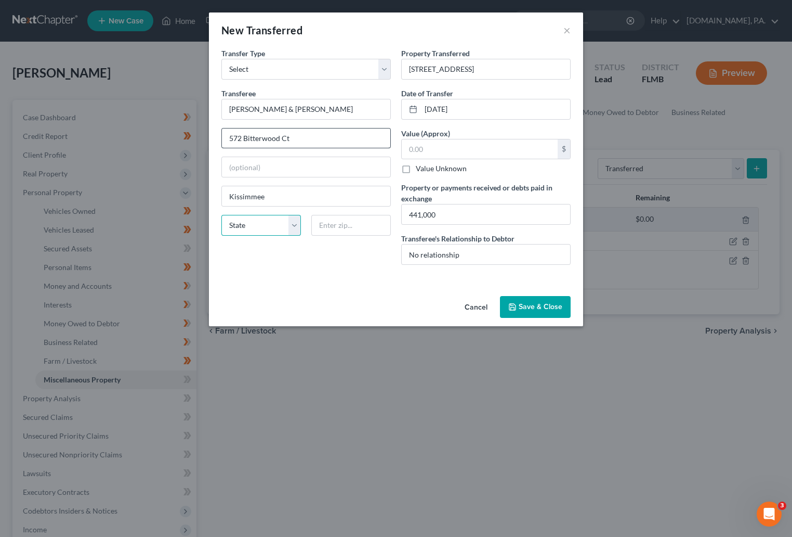
select select "9"
type input "34743"
click at [325, 302] on div "Cancel Save & Close" at bounding box center [396, 309] width 374 height 34
drag, startPoint x: 352, startPoint y: 106, endPoint x: 207, endPoint y: 118, distance: 145.0
click at [206, 121] on div "New Transferred × An exemption set must first be selected from the Filing Infor…" at bounding box center [396, 268] width 792 height 537
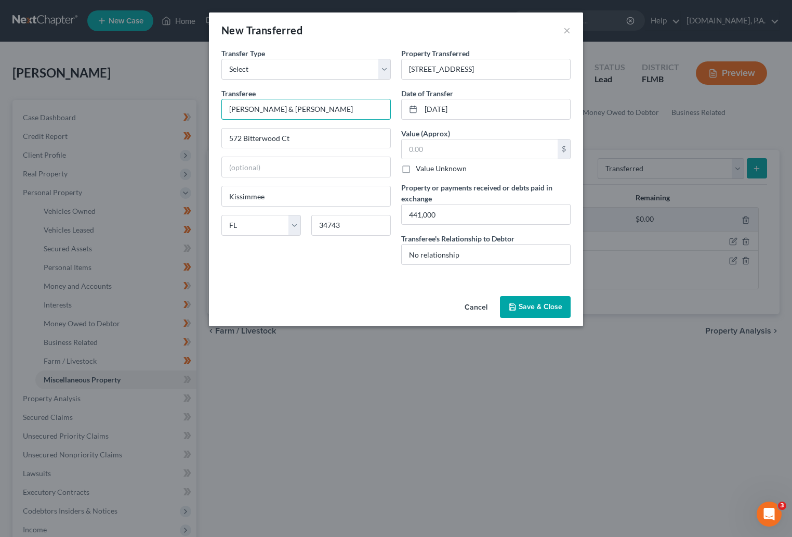
type input "[PERSON_NAME] & [PERSON_NAME]"
click at [451, 148] on input "text" at bounding box center [480, 149] width 156 height 20
type input "360,000"
click at [382, 289] on div "An exemption set must first be selected from the Filing Information section. Tr…" at bounding box center [396, 170] width 374 height 244
click at [544, 306] on button "Save & Close" at bounding box center [535, 307] width 71 height 22
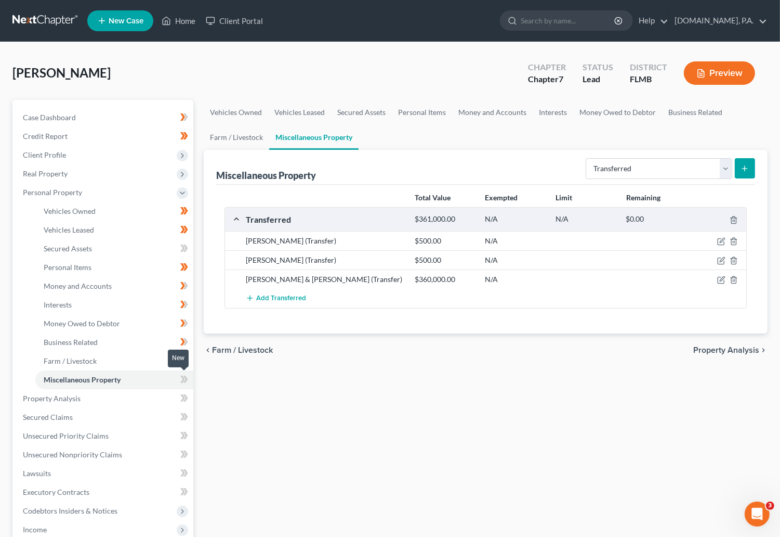
click at [179, 379] on span at bounding box center [184, 381] width 18 height 16
click at [186, 376] on icon at bounding box center [184, 379] width 8 height 13
click at [56, 392] on link "Property Analysis" at bounding box center [104, 398] width 179 height 19
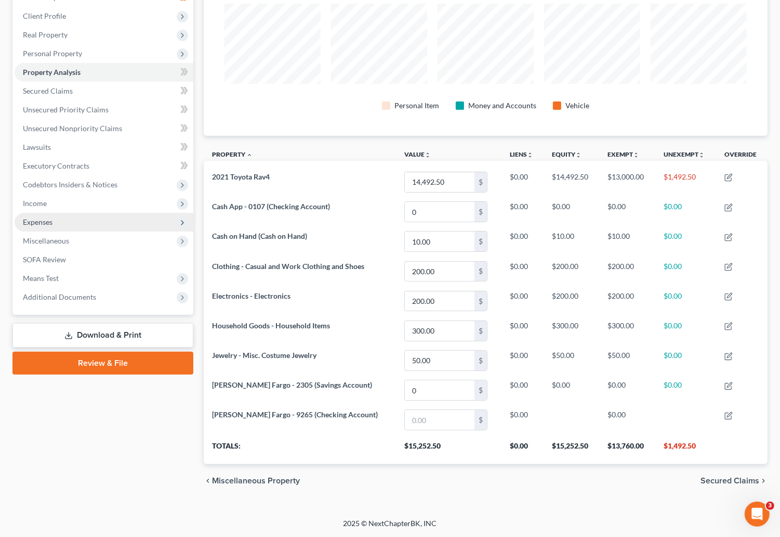
scroll to position [62, 0]
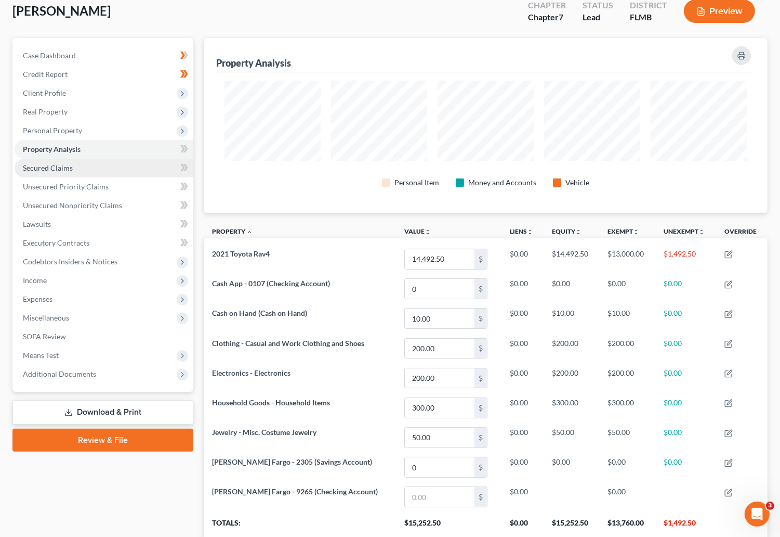
click at [49, 165] on span "Secured Claims" at bounding box center [48, 167] width 50 height 9
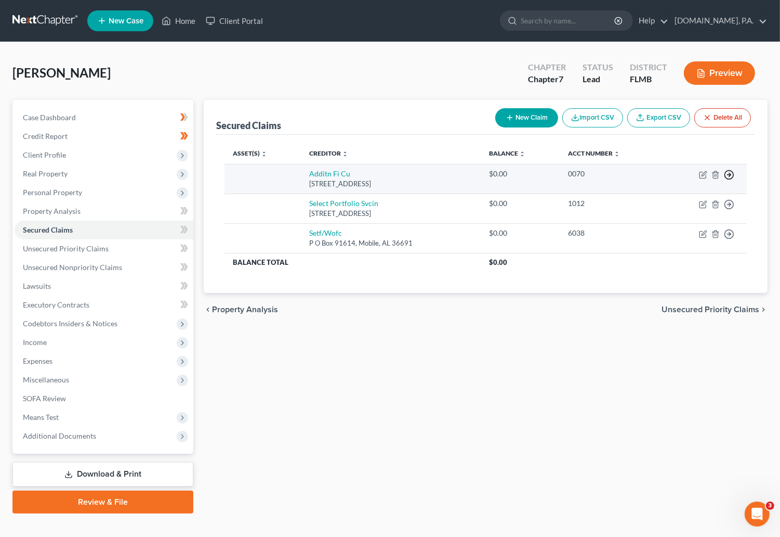
click at [731, 172] on icon "button" at bounding box center [729, 175] width 10 height 10
click at [675, 199] on link "Move to F" at bounding box center [682, 200] width 87 height 18
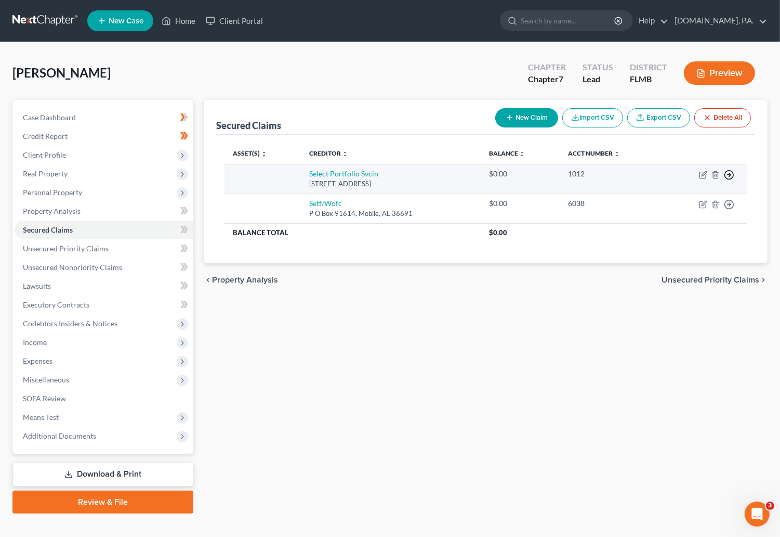
click at [728, 176] on icon "button" at bounding box center [729, 175] width 10 height 10
click at [676, 202] on link "Move to F" at bounding box center [682, 200] width 87 height 18
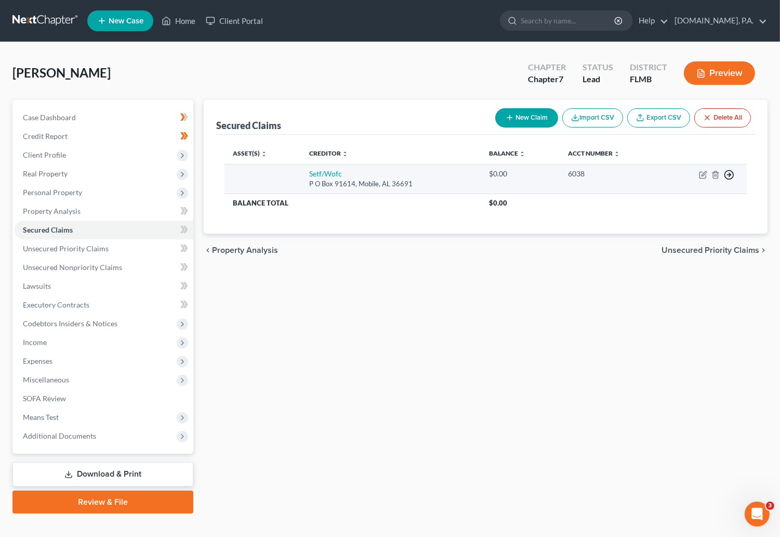
click at [732, 171] on circle "button" at bounding box center [729, 175] width 9 height 9
click at [675, 204] on link "Move to F" at bounding box center [682, 200] width 87 height 18
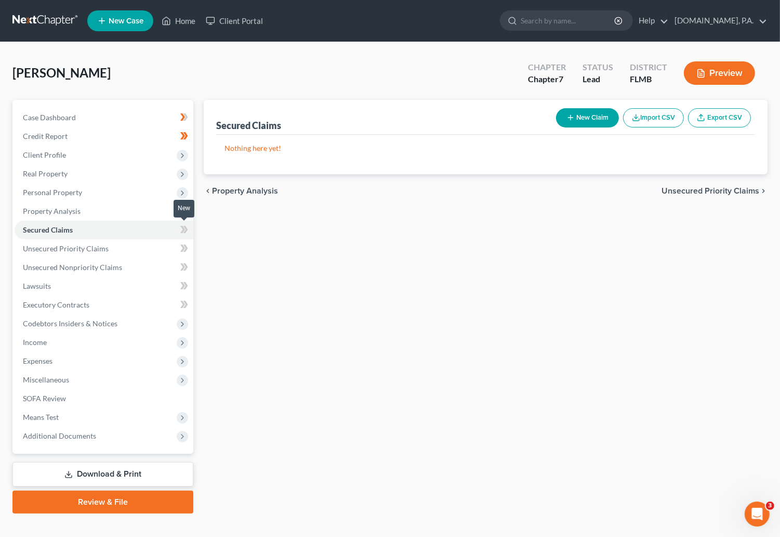
click at [183, 225] on icon at bounding box center [184, 229] width 8 height 13
click at [185, 227] on icon at bounding box center [186, 229] width 5 height 7
click at [100, 251] on span "Unsecured Priority Claims" at bounding box center [66, 248] width 86 height 9
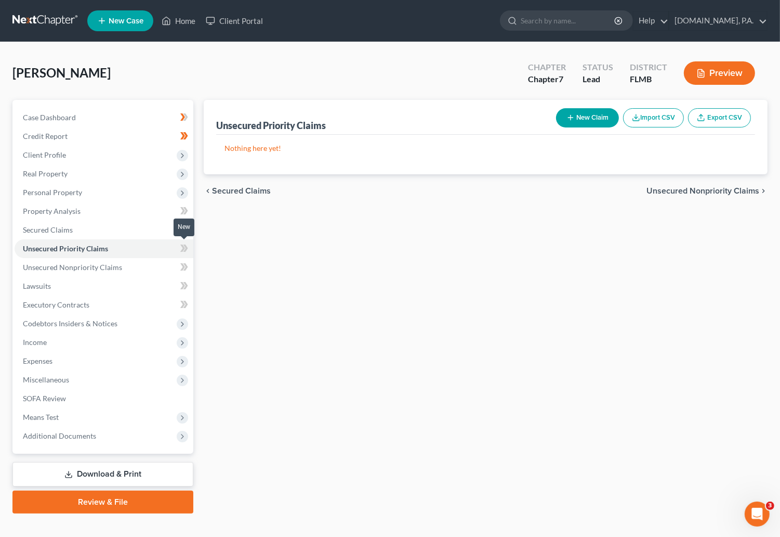
click at [183, 246] on icon at bounding box center [182, 247] width 5 height 7
click at [186, 245] on icon at bounding box center [186, 247] width 5 height 7
click at [102, 268] on span "Unsecured Nonpriority Claims" at bounding box center [72, 267] width 99 height 9
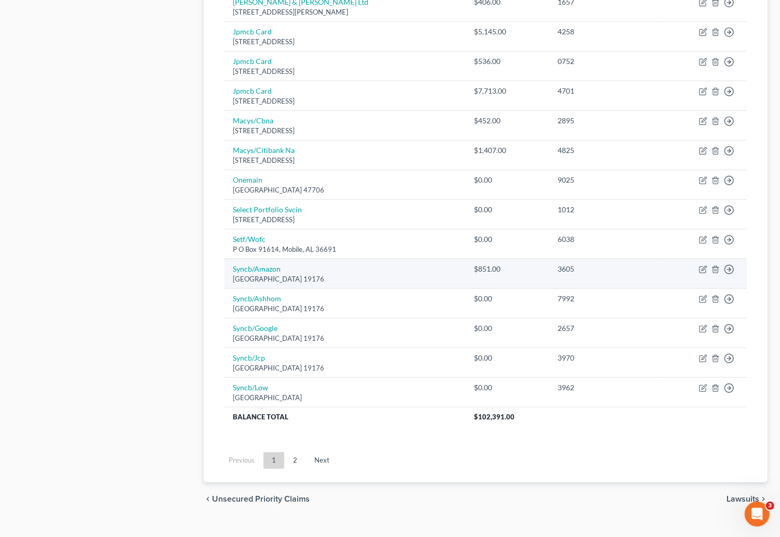
scroll to position [667, 0]
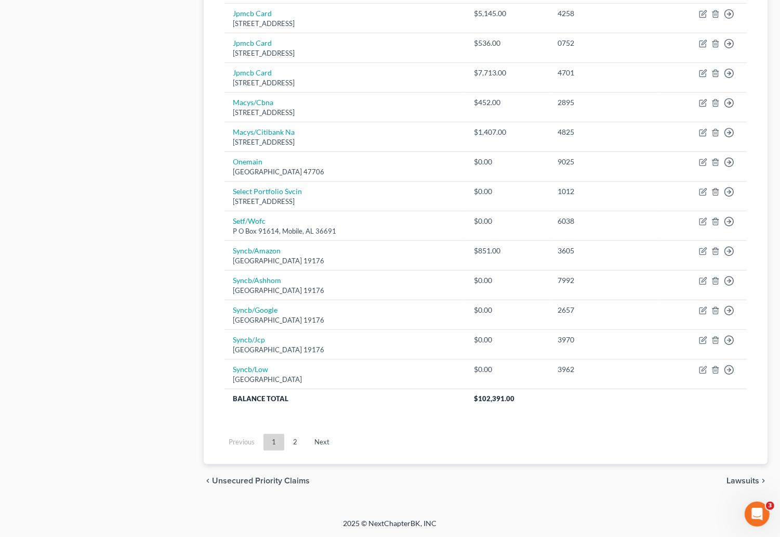
drag, startPoint x: 298, startPoint y: 441, endPoint x: 301, endPoint y: 433, distance: 8.2
click at [298, 441] on link "2" at bounding box center [295, 442] width 21 height 17
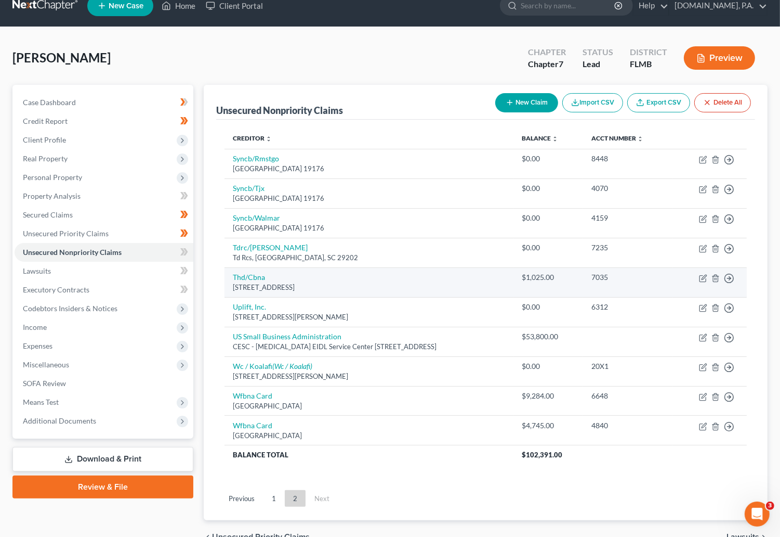
scroll to position [72, 0]
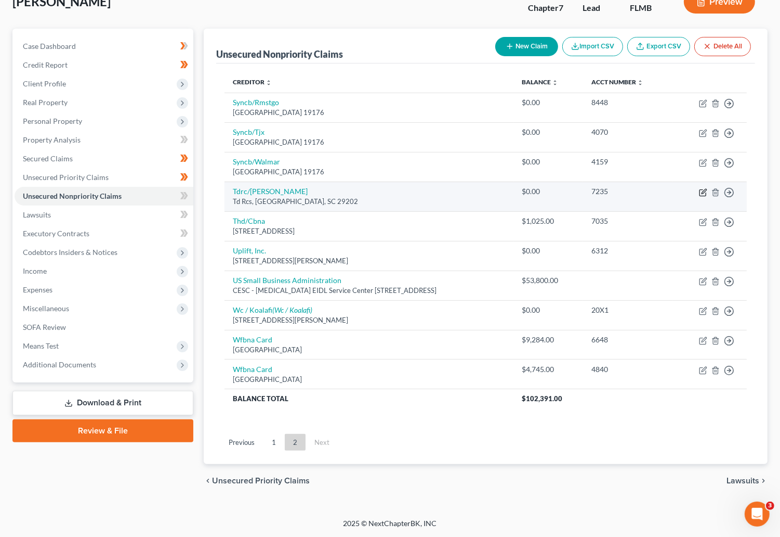
click at [701, 188] on icon "button" at bounding box center [703, 192] width 8 height 8
select select "42"
select select "2"
select select "0"
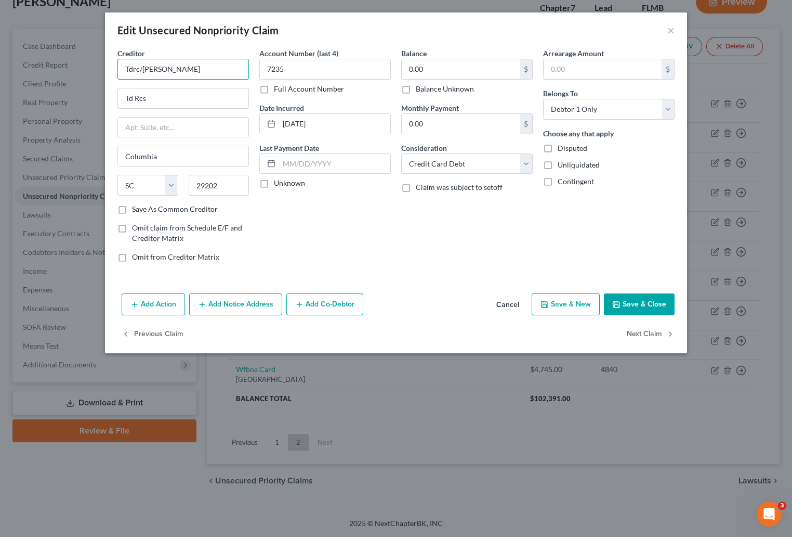
drag, startPoint x: 181, startPoint y: 70, endPoint x: 124, endPoint y: 70, distance: 57.2
click at [124, 70] on input "Tdrc/[PERSON_NAME]" at bounding box center [184, 69] width 132 height 21
click at [171, 70] on input "Tdrc/[PERSON_NAME]" at bounding box center [184, 69] width 132 height 21
drag, startPoint x: 171, startPoint y: 70, endPoint x: 125, endPoint y: 70, distance: 45.8
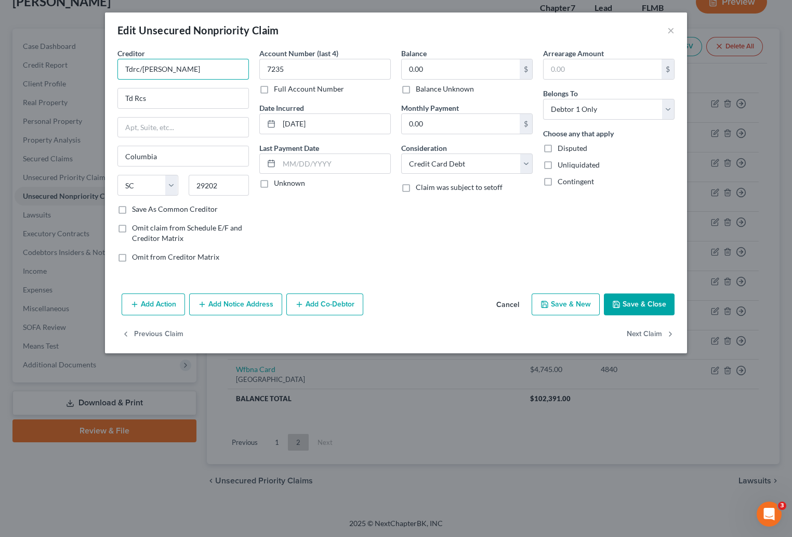
click at [125, 70] on input "Tdrc/[PERSON_NAME]" at bounding box center [184, 69] width 132 height 21
type input "TDRC/Samsung"
drag, startPoint x: 155, startPoint y: 98, endPoint x: 125, endPoint y: 94, distance: 30.4
click at [121, 97] on input "Td Rcs" at bounding box center [183, 98] width 131 height 20
type input "P.O. Box 23072"
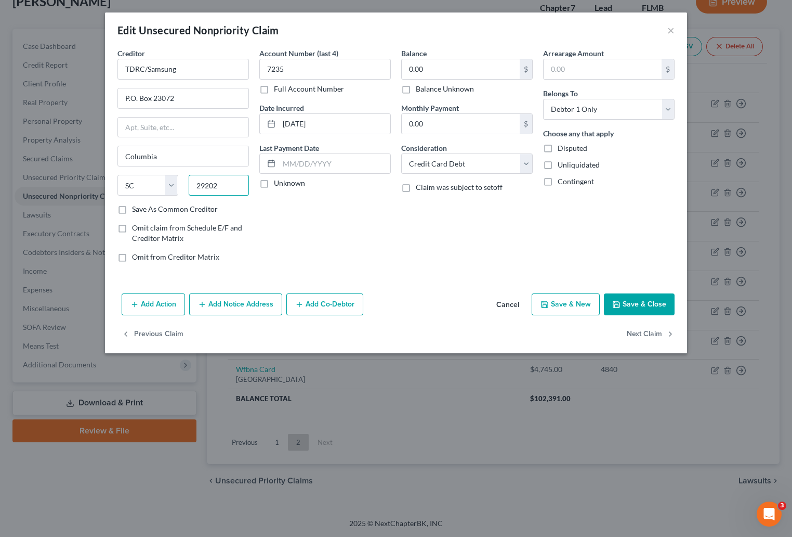
click at [220, 186] on input "29202" at bounding box center [219, 185] width 61 height 21
drag, startPoint x: 228, startPoint y: 187, endPoint x: 159, endPoint y: 193, distance: 69.9
click at [159, 193] on div "State [US_STATE] AK AR AZ CA CO CT DE DC [GEOGRAPHIC_DATA] [GEOGRAPHIC_DATA] GU…" at bounding box center [183, 189] width 142 height 29
type input "31902"
type input "Columbus"
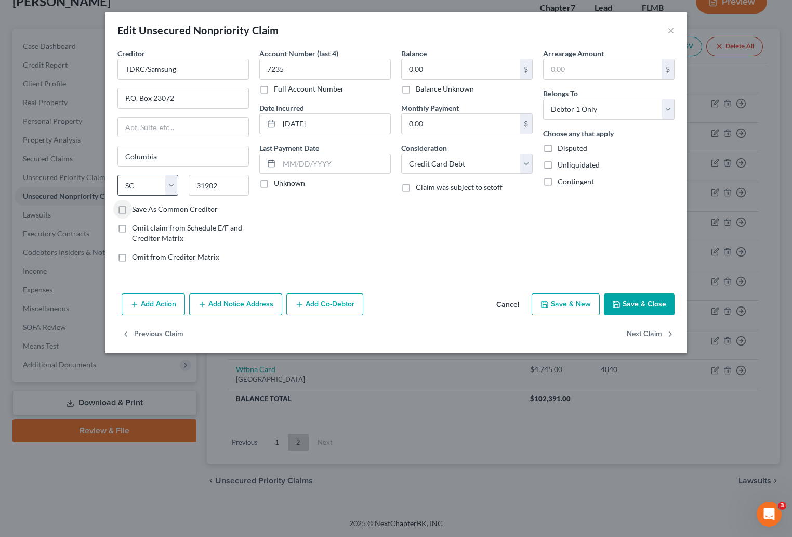
select select "10"
click at [634, 305] on button "Save & Close" at bounding box center [639, 304] width 71 height 22
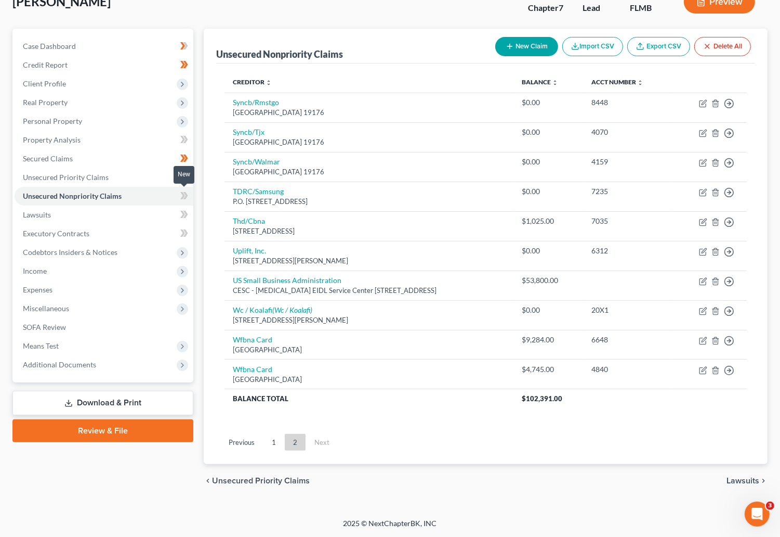
click at [178, 193] on span at bounding box center [184, 197] width 18 height 16
click at [186, 192] on icon at bounding box center [186, 195] width 5 height 7
click at [39, 212] on span "Lawsuits" at bounding box center [37, 214] width 28 height 9
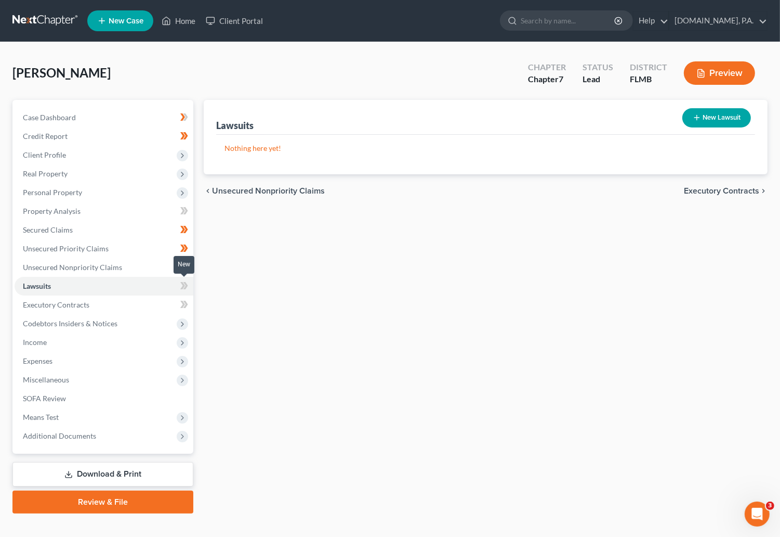
click at [186, 287] on icon at bounding box center [186, 285] width 5 height 7
click at [63, 308] on span "Executory Contracts" at bounding box center [56, 304] width 67 height 9
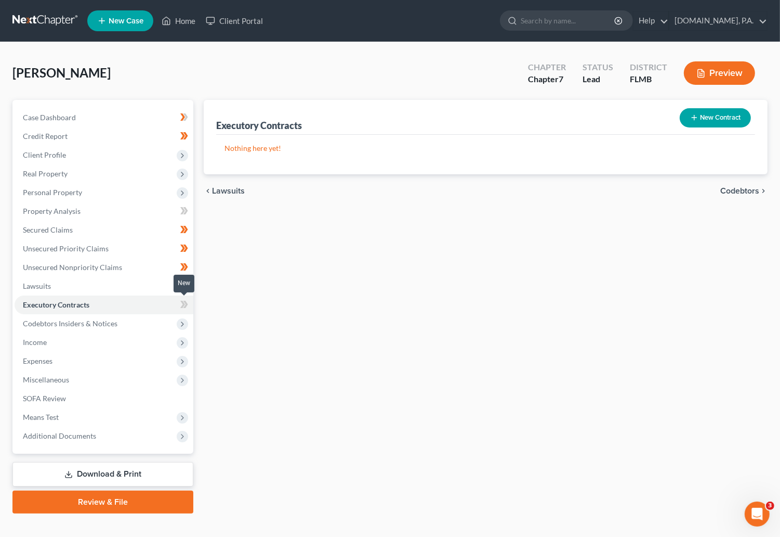
click at [179, 304] on span at bounding box center [184, 306] width 18 height 16
click at [186, 302] on icon at bounding box center [186, 304] width 5 height 7
click at [92, 323] on span "Codebtors Insiders & Notices" at bounding box center [70, 323] width 95 height 9
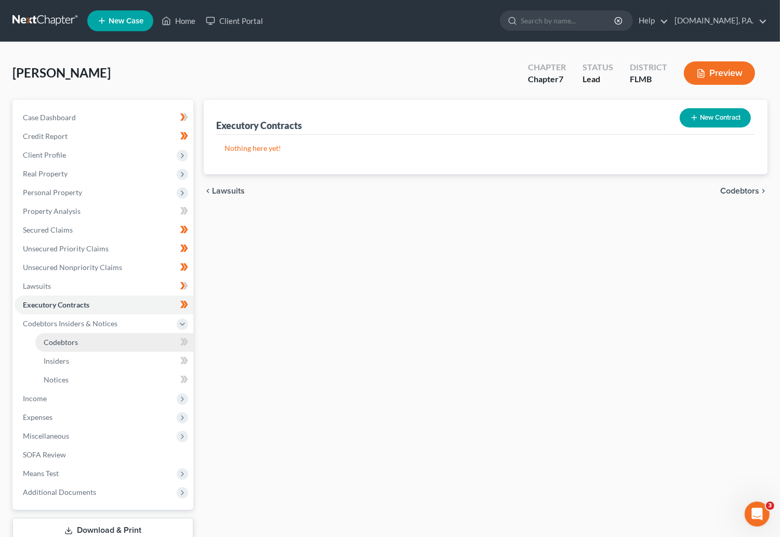
click at [76, 343] on span "Codebtors" at bounding box center [61, 341] width 34 height 9
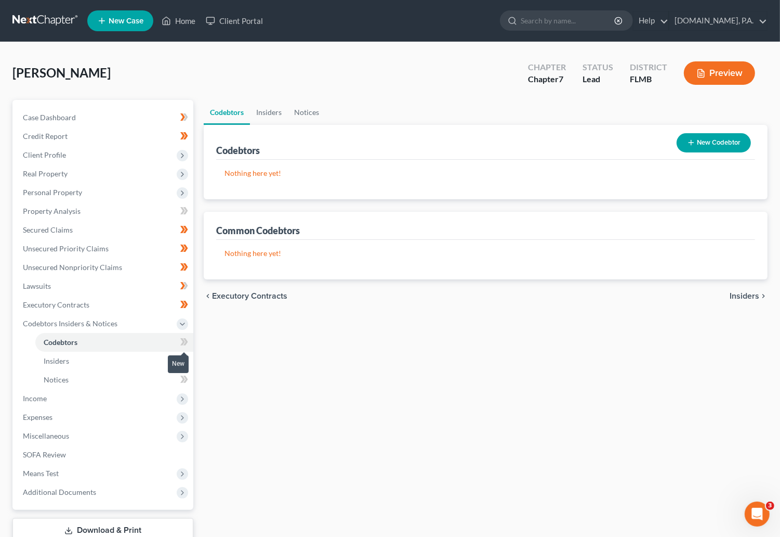
click at [183, 343] on icon at bounding box center [182, 341] width 5 height 7
click at [186, 343] on icon at bounding box center [186, 341] width 5 height 7
click at [62, 363] on span "Insiders" at bounding box center [56, 360] width 25 height 9
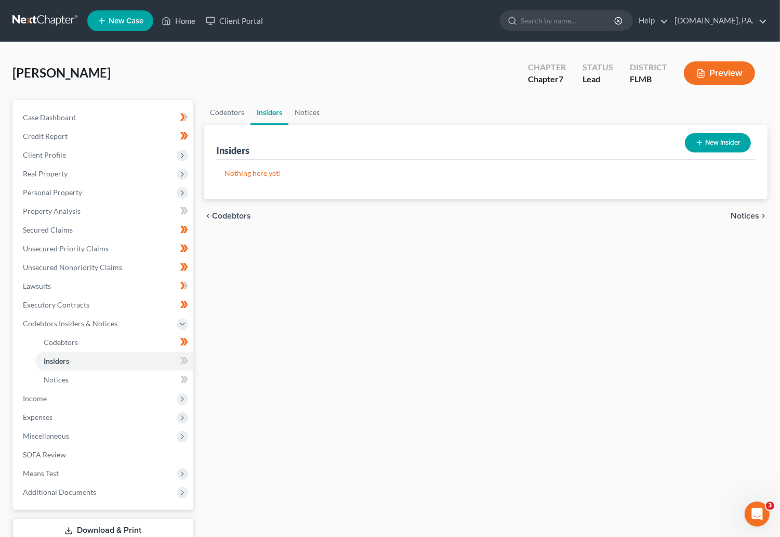
click at [179, 361] on body "Home New Case Client Portal [DOMAIN_NAME], P.A. [EMAIL_ADDRESS][DOMAIN_NAME] My…" at bounding box center [390, 304] width 780 height 609
click at [184, 360] on div at bounding box center [184, 361] width 7 height 3
click at [68, 383] on span "Notices" at bounding box center [56, 379] width 25 height 9
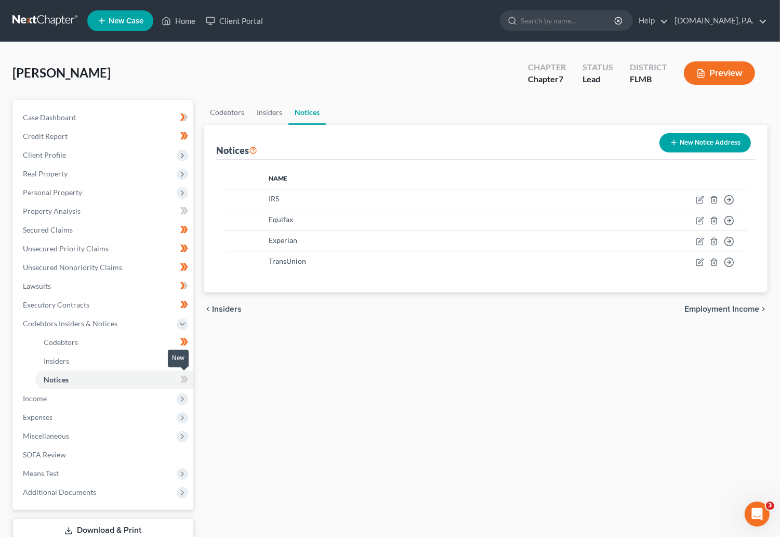
click at [189, 379] on span at bounding box center [184, 381] width 18 height 16
click at [187, 377] on icon at bounding box center [186, 378] width 5 height 7
click at [184, 358] on icon at bounding box center [184, 360] width 8 height 13
click at [188, 359] on span at bounding box center [184, 362] width 18 height 16
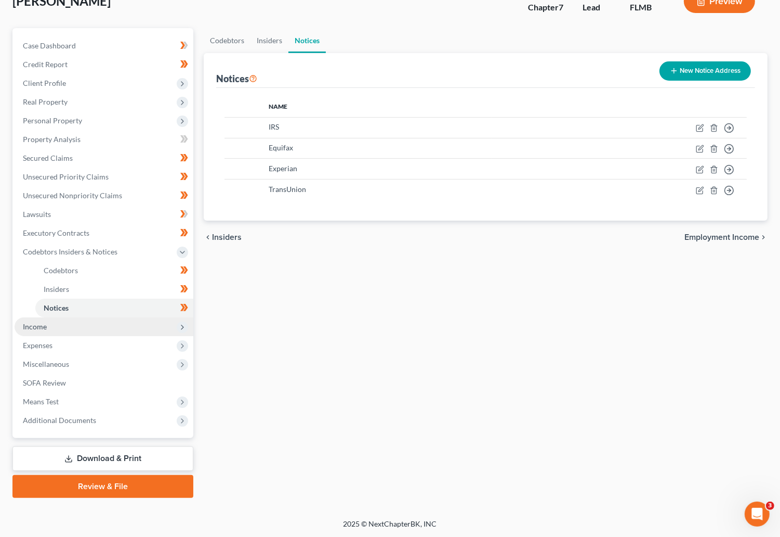
click at [35, 329] on span "Income" at bounding box center [35, 326] width 24 height 9
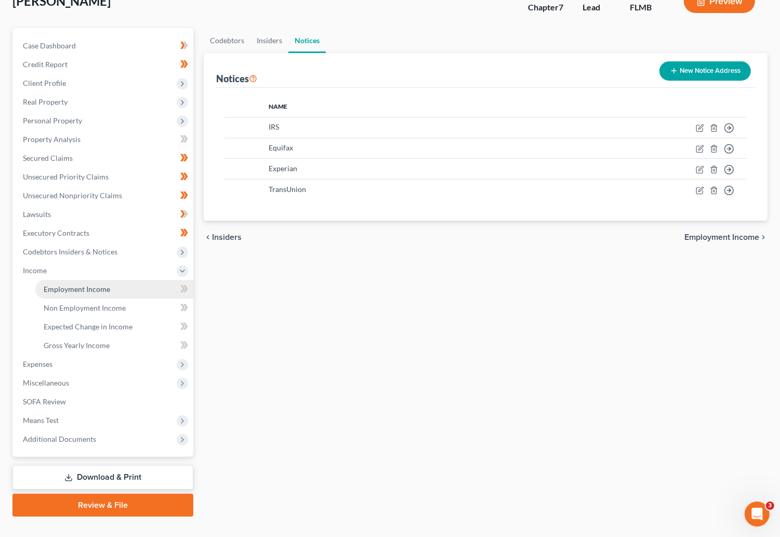
click at [89, 290] on span "Employment Income" at bounding box center [77, 288] width 67 height 9
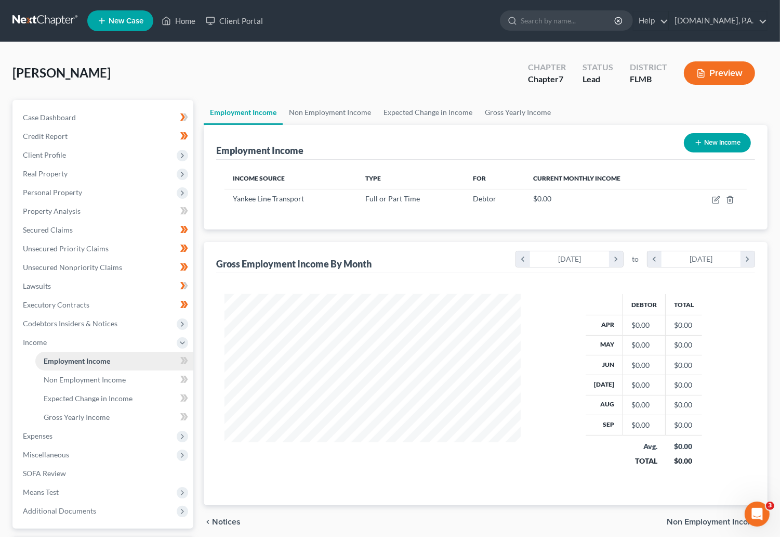
scroll to position [186, 317]
click at [81, 377] on span "Non Employment Income" at bounding box center [85, 379] width 82 height 9
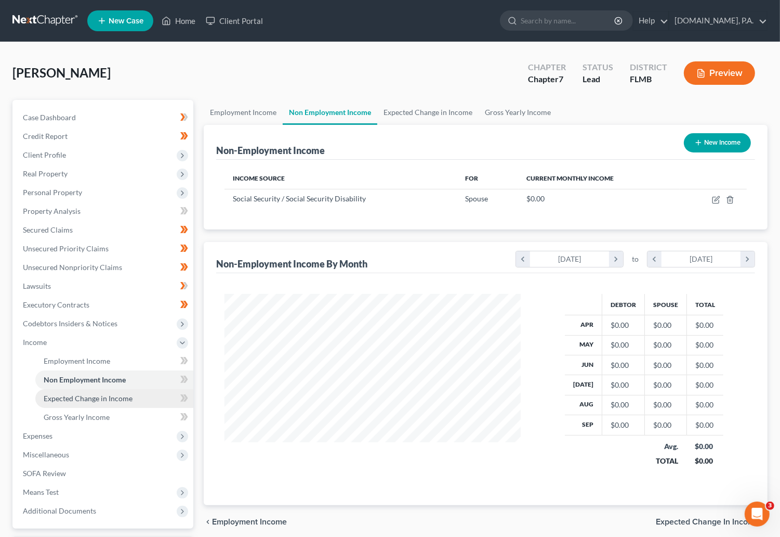
scroll to position [186, 317]
click at [77, 396] on span "Expected Change in Income" at bounding box center [88, 398] width 89 height 9
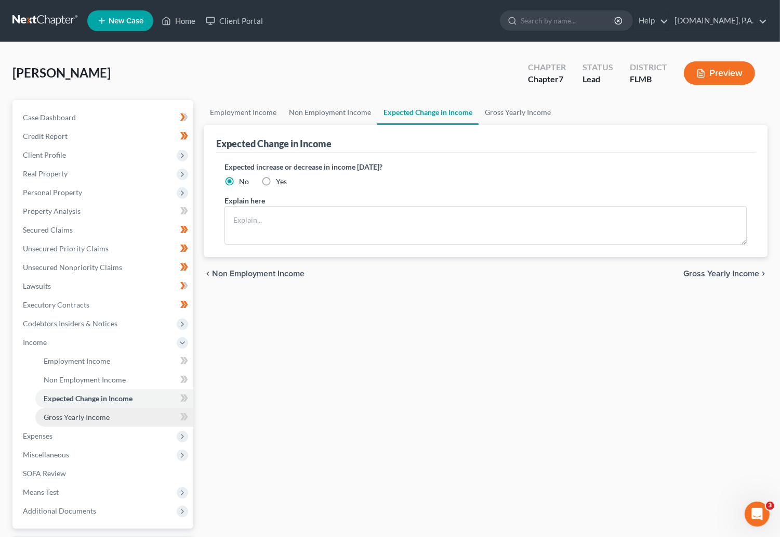
click at [77, 417] on span "Gross Yearly Income" at bounding box center [77, 416] width 66 height 9
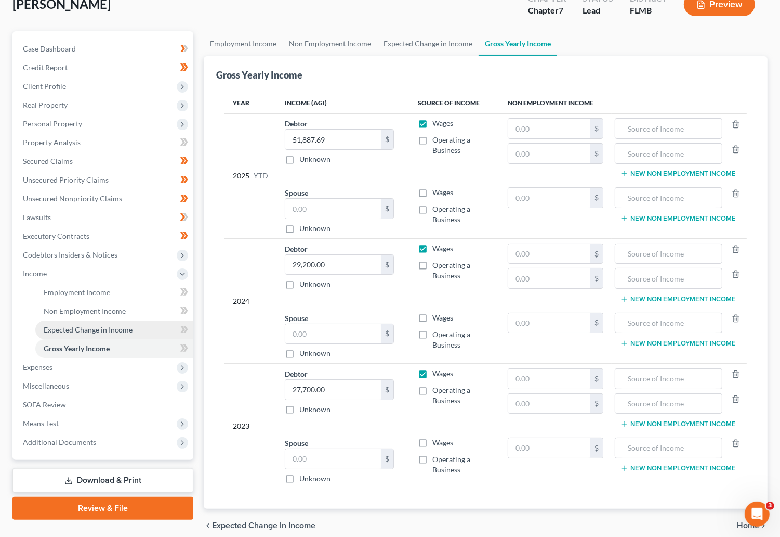
scroll to position [78, 0]
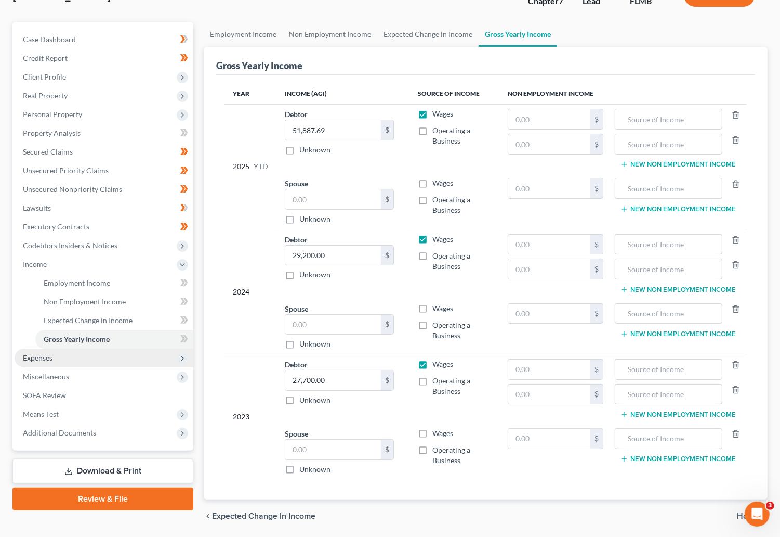
click at [45, 356] on span "Expenses" at bounding box center [38, 357] width 30 height 9
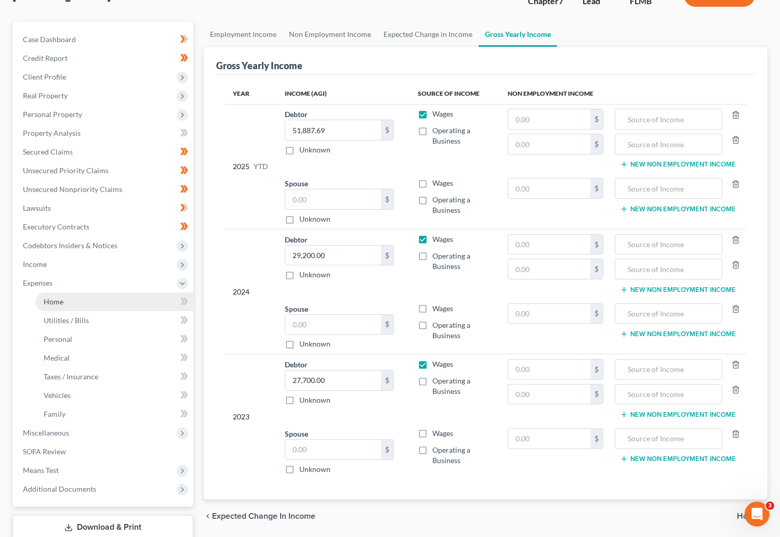
click at [49, 302] on span "Home" at bounding box center [54, 301] width 20 height 9
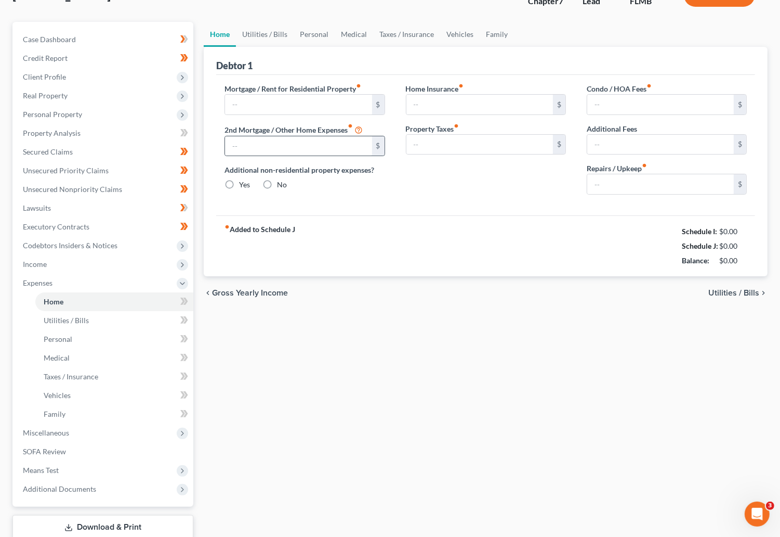
scroll to position [5, 0]
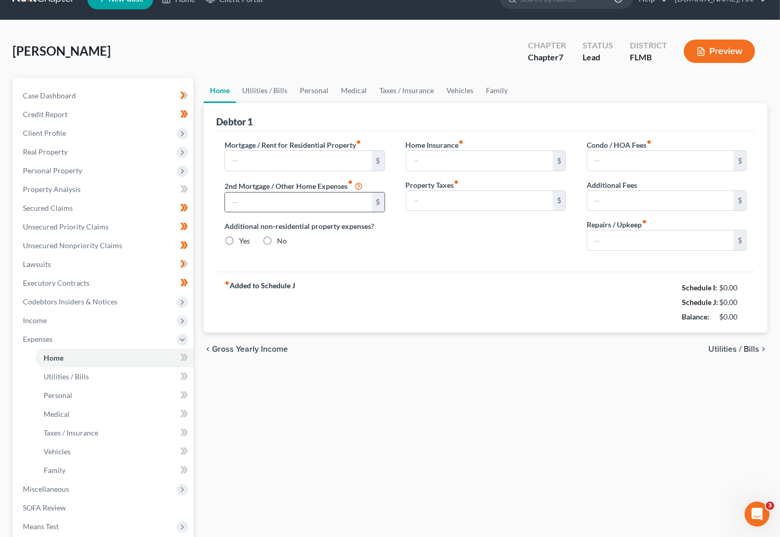
type input "1,650.00"
type input "0.00"
radio input "true"
type input "0.00"
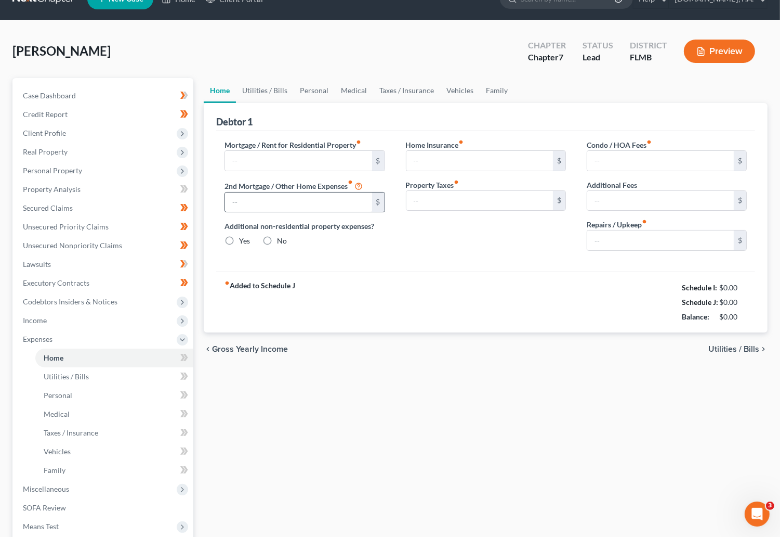
type input "0.00"
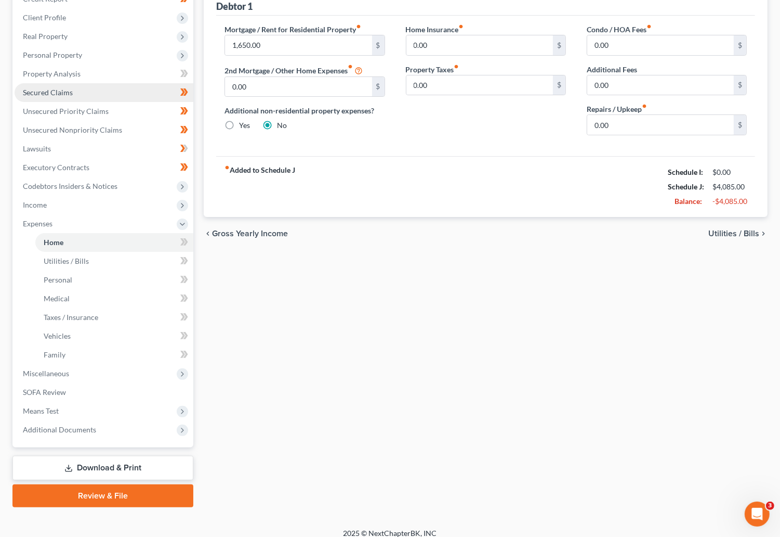
scroll to position [147, 0]
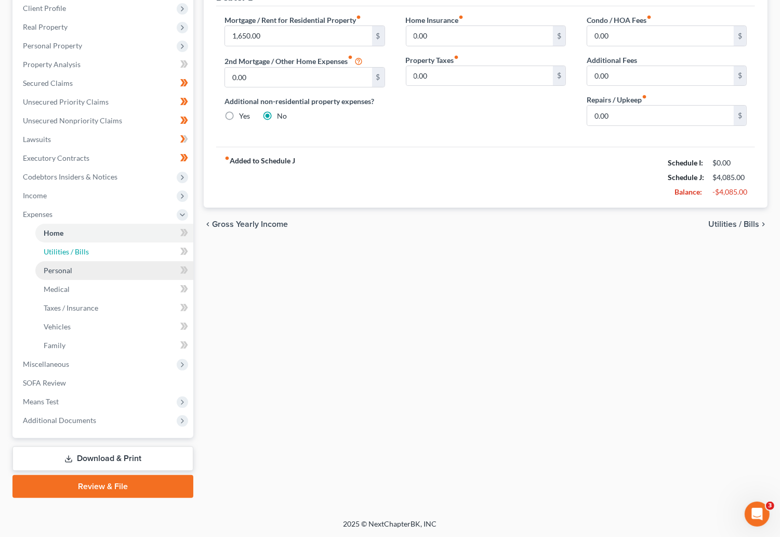
drag, startPoint x: 76, startPoint y: 251, endPoint x: 76, endPoint y: 261, distance: 10.4
click at [76, 251] on span "Utilities / Bills" at bounding box center [66, 251] width 45 height 9
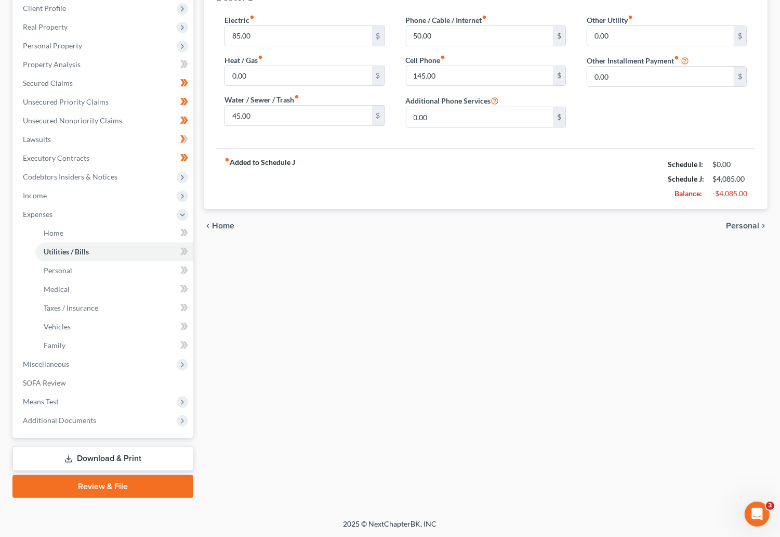
scroll to position [69, 0]
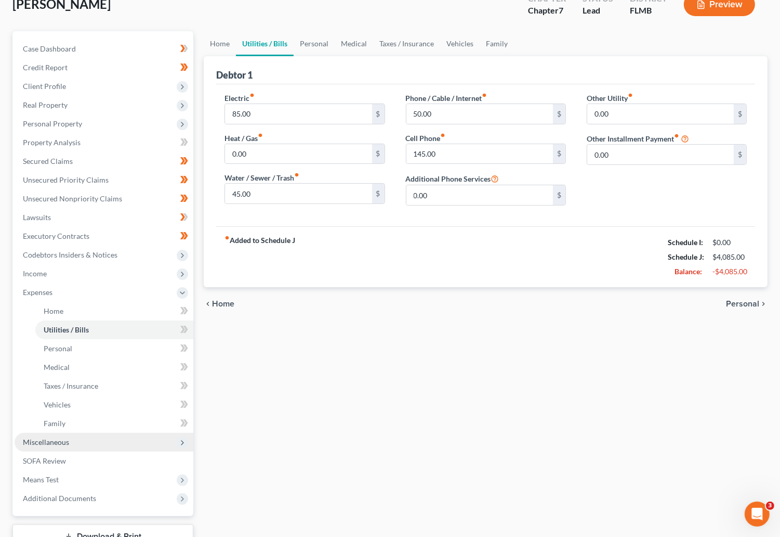
click at [68, 445] on span "Miscellaneous" at bounding box center [104, 442] width 179 height 19
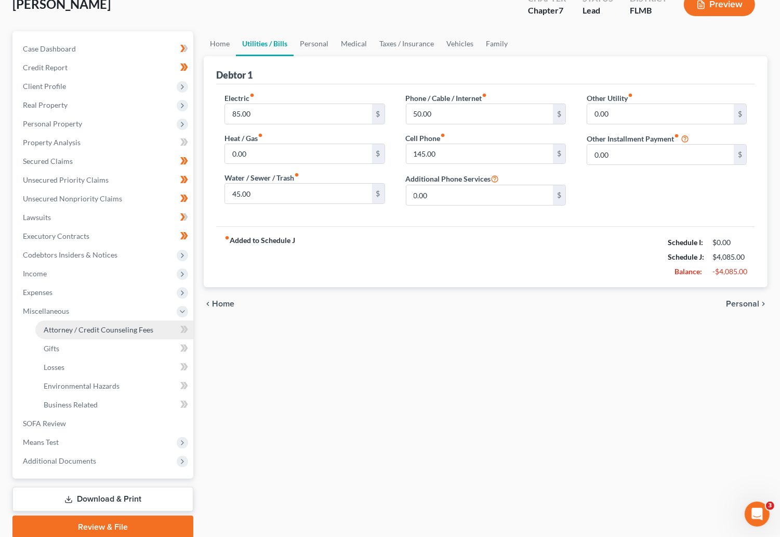
click at [80, 331] on span "Attorney / Credit Counseling Fees" at bounding box center [99, 329] width 110 height 9
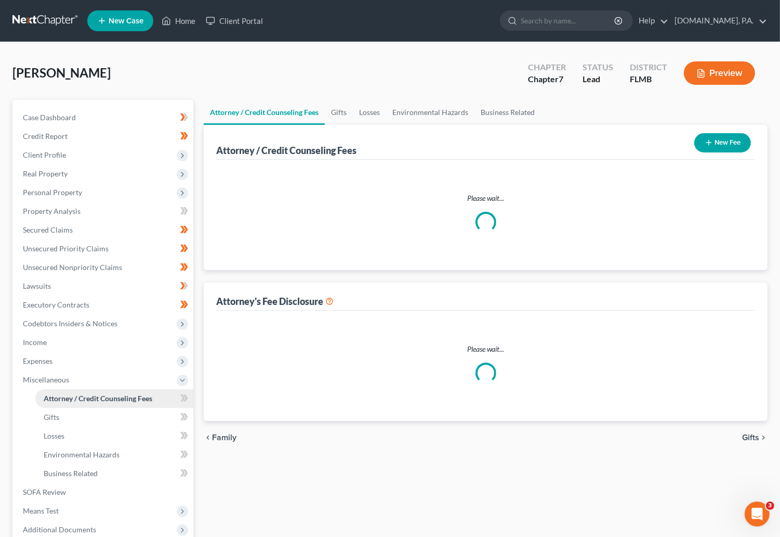
select select "3"
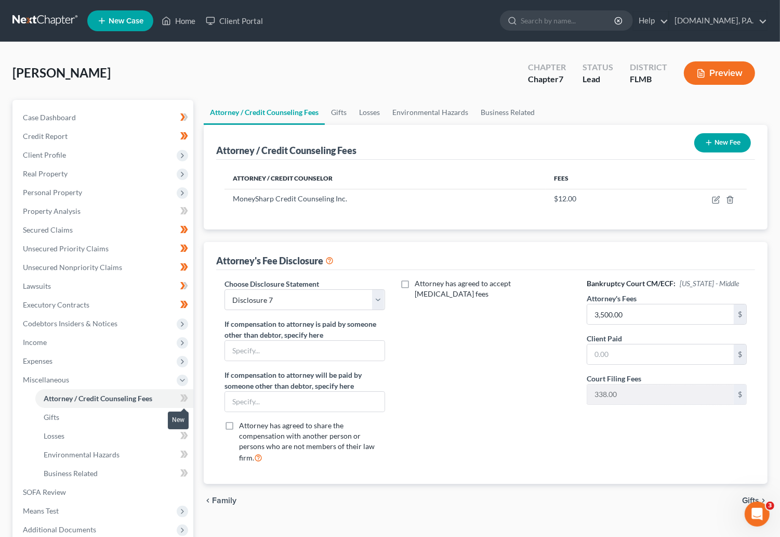
click at [185, 398] on icon at bounding box center [184, 398] width 8 height 13
click at [185, 393] on icon at bounding box center [184, 398] width 8 height 13
click at [70, 416] on link "Gifts" at bounding box center [114, 417] width 158 height 19
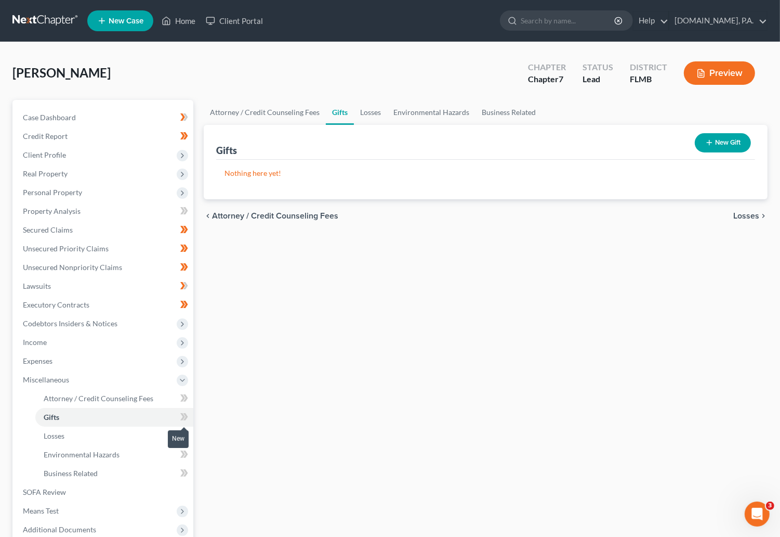
click at [177, 411] on span at bounding box center [184, 418] width 18 height 16
click at [186, 416] on icon at bounding box center [186, 416] width 5 height 7
click at [68, 437] on link "Losses" at bounding box center [114, 435] width 158 height 19
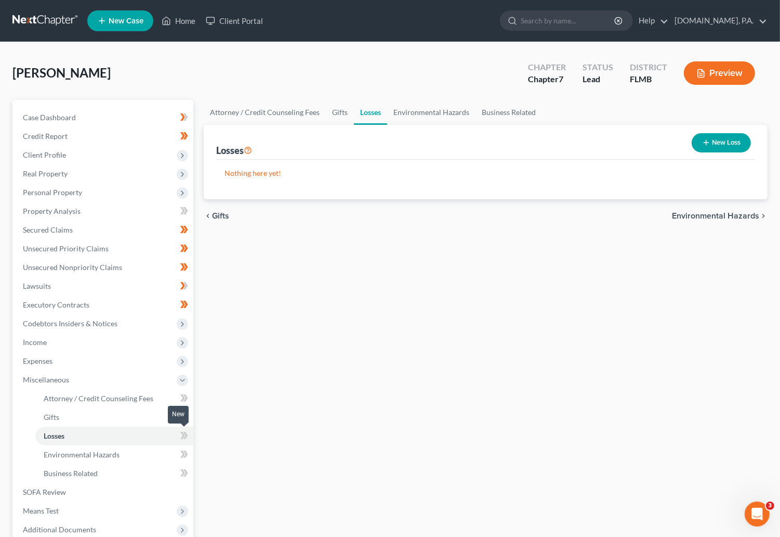
click at [180, 433] on icon at bounding box center [184, 435] width 8 height 13
click at [186, 432] on icon at bounding box center [184, 435] width 8 height 13
click at [107, 454] on span "Environmental Hazards" at bounding box center [82, 454] width 76 height 9
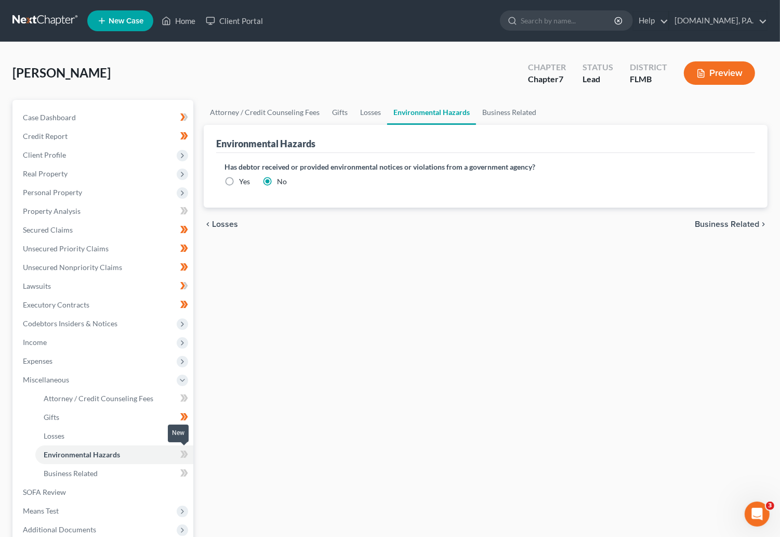
click at [177, 451] on span at bounding box center [184, 456] width 18 height 16
click at [188, 453] on span at bounding box center [184, 456] width 18 height 16
click at [101, 474] on link "Business Related" at bounding box center [114, 473] width 158 height 19
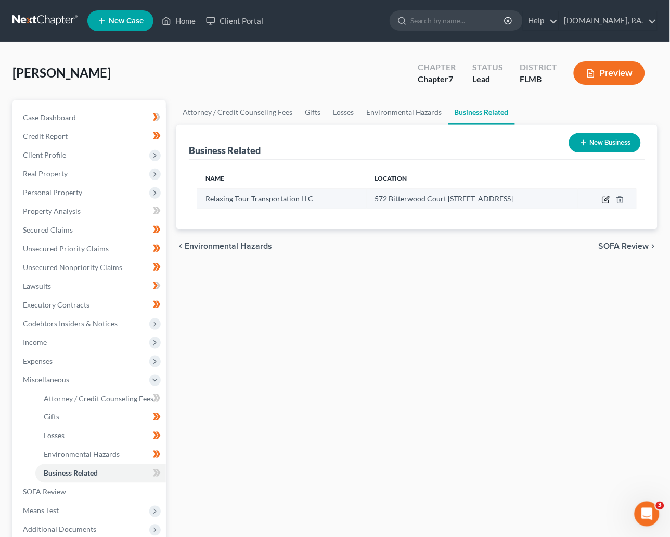
click at [609, 201] on icon "button" at bounding box center [606, 200] width 8 height 8
select select "sole_proprietor"
select select "9"
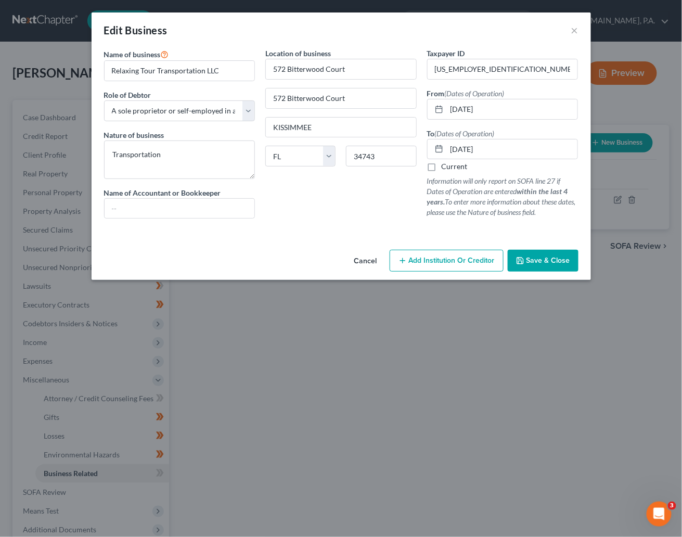
click at [541, 257] on span "Save & Close" at bounding box center [548, 260] width 44 height 9
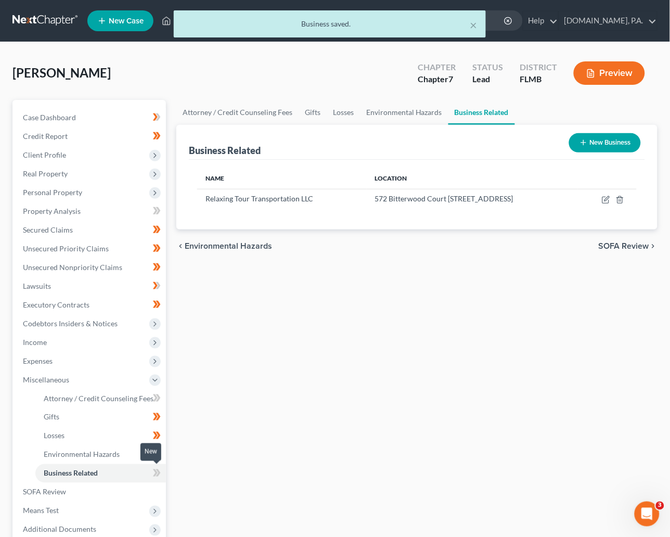
click at [153, 472] on icon at bounding box center [157, 472] width 8 height 13
click at [160, 472] on icon at bounding box center [158, 472] width 5 height 7
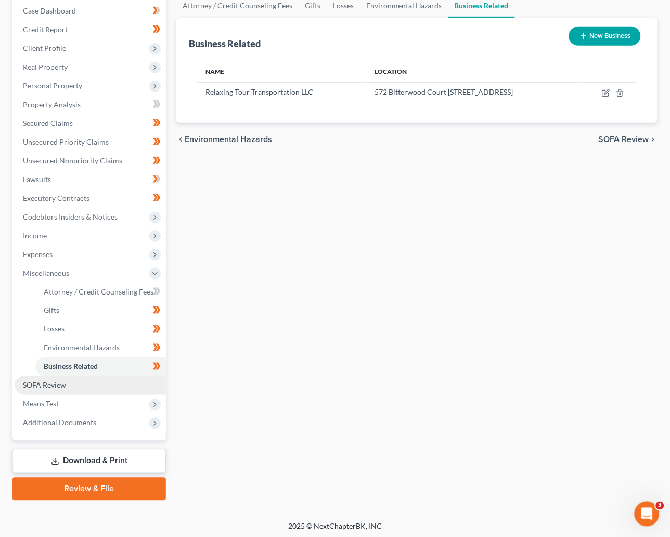
scroll to position [109, 0]
